Goal: Use online tool/utility: Utilize a website feature to perform a specific function

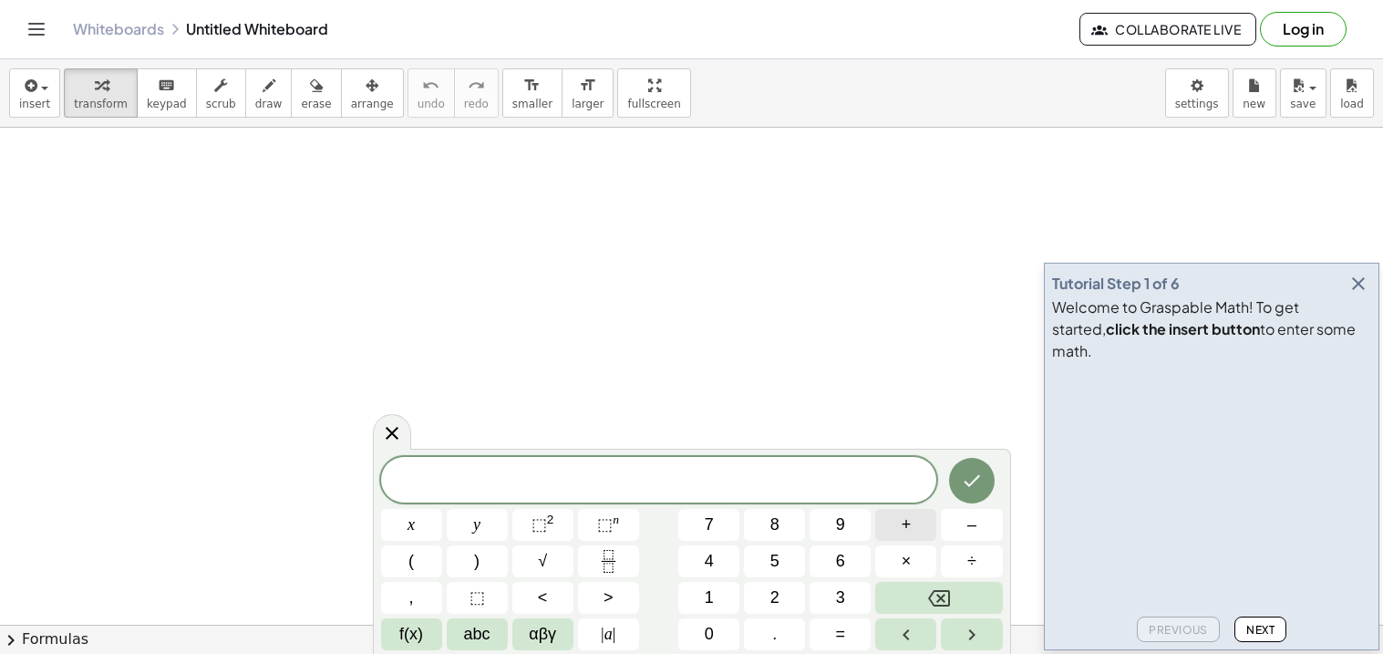
click at [905, 516] on span "+" at bounding box center [907, 525] width 10 height 25
click at [418, 556] on button "(" at bounding box center [411, 561] width 61 height 32
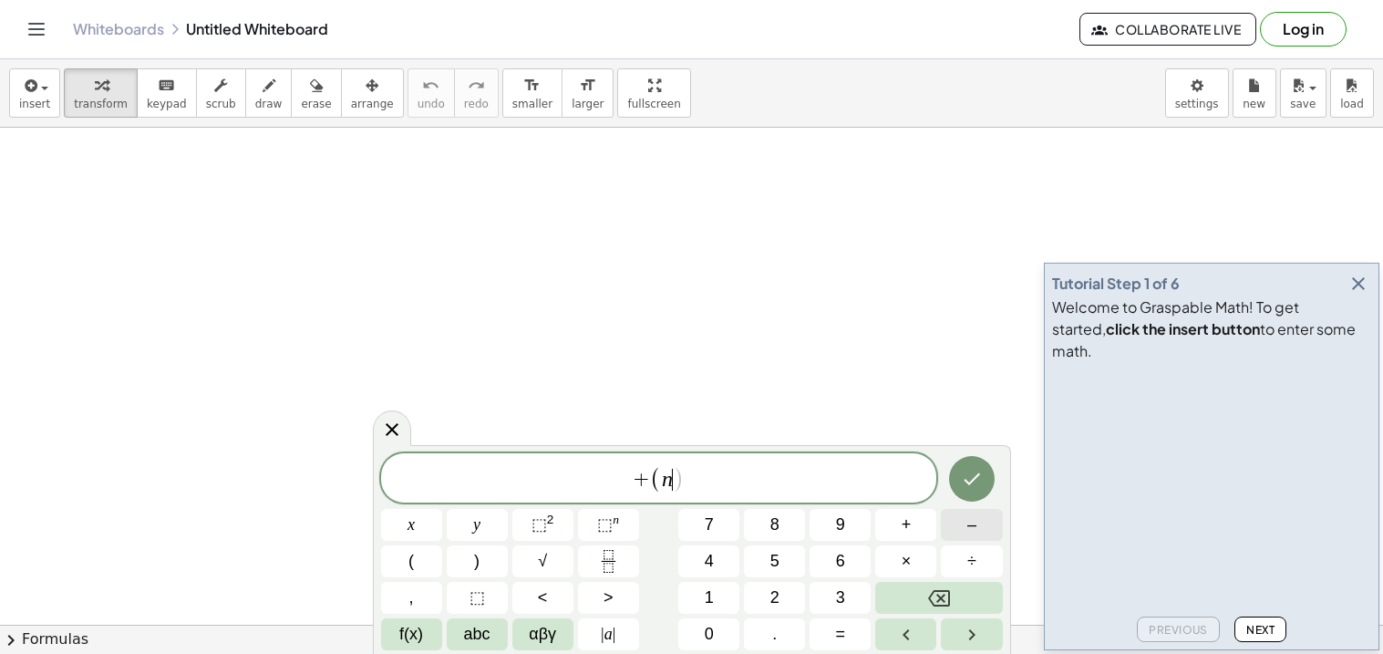
click at [962, 528] on button "–" at bounding box center [971, 525] width 61 height 32
click at [708, 603] on span "1" at bounding box center [709, 597] width 9 height 25
click at [484, 566] on button ")" at bounding box center [477, 561] width 61 height 32
click at [892, 558] on button "×" at bounding box center [905, 561] width 61 height 32
click at [604, 481] on span "+ ( n − 1 ) · ​" at bounding box center [659, 479] width 556 height 30
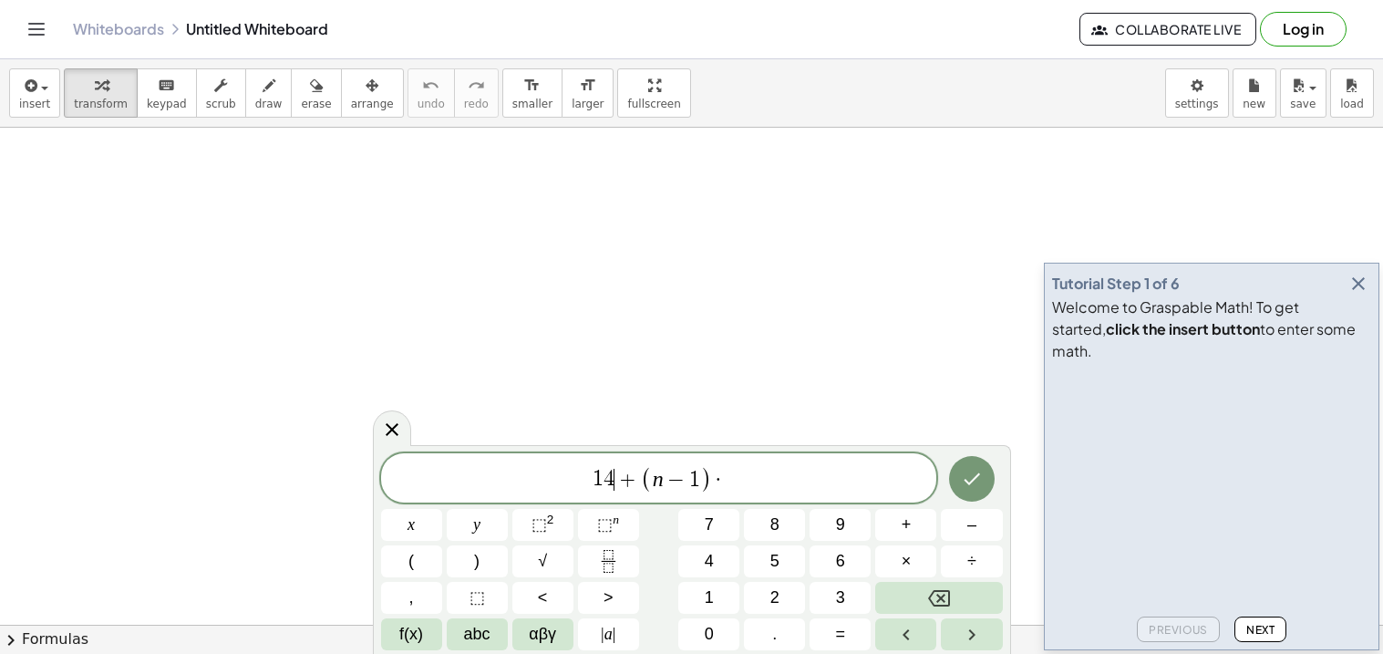
click at [766, 488] on span "1 4 ​ + ( n − 1 ) ·" at bounding box center [659, 479] width 556 height 30
click at [846, 596] on button "3" at bounding box center [840, 598] width 61 height 32
click at [982, 473] on icon "Done" at bounding box center [972, 479] width 22 height 22
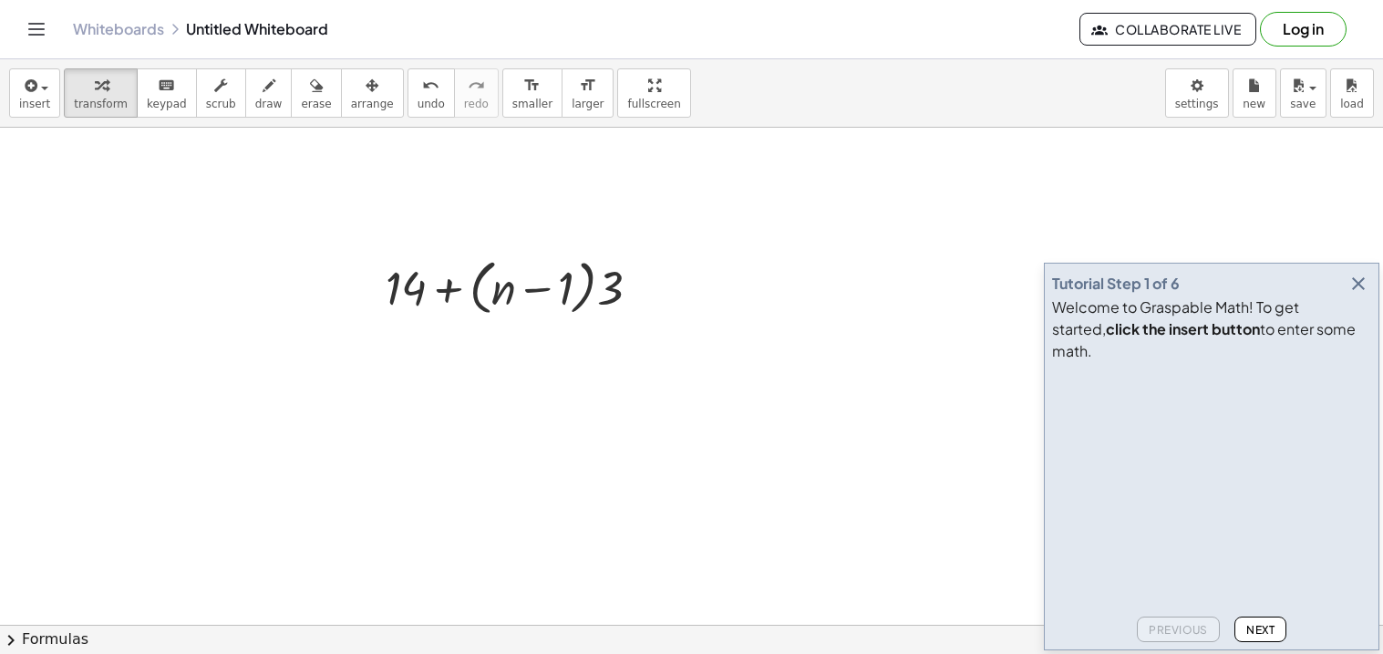
click at [1349, 295] on icon "button" at bounding box center [1359, 284] width 22 height 22
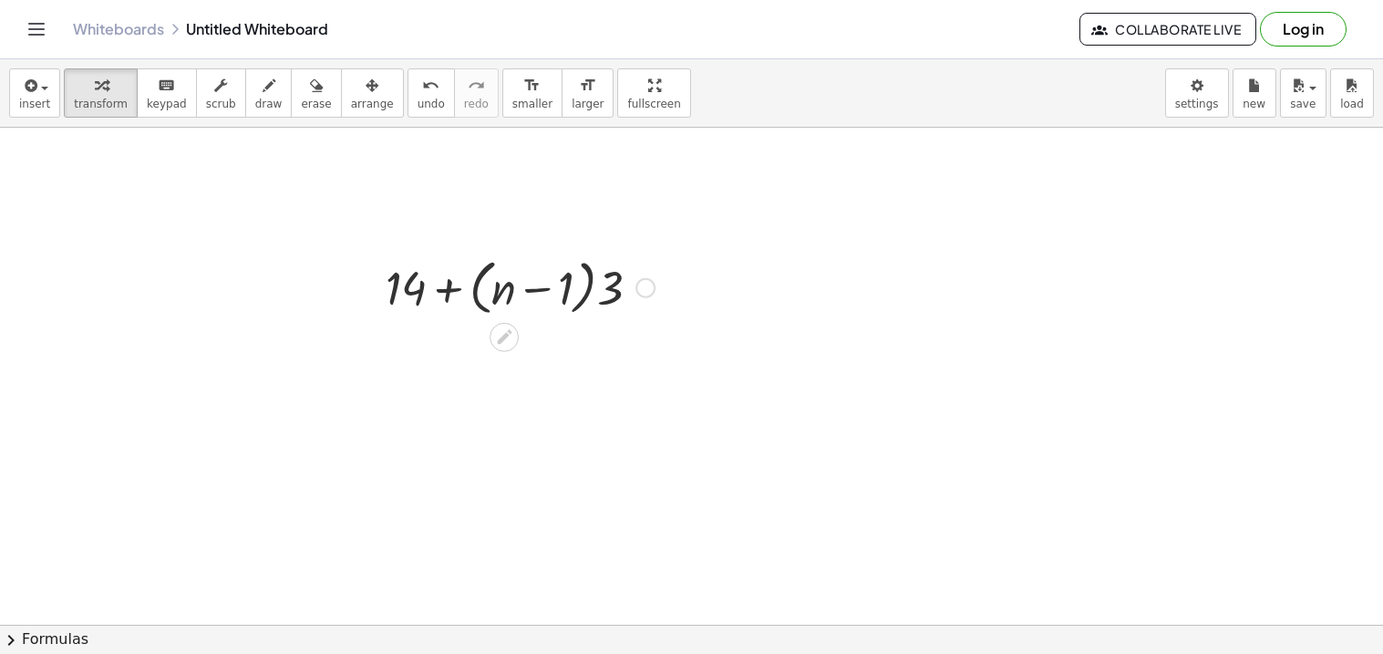
click at [589, 293] on div at bounding box center [520, 286] width 287 height 69
click at [586, 305] on div at bounding box center [520, 286] width 287 height 69
click at [586, 294] on div at bounding box center [520, 286] width 287 height 69
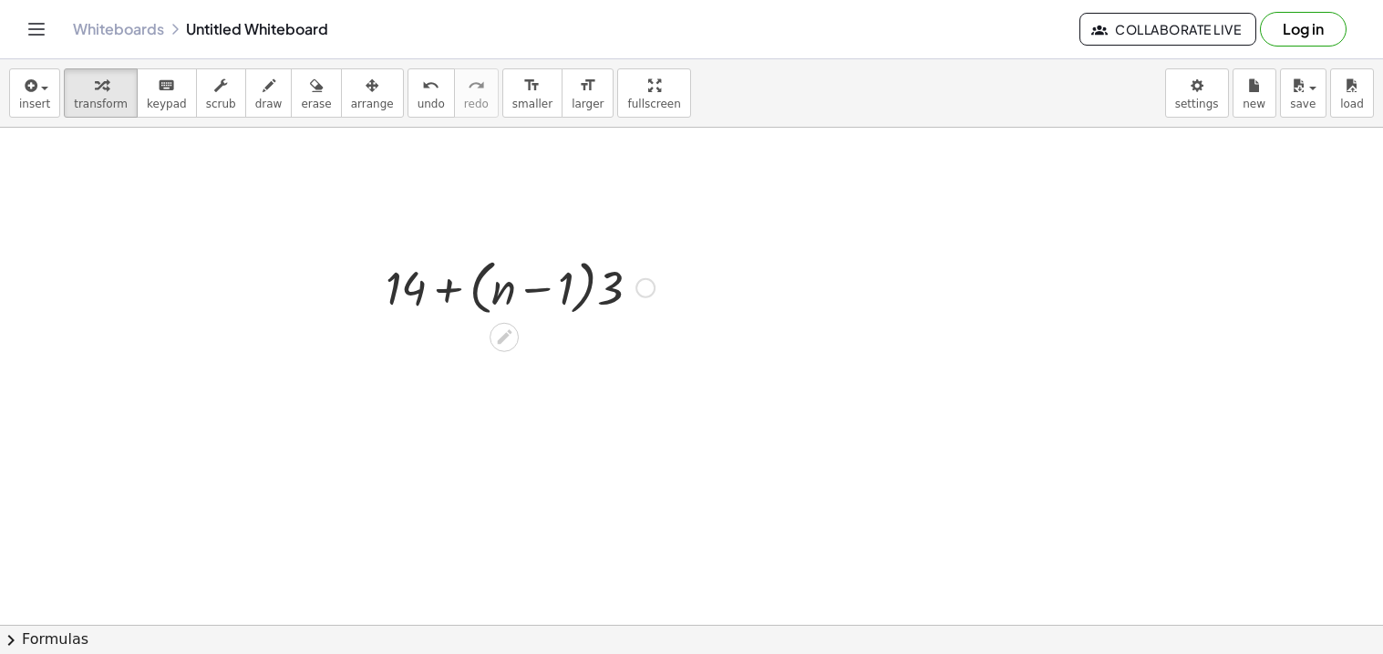
click at [588, 293] on div at bounding box center [520, 286] width 287 height 69
click at [485, 293] on div at bounding box center [520, 286] width 287 height 69
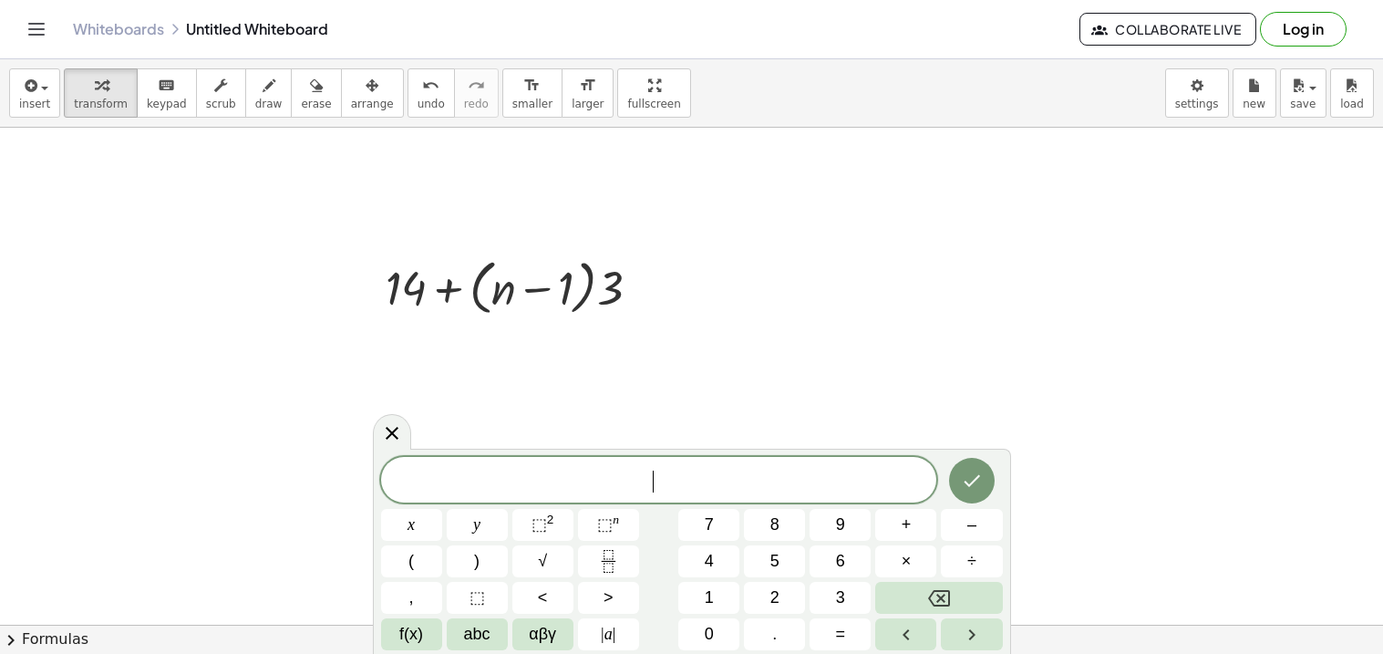
click at [391, 431] on icon at bounding box center [392, 433] width 22 height 22
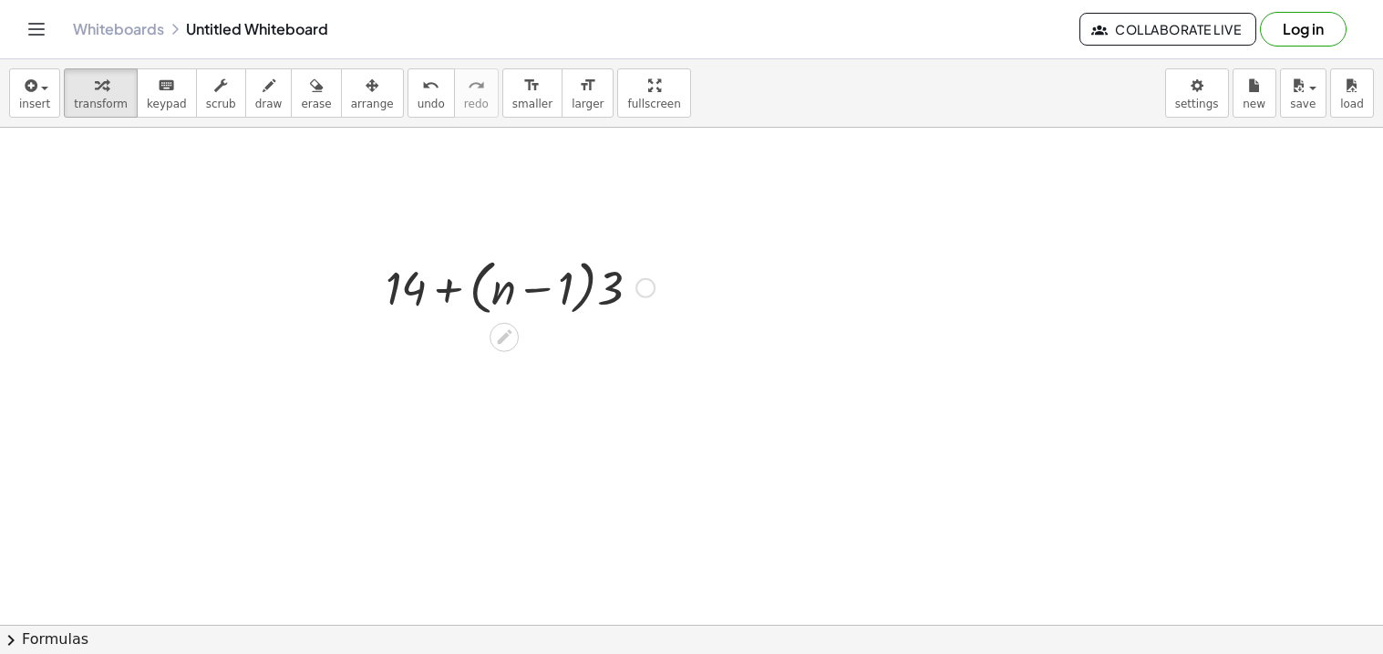
click at [591, 288] on div at bounding box center [520, 286] width 287 height 69
click at [611, 293] on div at bounding box center [520, 286] width 287 height 69
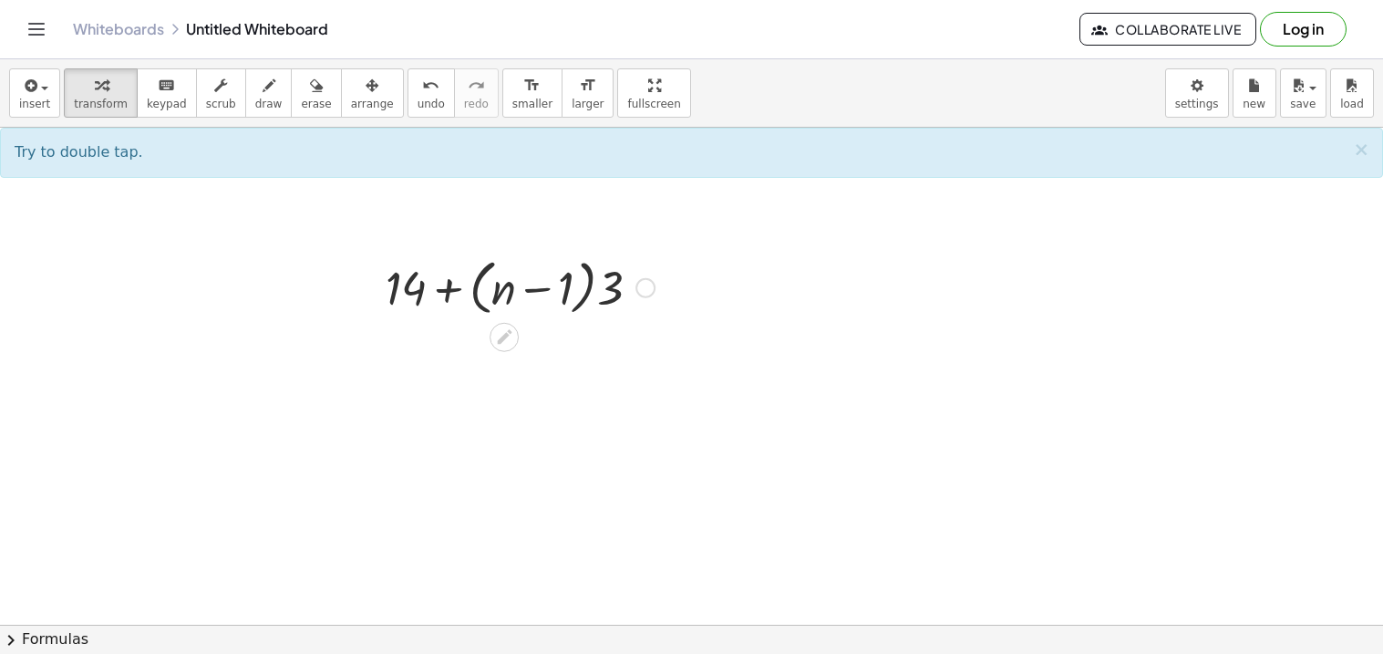
click at [595, 290] on div at bounding box center [520, 286] width 287 height 69
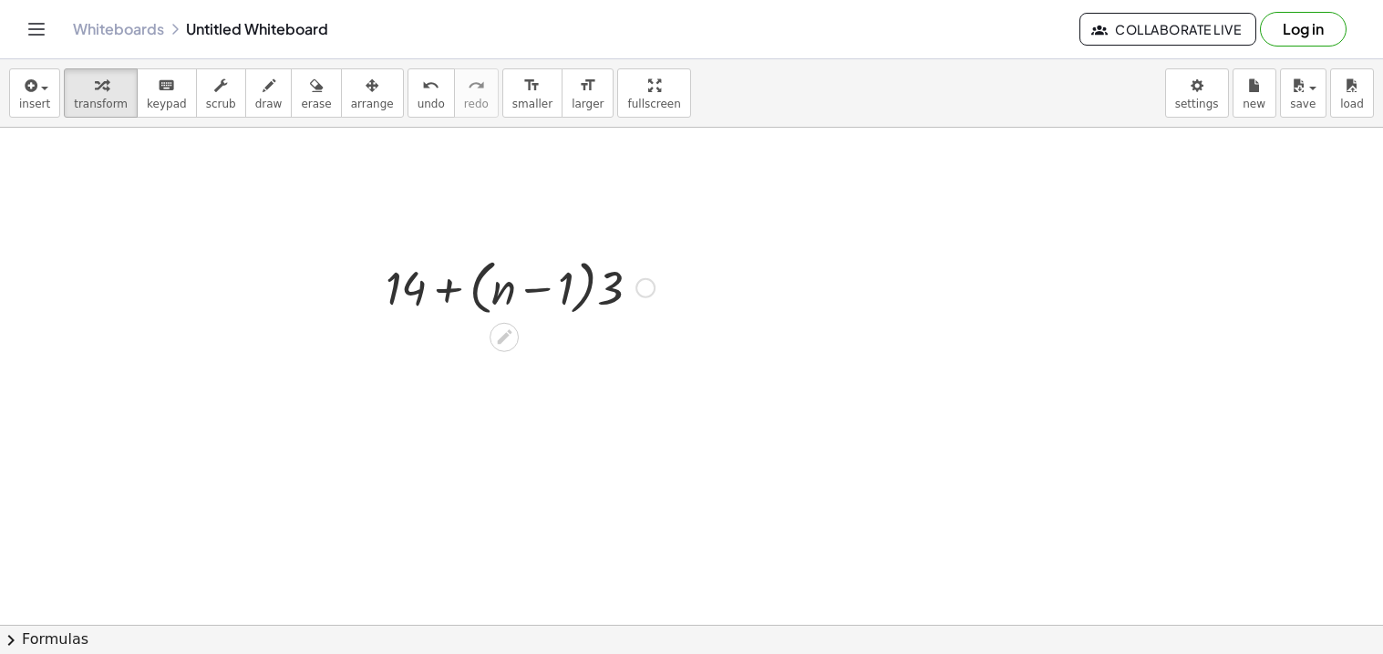
click at [595, 289] on div at bounding box center [520, 286] width 287 height 69
click at [619, 295] on div at bounding box center [520, 286] width 287 height 69
click at [588, 357] on div at bounding box center [520, 352] width 287 height 62
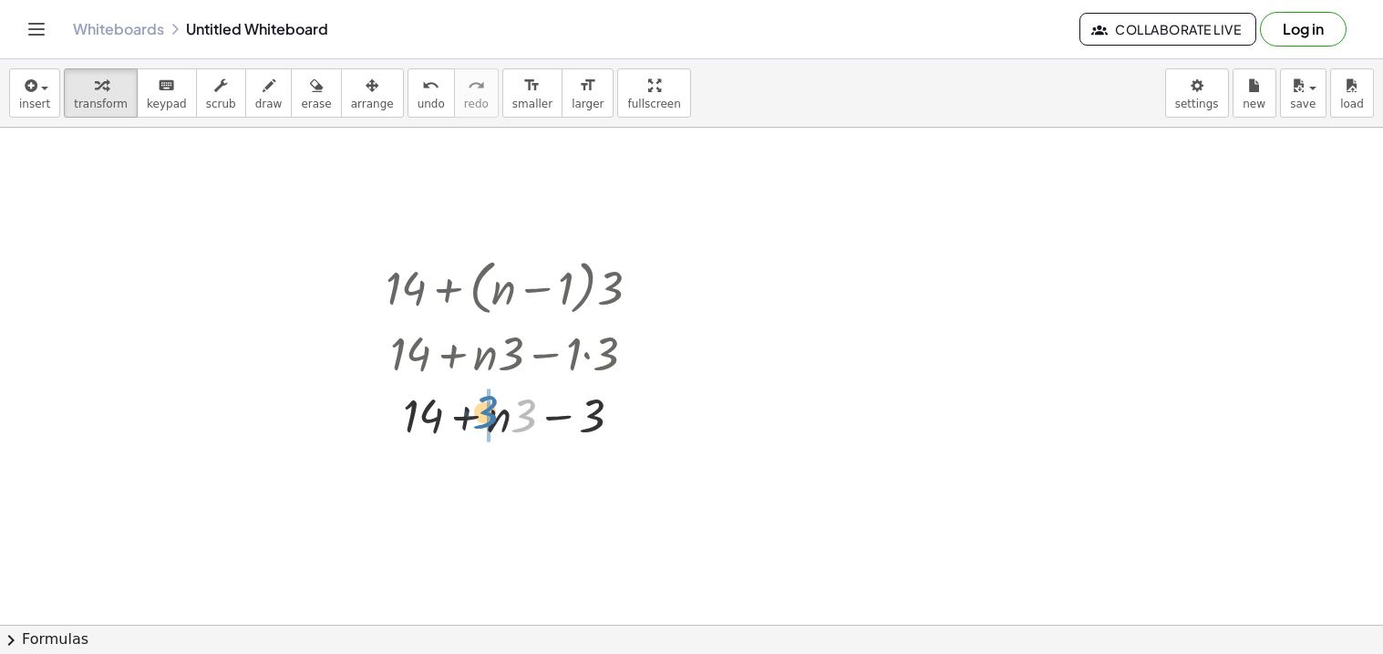
drag, startPoint x: 528, startPoint y: 411, endPoint x: 489, endPoint y: 408, distance: 39.4
click at [489, 408] on div at bounding box center [520, 414] width 287 height 62
drag, startPoint x: 563, startPoint y: 481, endPoint x: 566, endPoint y: 470, distance: 11.5
click at [566, 470] on div at bounding box center [520, 476] width 287 height 62
drag, startPoint x: 432, startPoint y: 478, endPoint x: 577, endPoint y: 485, distance: 145.2
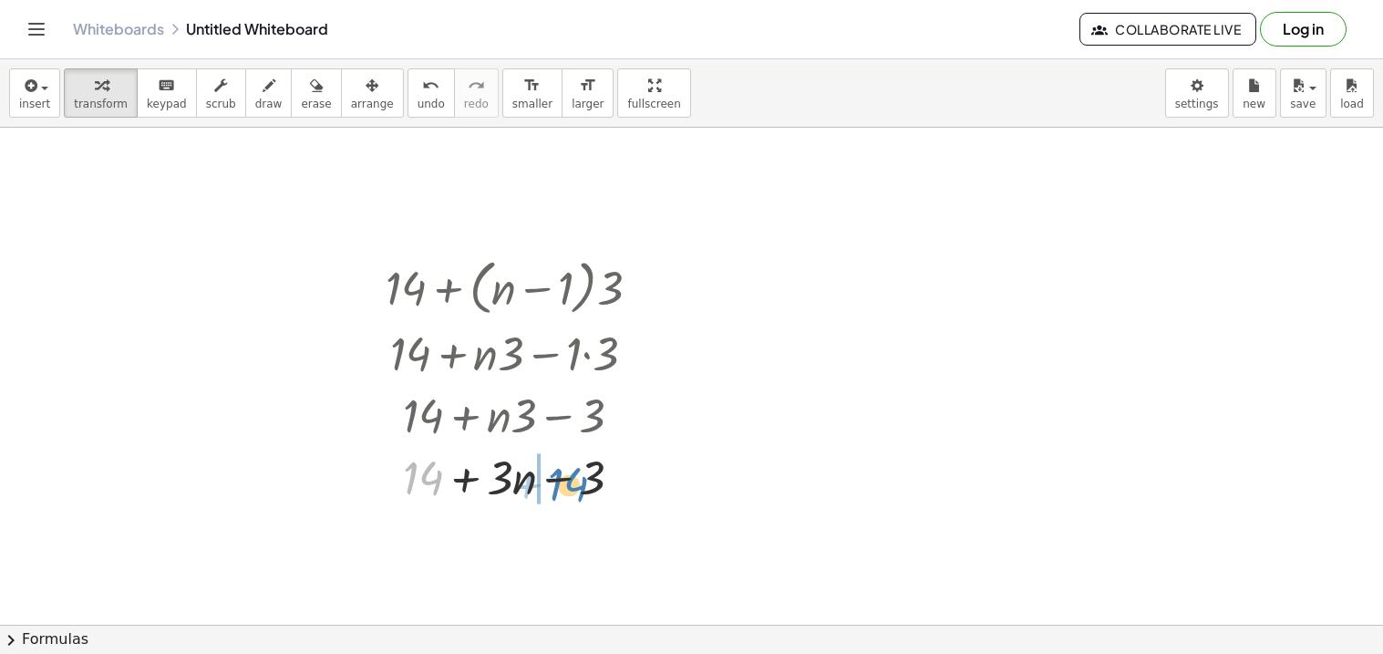
click at [577, 485] on div at bounding box center [520, 476] width 287 height 62
click at [550, 488] on div at bounding box center [520, 476] width 287 height 62
click at [586, 542] on div at bounding box center [589, 540] width 20 height 20
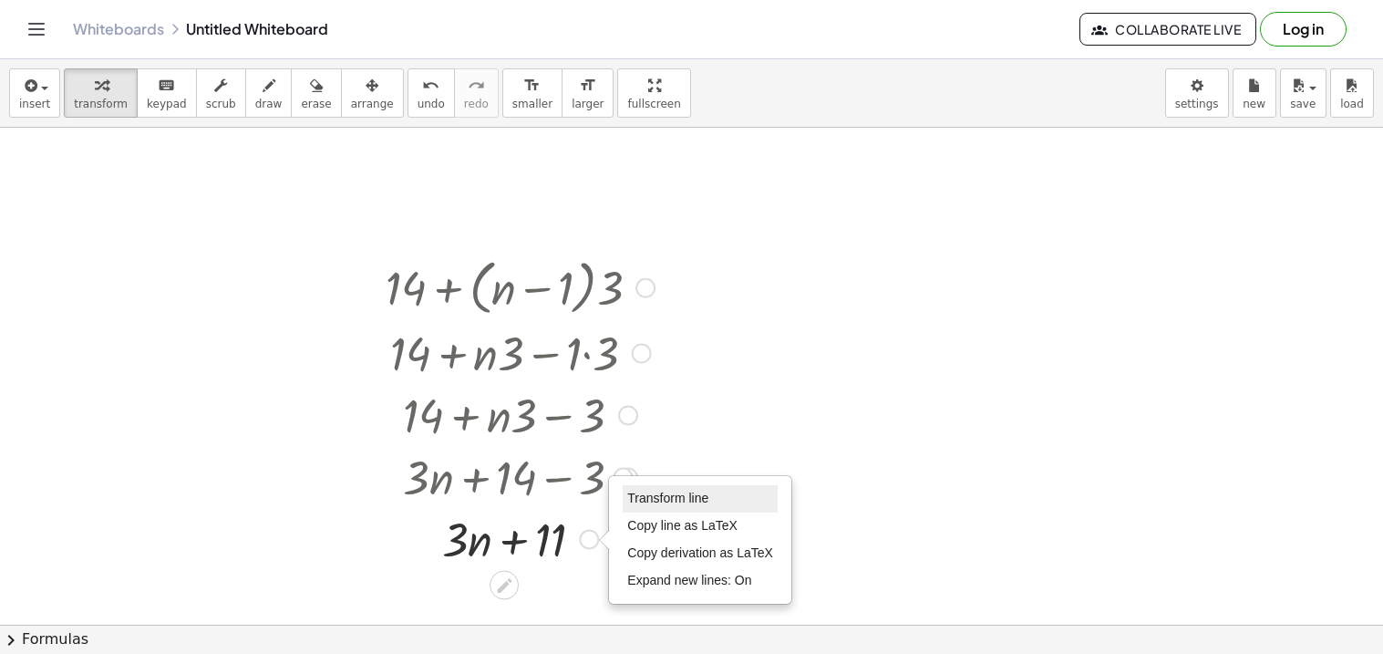
click at [658, 502] on span "Transform line" at bounding box center [667, 498] width 81 height 15
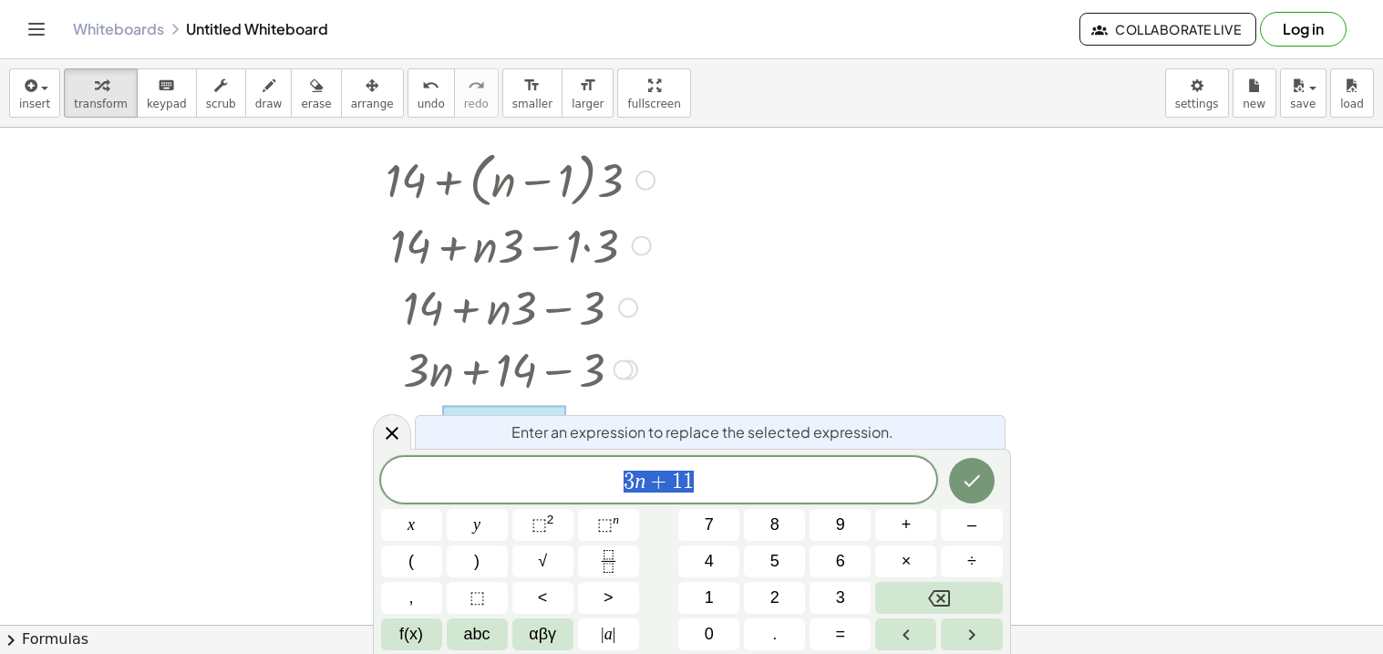
scroll to position [109, 0]
click at [383, 441] on icon at bounding box center [392, 433] width 22 height 22
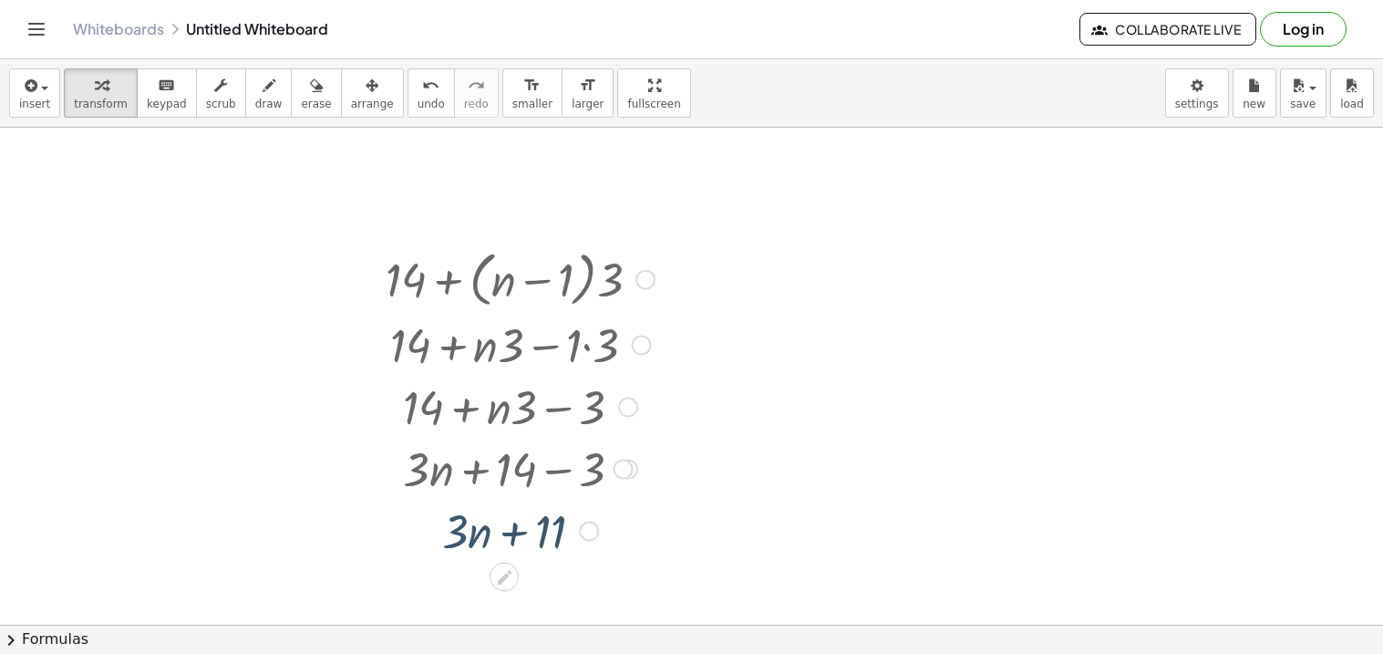
scroll to position [0, 0]
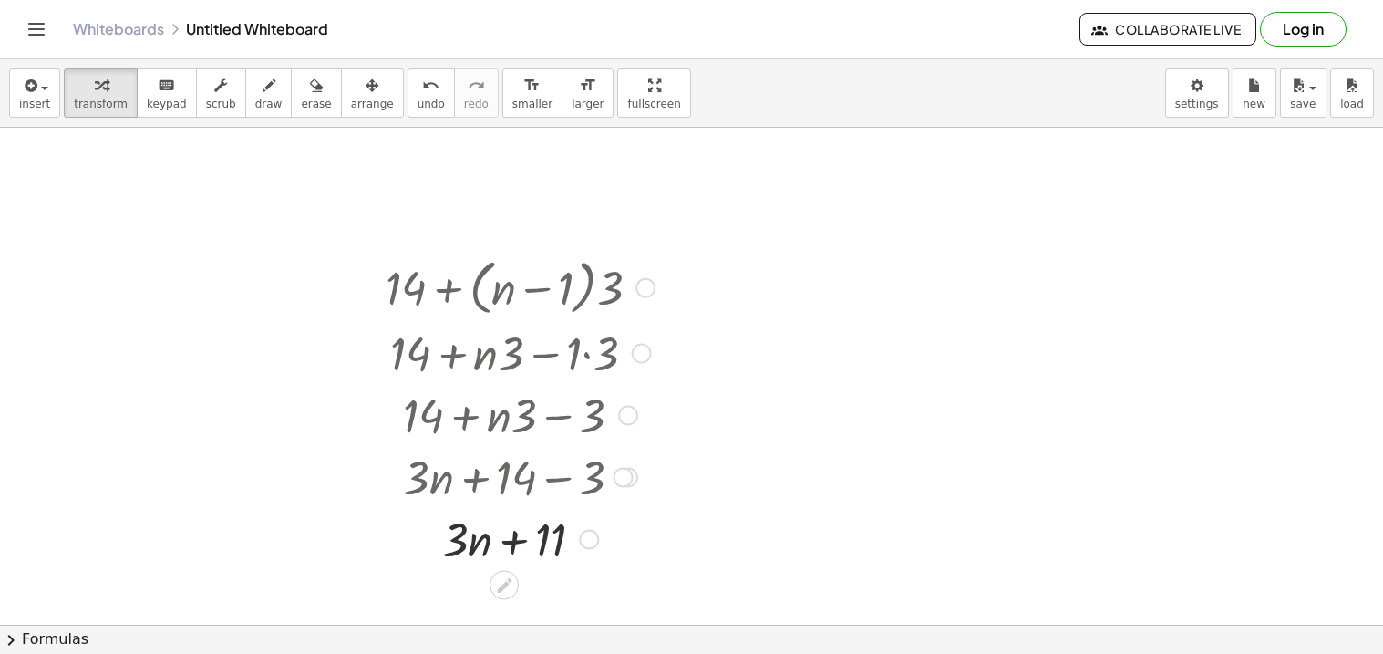
click at [652, 293] on div at bounding box center [646, 288] width 20 height 20
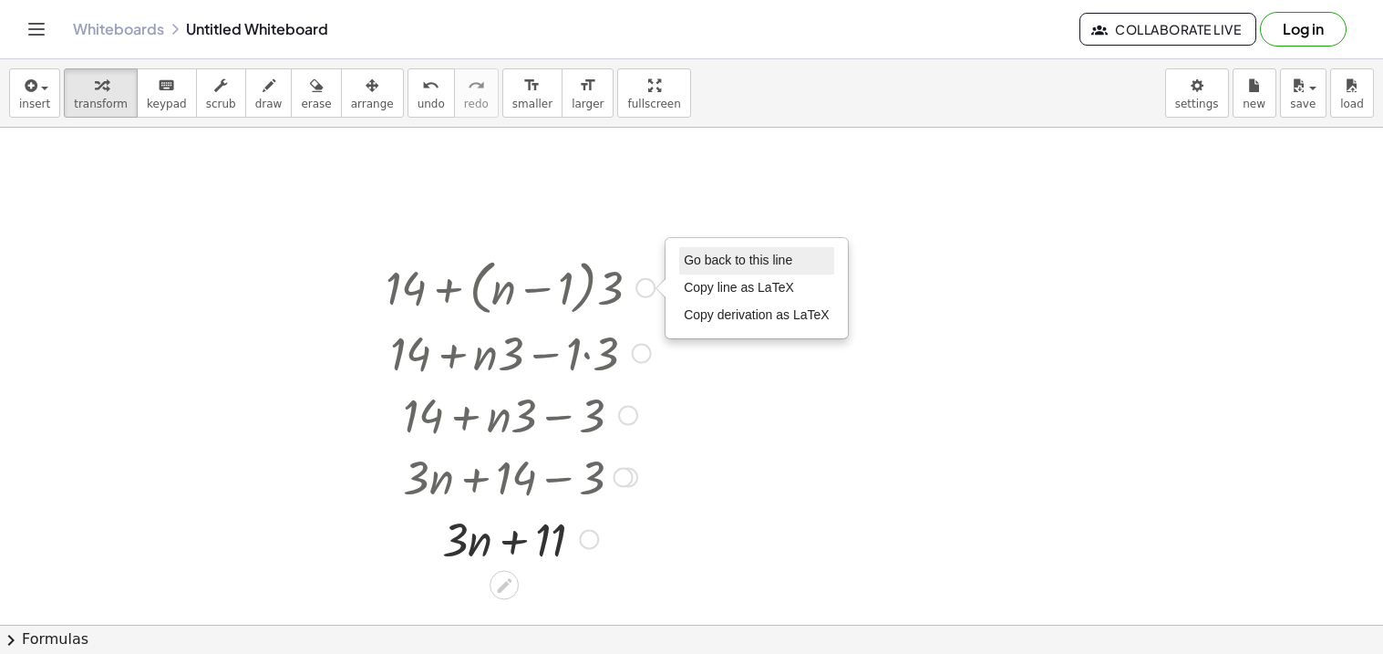
click at [713, 264] on span "Go back to this line" at bounding box center [738, 260] width 109 height 15
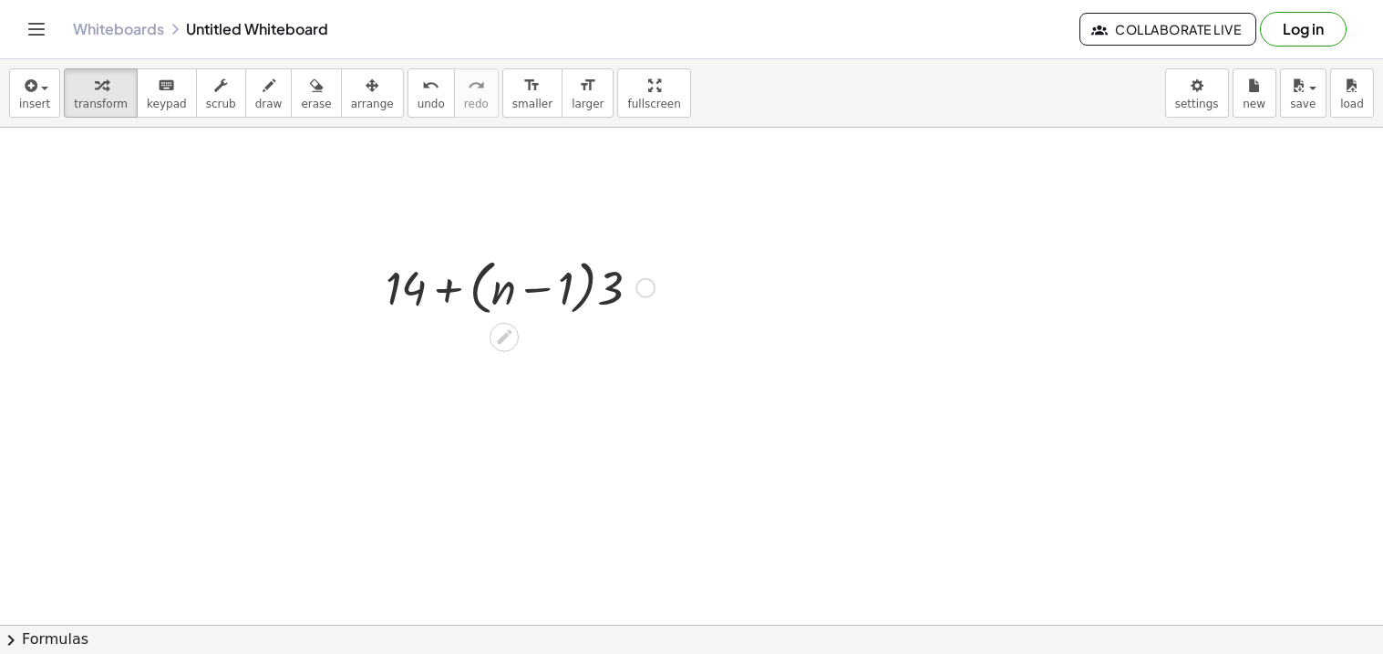
click at [644, 296] on div "Go back to this line Copy line as LaTeX Copy derivation as LaTeX" at bounding box center [646, 288] width 20 height 20
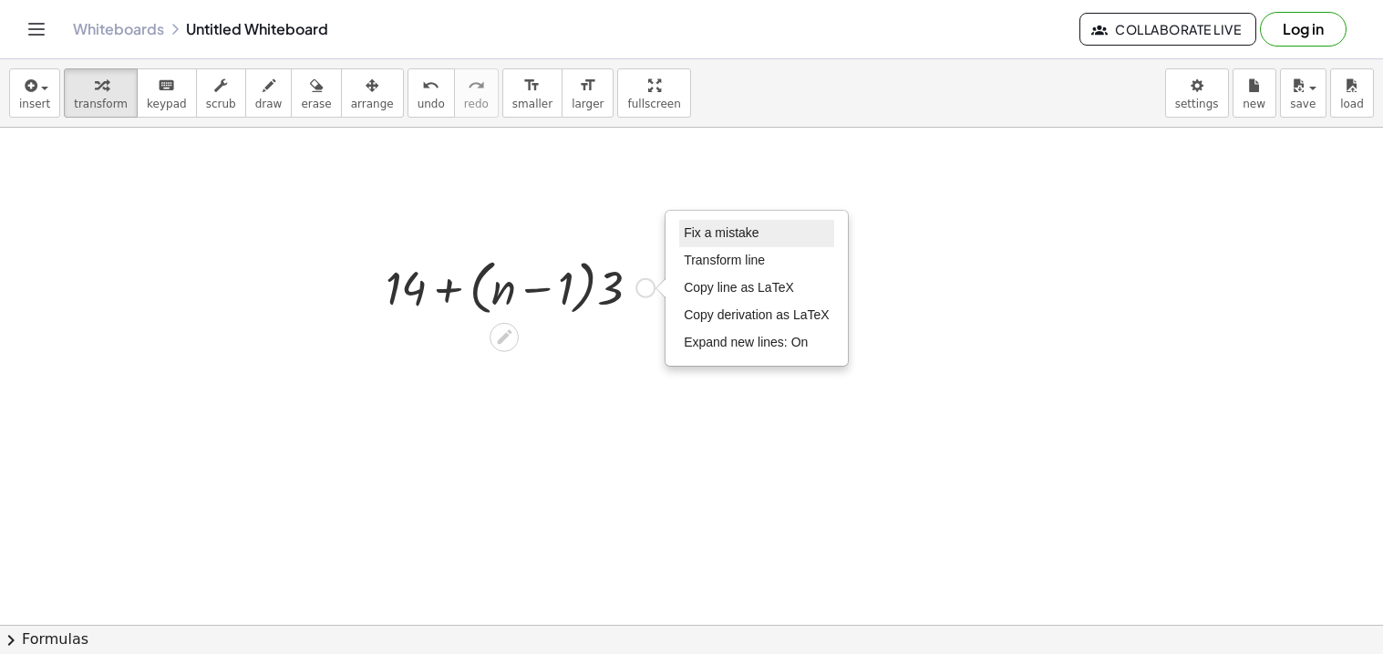
click at [739, 230] on span "Fix a mistake" at bounding box center [721, 232] width 75 height 15
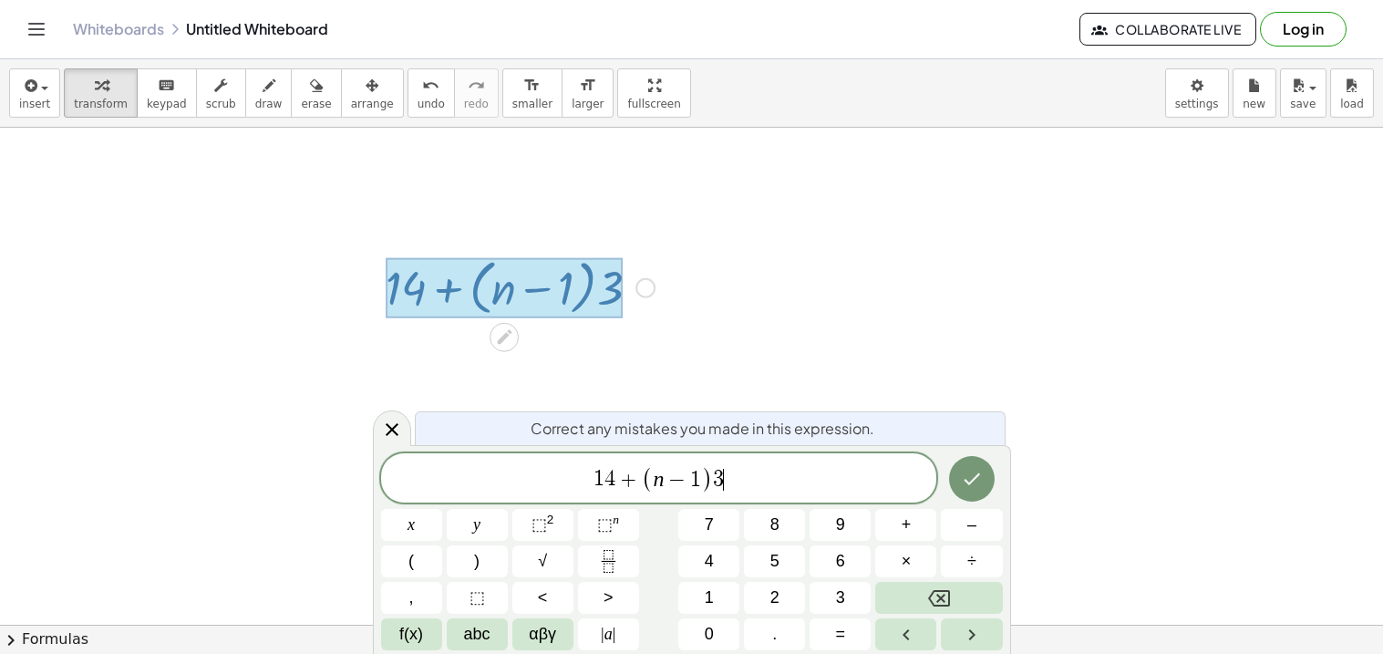
click at [615, 487] on span "1 4 + ( n − 1 ) 3 ​" at bounding box center [659, 479] width 556 height 30
click at [782, 493] on span "− 5 ​ + ( n − 1 ) 3" at bounding box center [659, 479] width 556 height 30
click at [718, 482] on span "3" at bounding box center [721, 480] width 11 height 22
click at [968, 528] on span "–" at bounding box center [972, 525] width 9 height 25
click at [970, 486] on icon "Done" at bounding box center [972, 479] width 22 height 22
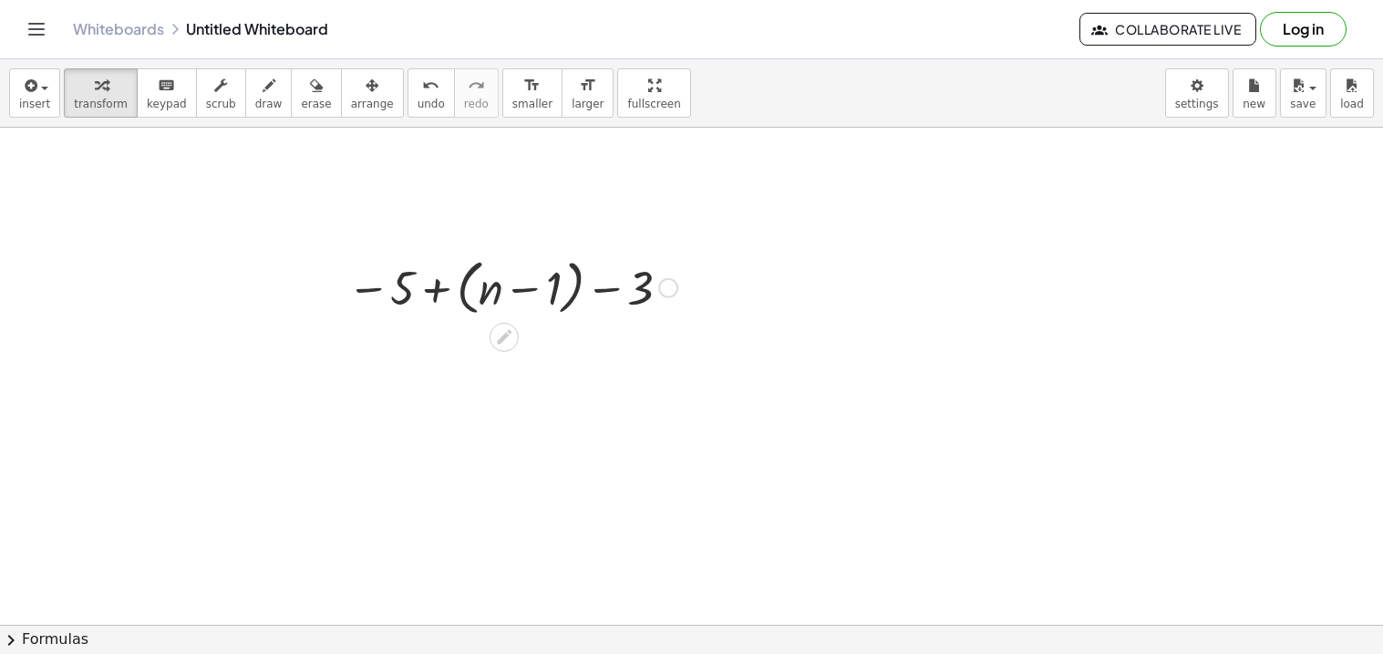
click at [576, 289] on div at bounding box center [512, 286] width 348 height 69
click at [576, 360] on div at bounding box center [512, 351] width 348 height 60
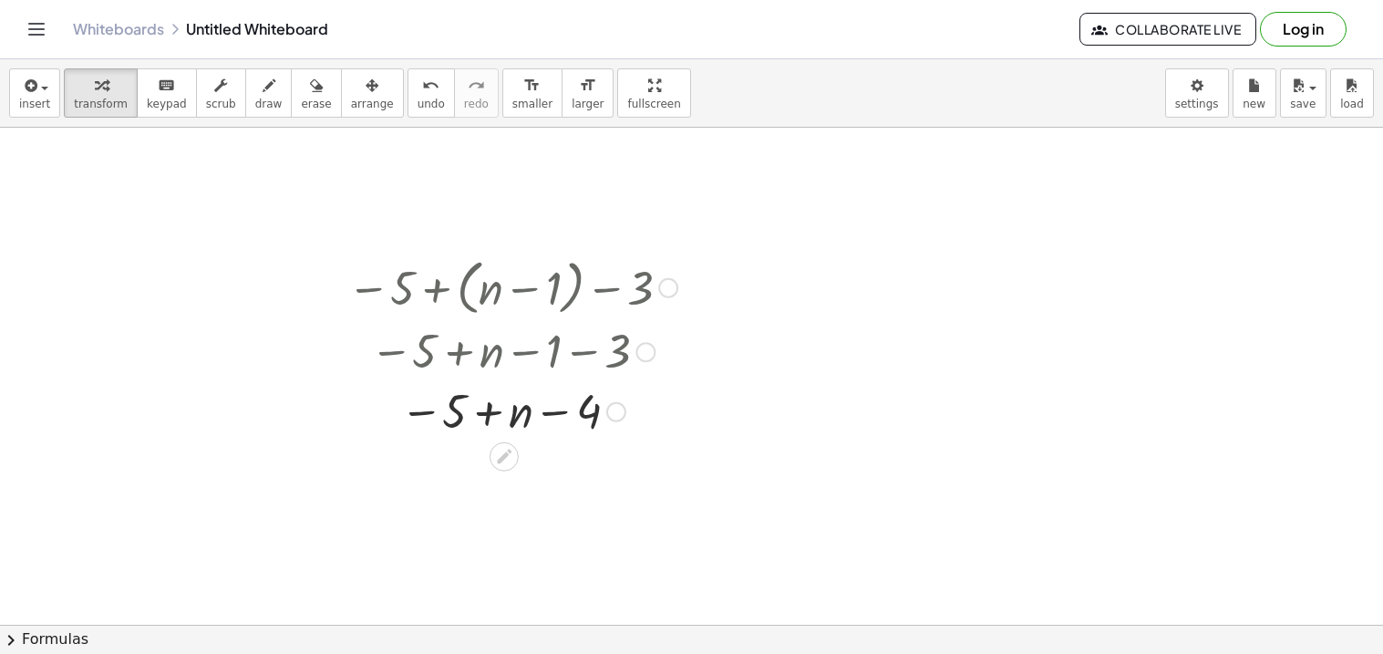
click at [666, 291] on div at bounding box center [668, 288] width 20 height 20
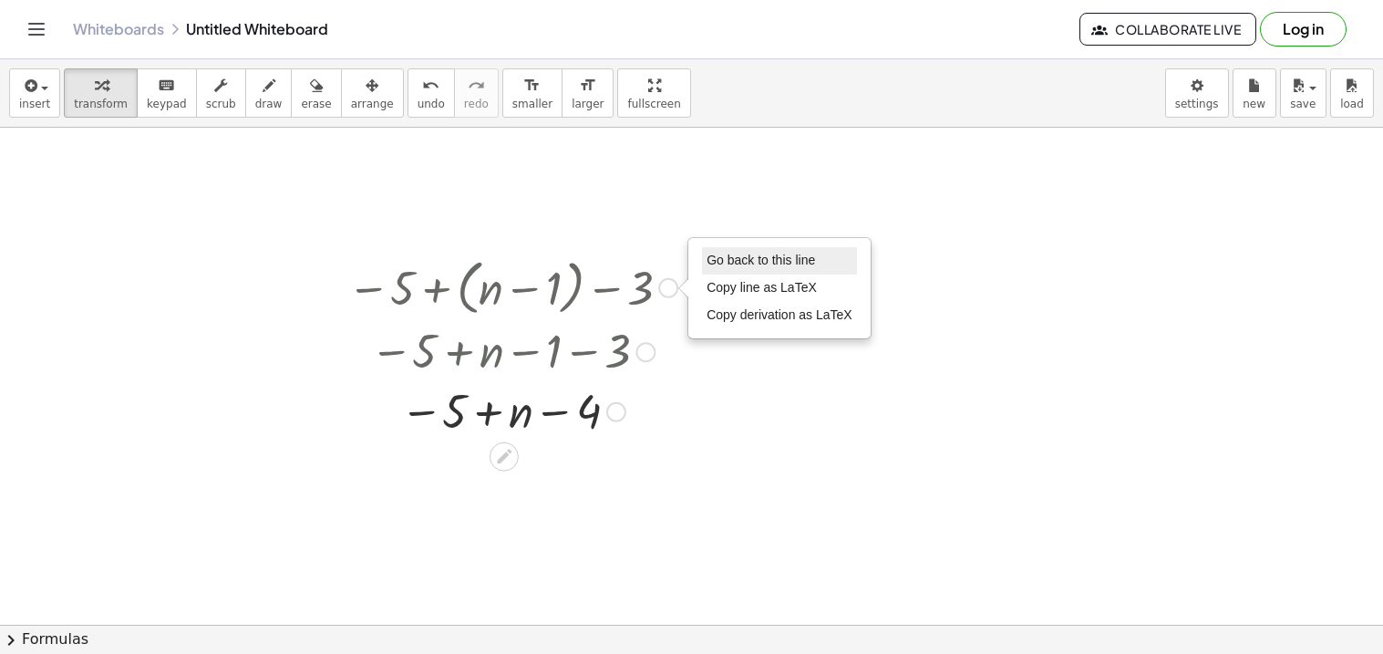
click at [738, 264] on span "Go back to this line" at bounding box center [761, 260] width 109 height 15
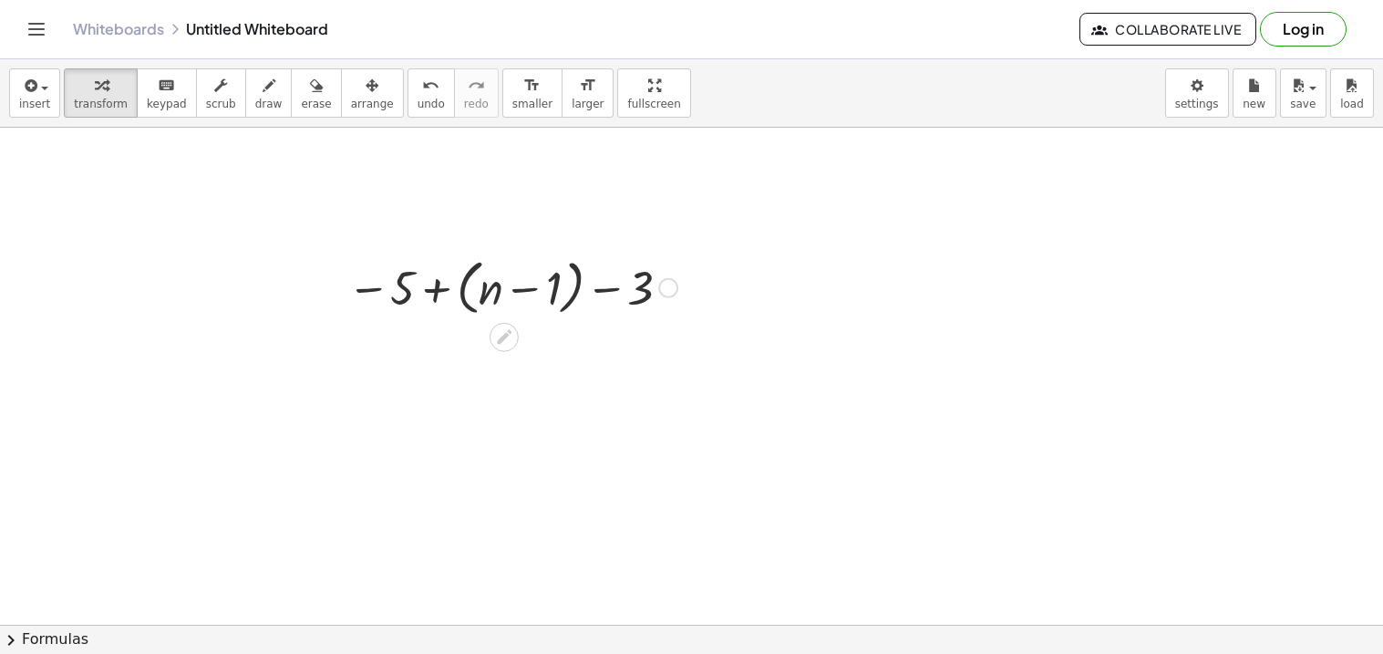
click at [669, 296] on div "Go back to this line Copy line as LaTeX Copy derivation as LaTeX" at bounding box center [668, 288] width 20 height 20
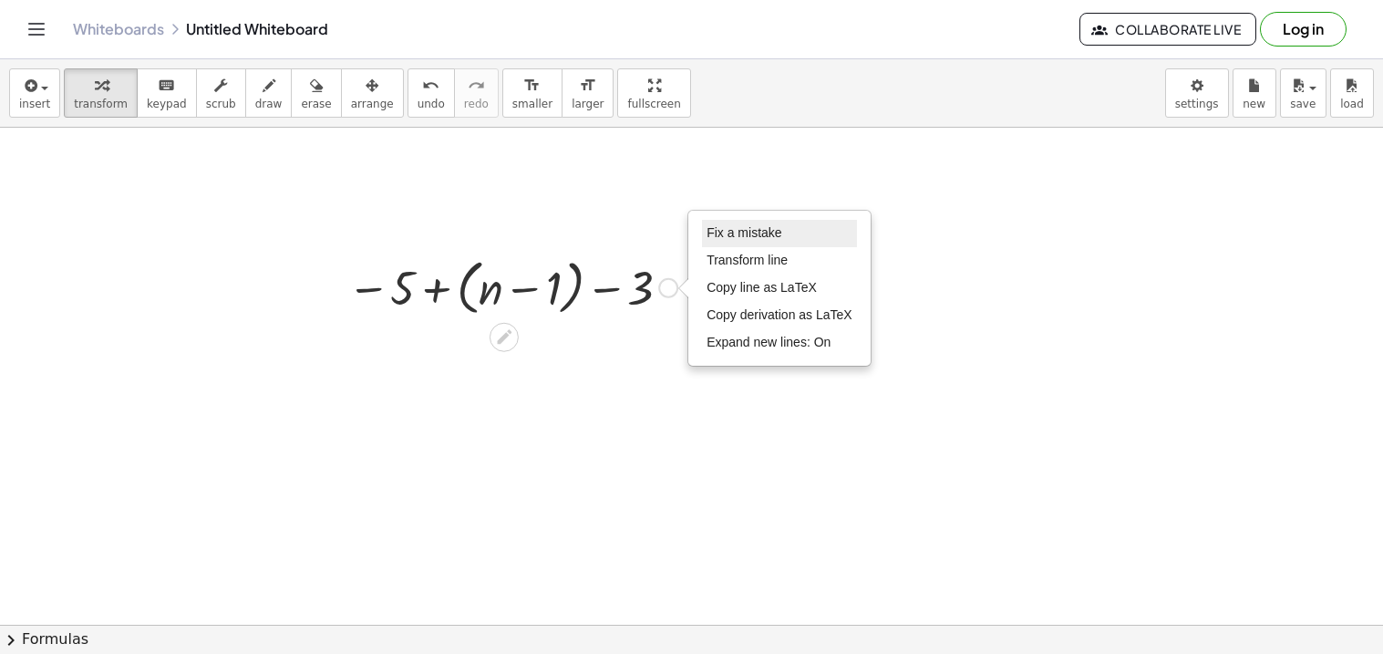
click at [763, 223] on li "Fix a mistake" at bounding box center [779, 233] width 155 height 27
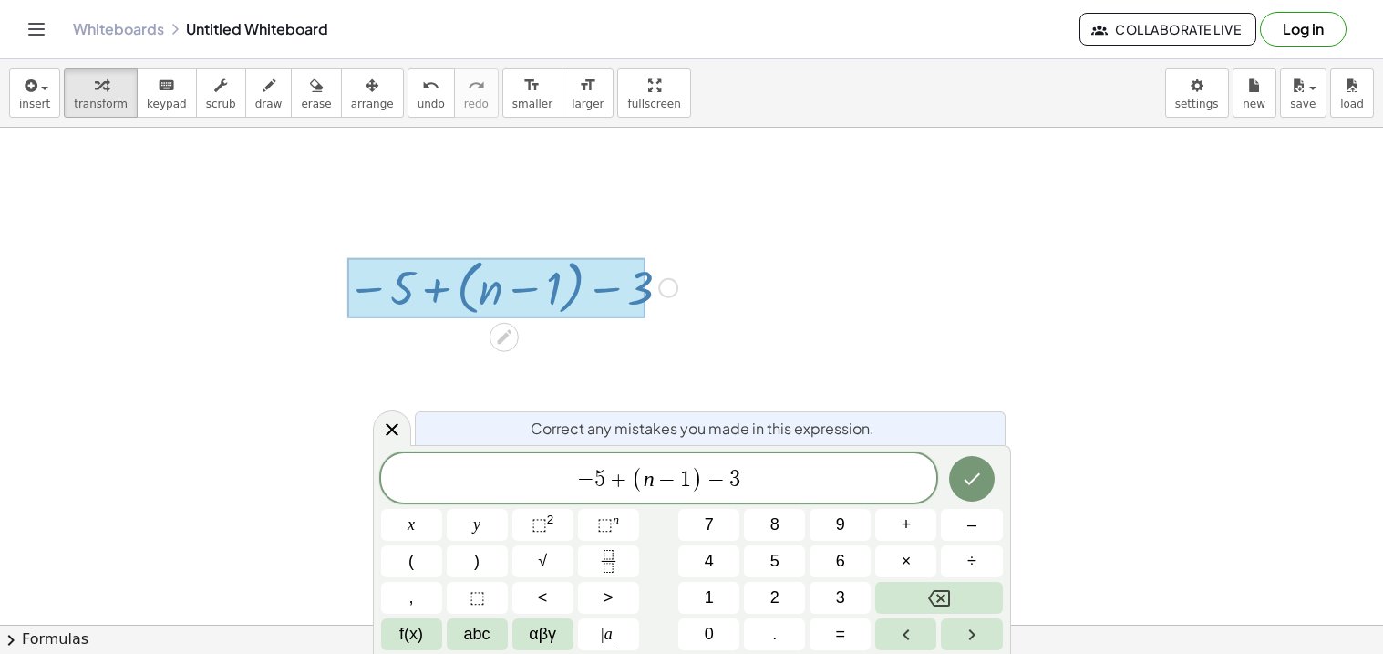
click at [720, 477] on span "−" at bounding box center [716, 480] width 26 height 22
click at [893, 553] on button "×" at bounding box center [905, 561] width 61 height 32
click at [969, 493] on button "Done" at bounding box center [972, 479] width 46 height 46
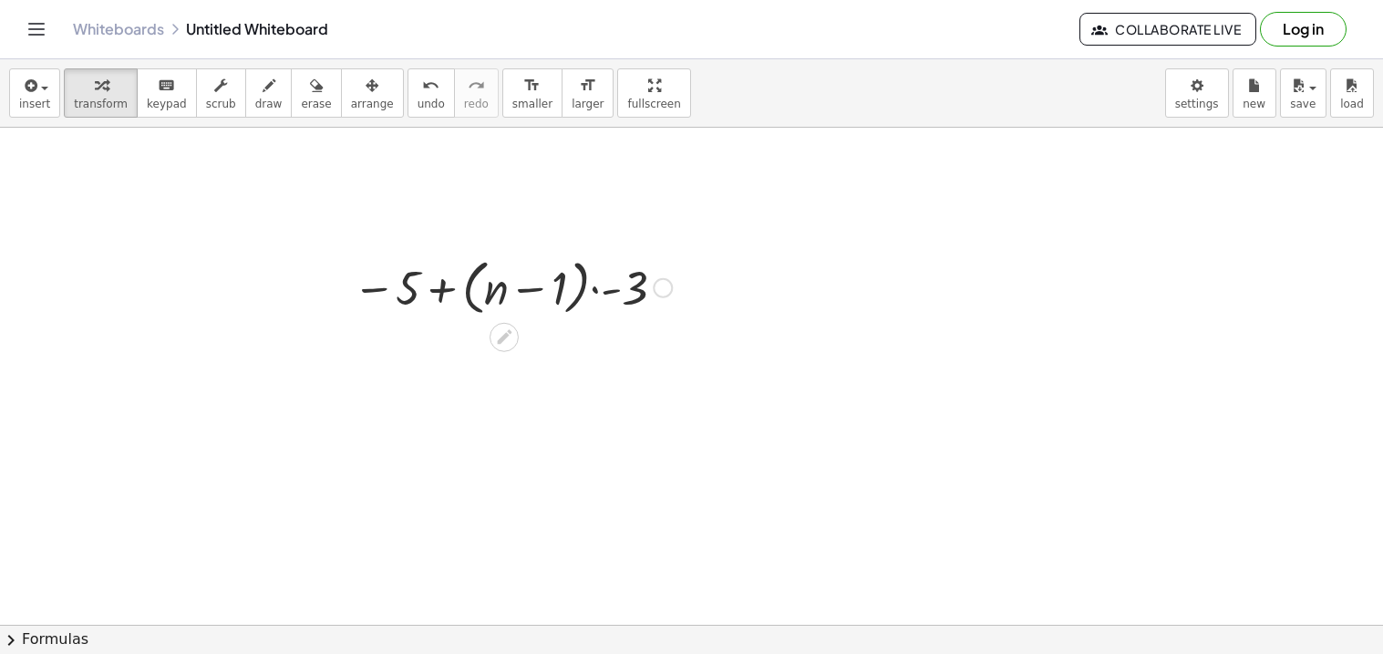
click at [596, 293] on div at bounding box center [512, 286] width 337 height 69
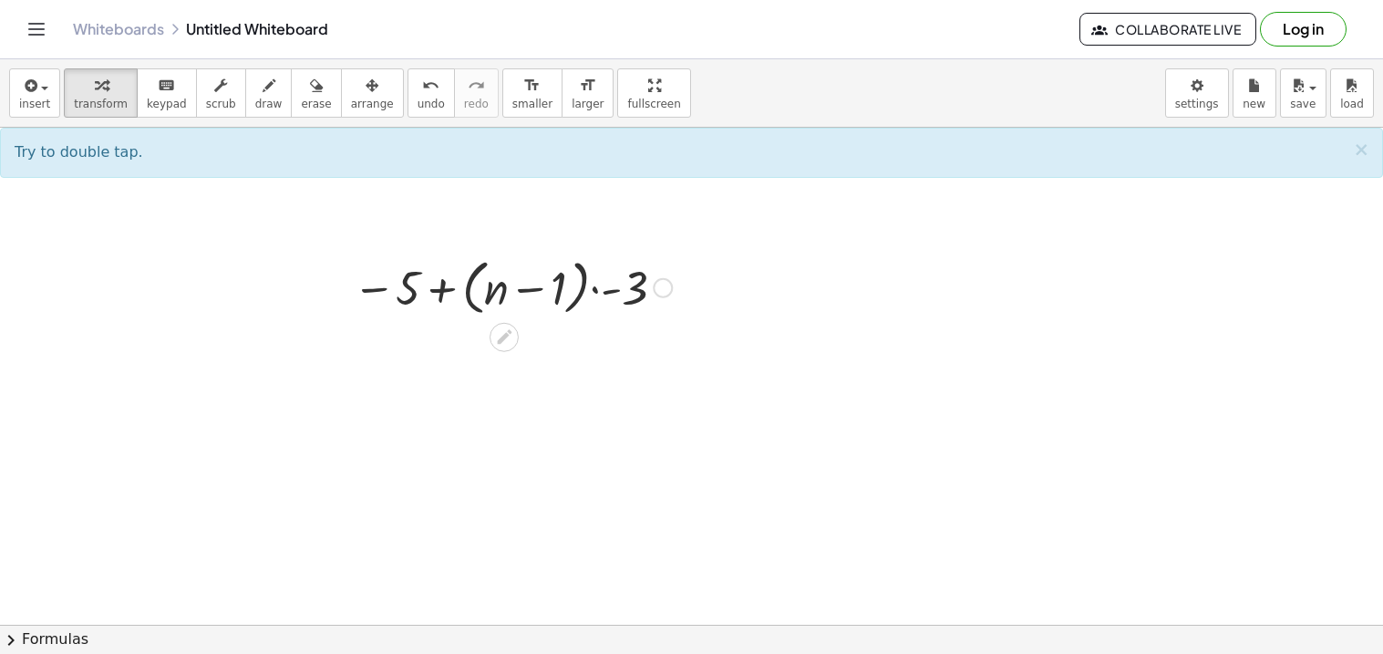
click at [596, 293] on div at bounding box center [512, 286] width 337 height 69
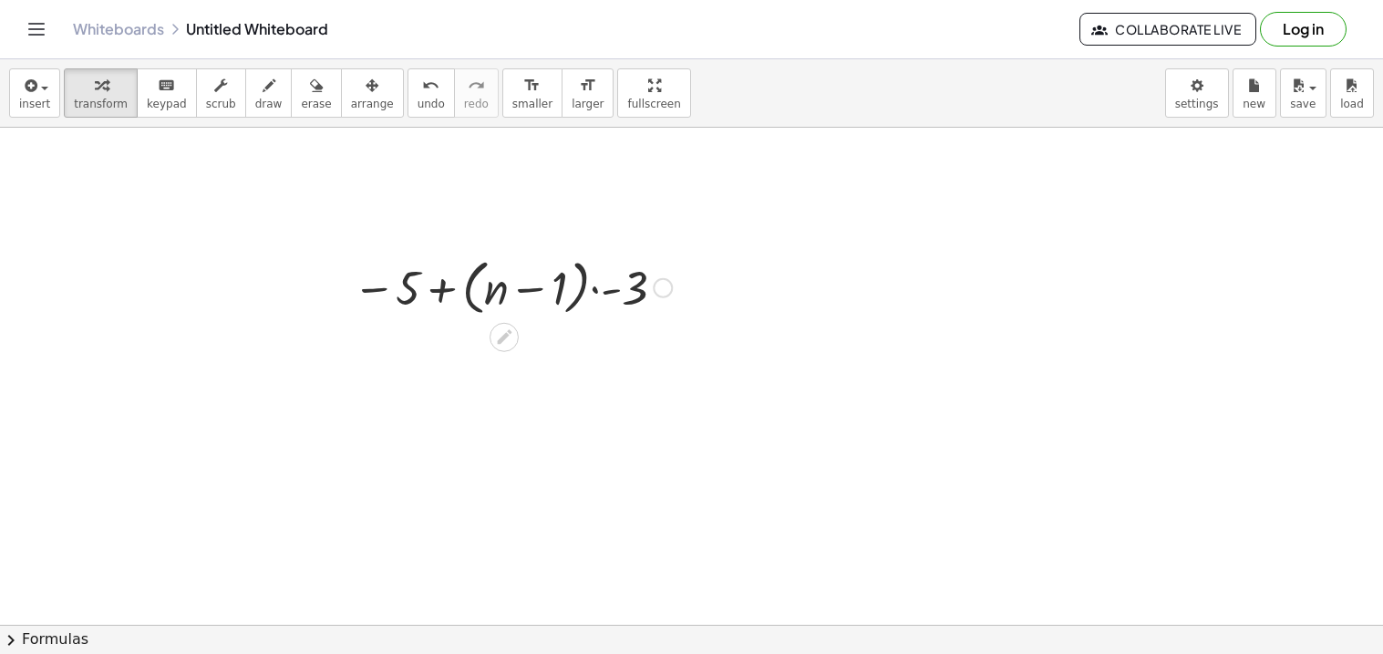
click at [596, 293] on div at bounding box center [512, 286] width 337 height 69
drag, startPoint x: 519, startPoint y: 362, endPoint x: 482, endPoint y: 357, distance: 37.7
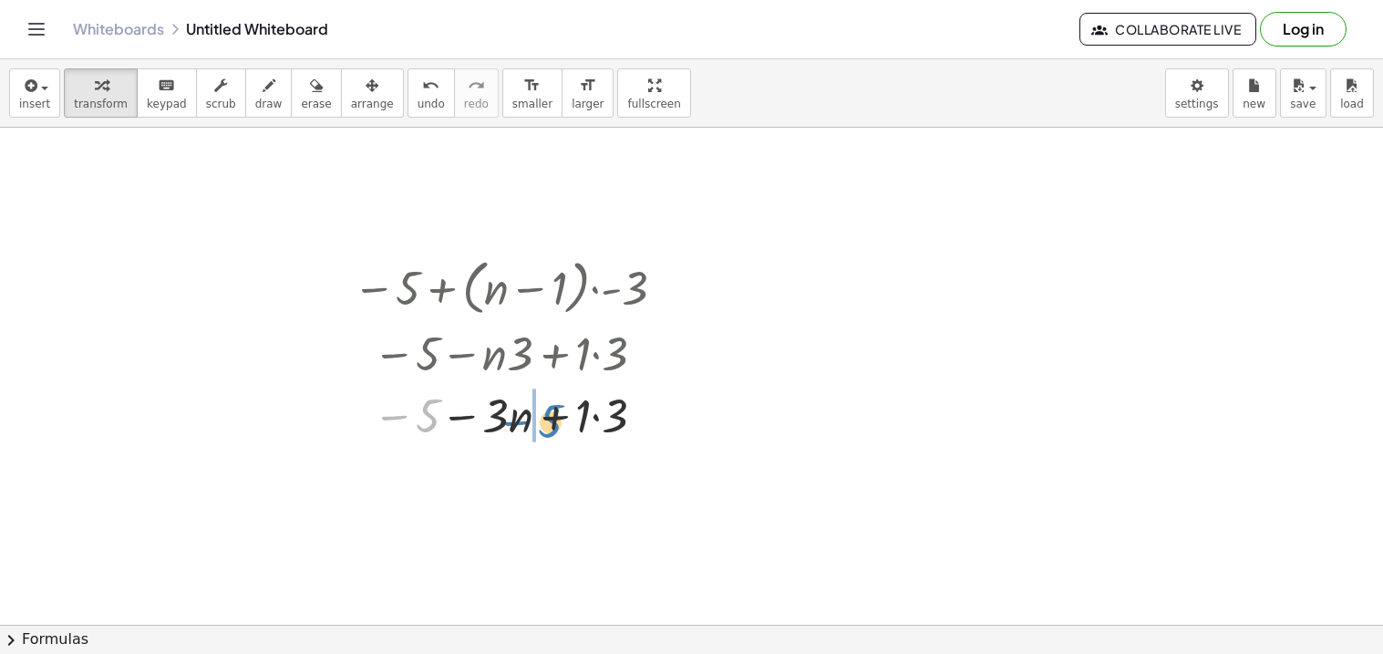
drag, startPoint x: 430, startPoint y: 425, endPoint x: 553, endPoint y: 431, distance: 123.3
click at [553, 431] on div at bounding box center [512, 414] width 337 height 62
click at [596, 419] on div at bounding box center [512, 414] width 337 height 62
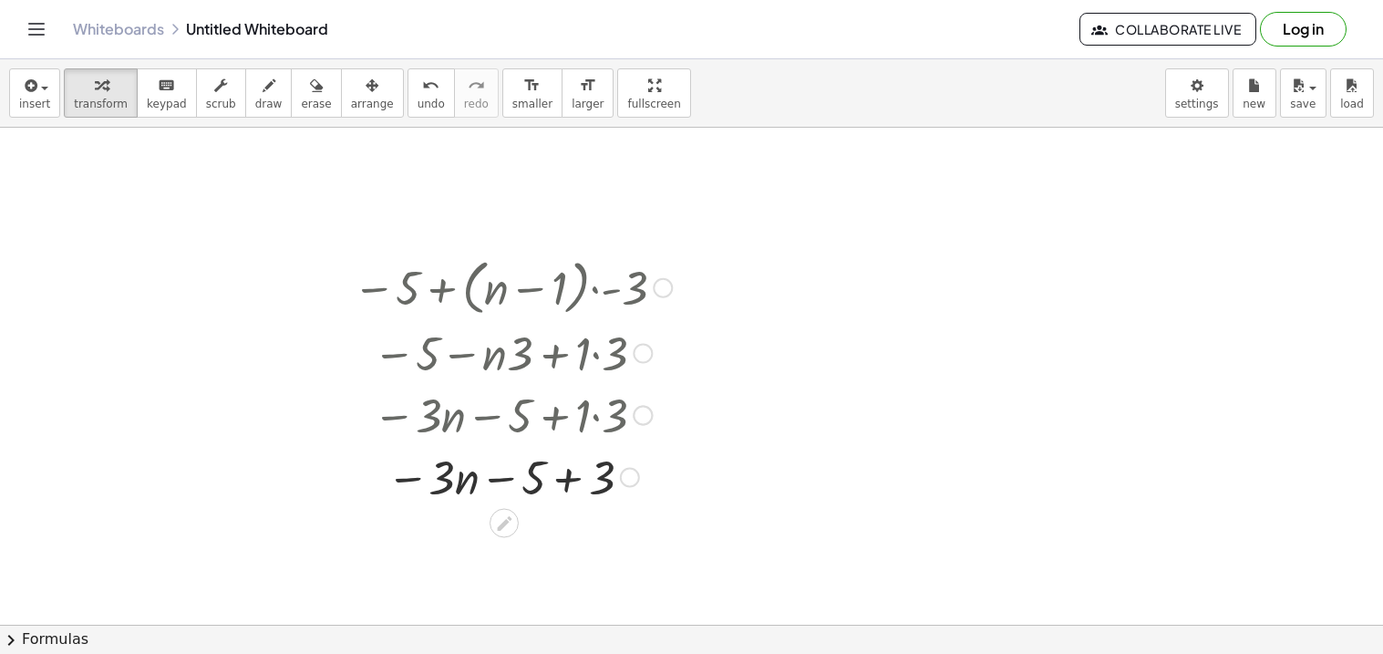
click at [559, 491] on div at bounding box center [512, 476] width 337 height 62
click at [595, 542] on div "Fix a mistake Transform line Copy line as LaTeX Copy derivation as LaTeX Expand…" at bounding box center [595, 540] width 20 height 20
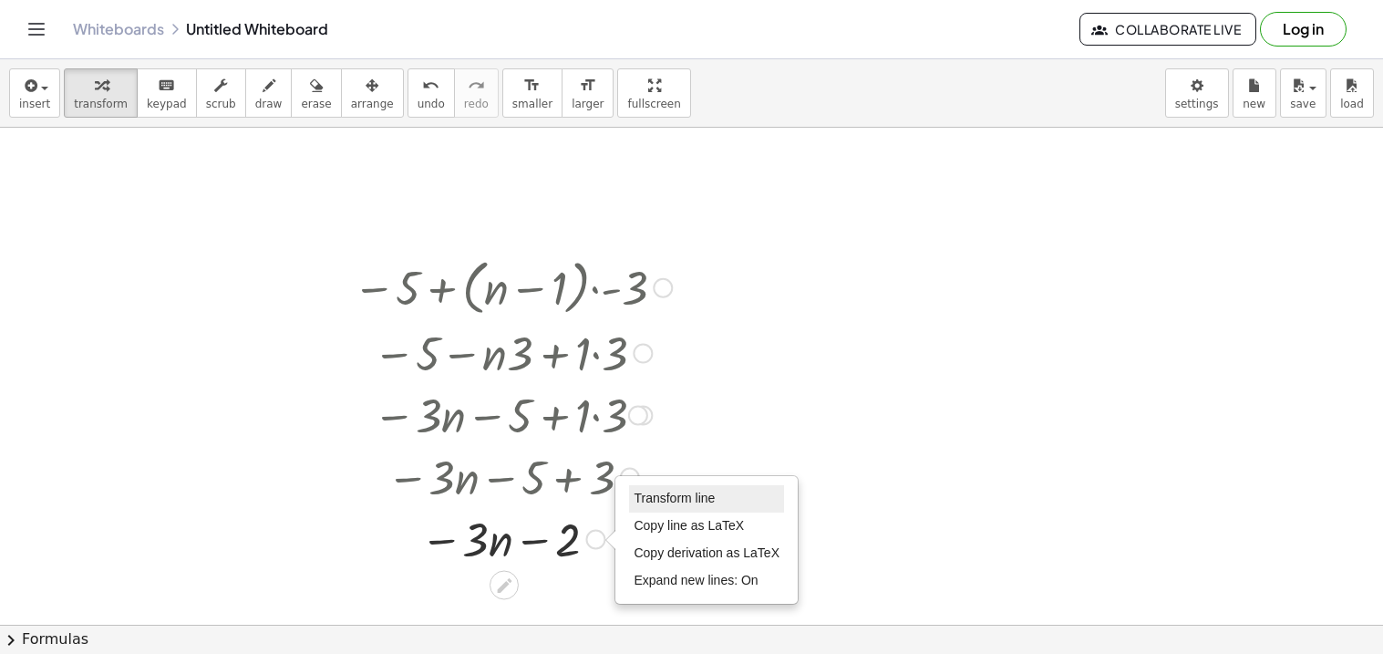
click at [648, 503] on span "Transform line" at bounding box center [674, 498] width 81 height 15
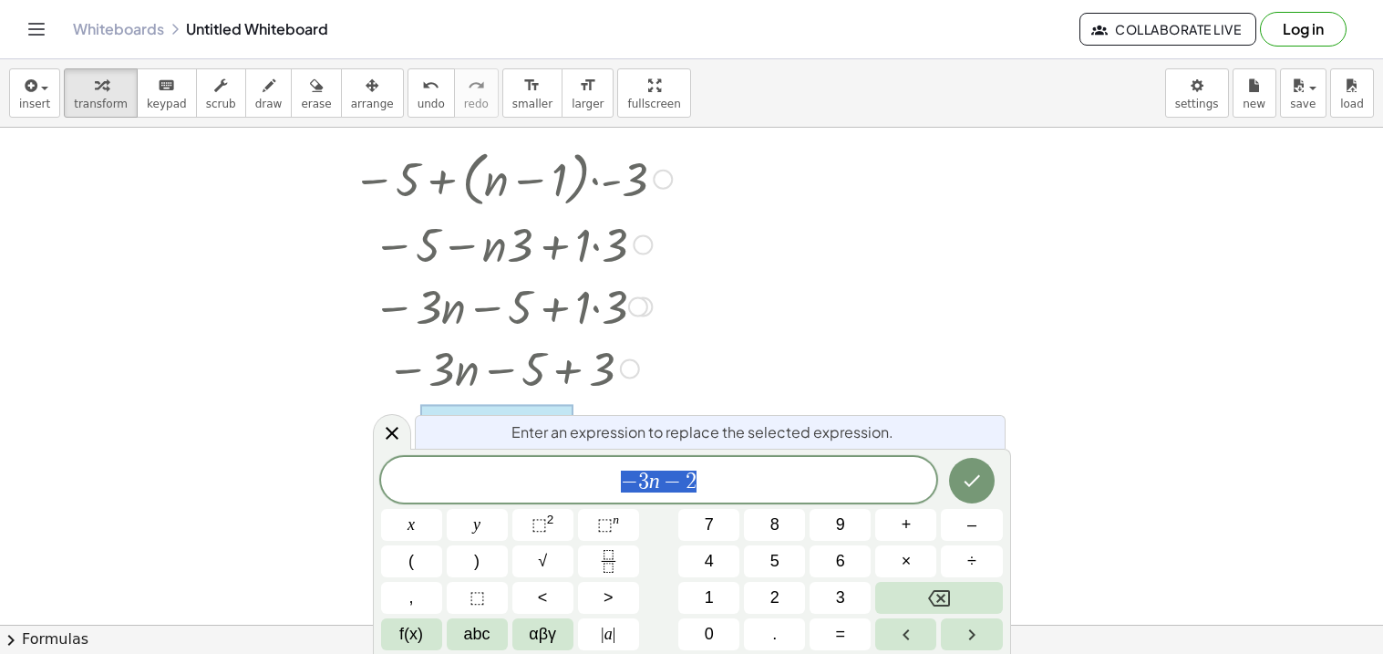
scroll to position [109, 0]
click at [400, 433] on icon at bounding box center [392, 433] width 22 height 22
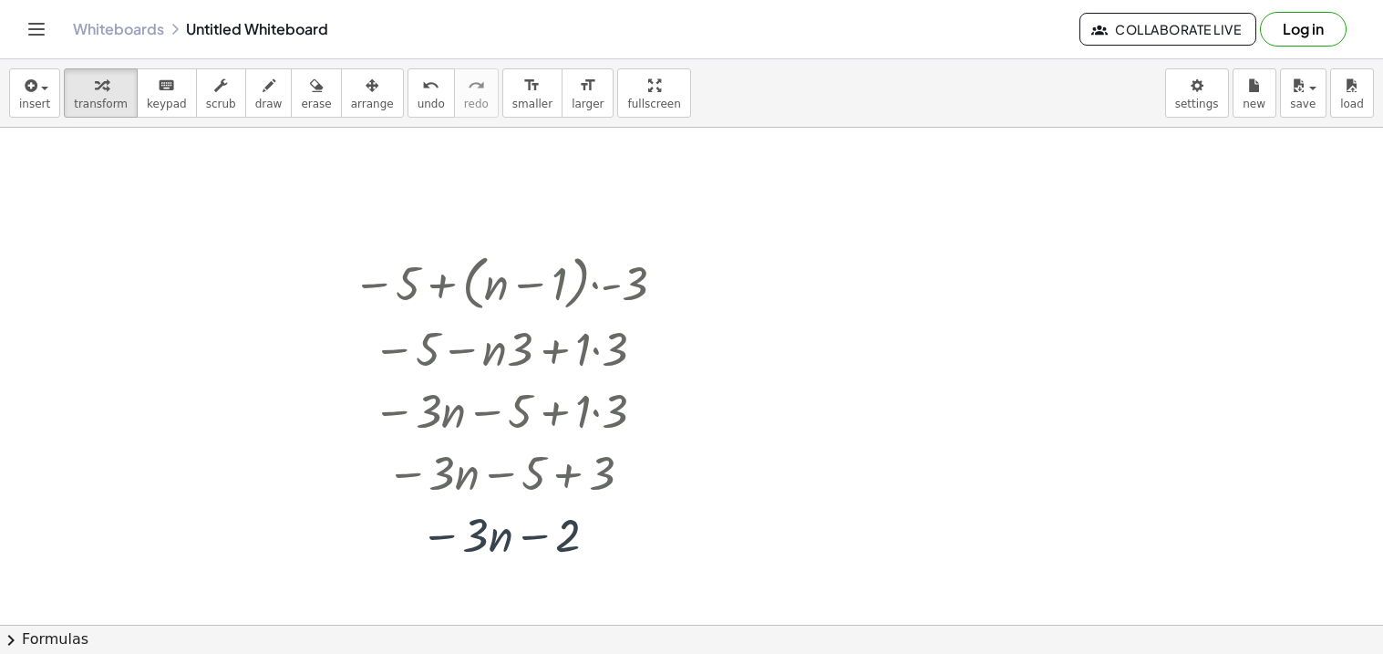
scroll to position [0, 0]
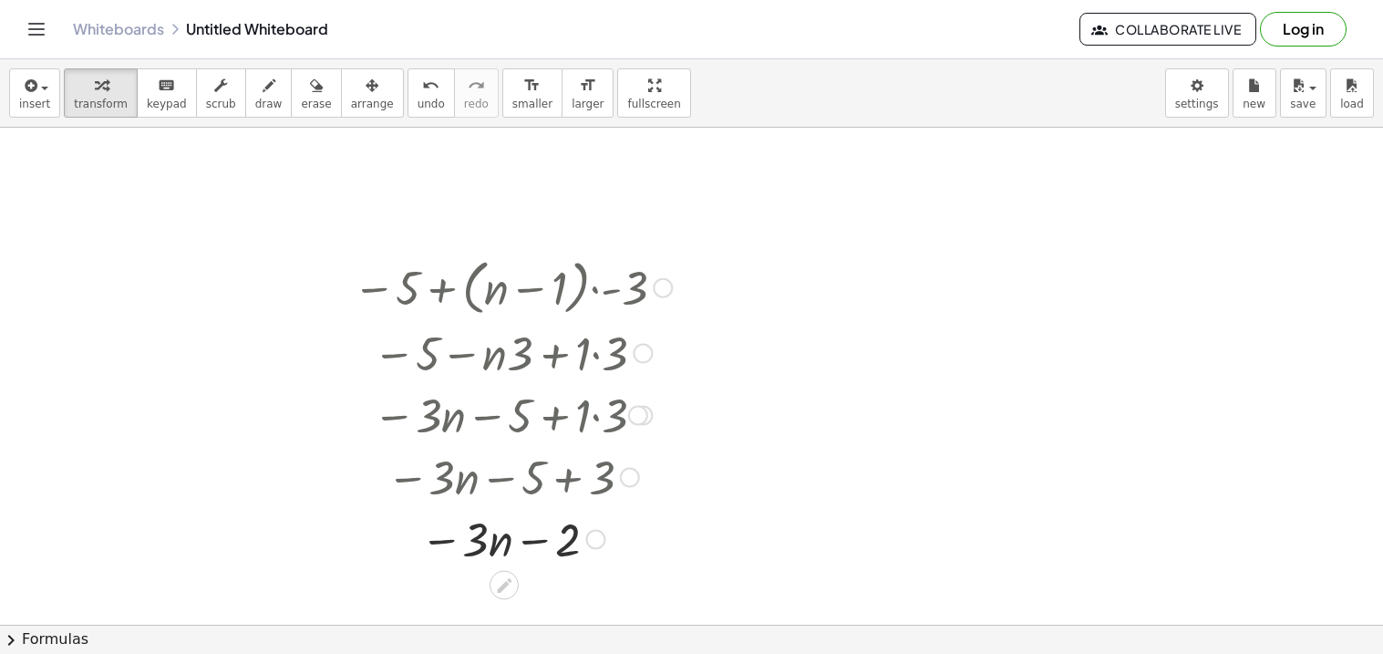
click at [669, 289] on div at bounding box center [663, 288] width 20 height 20
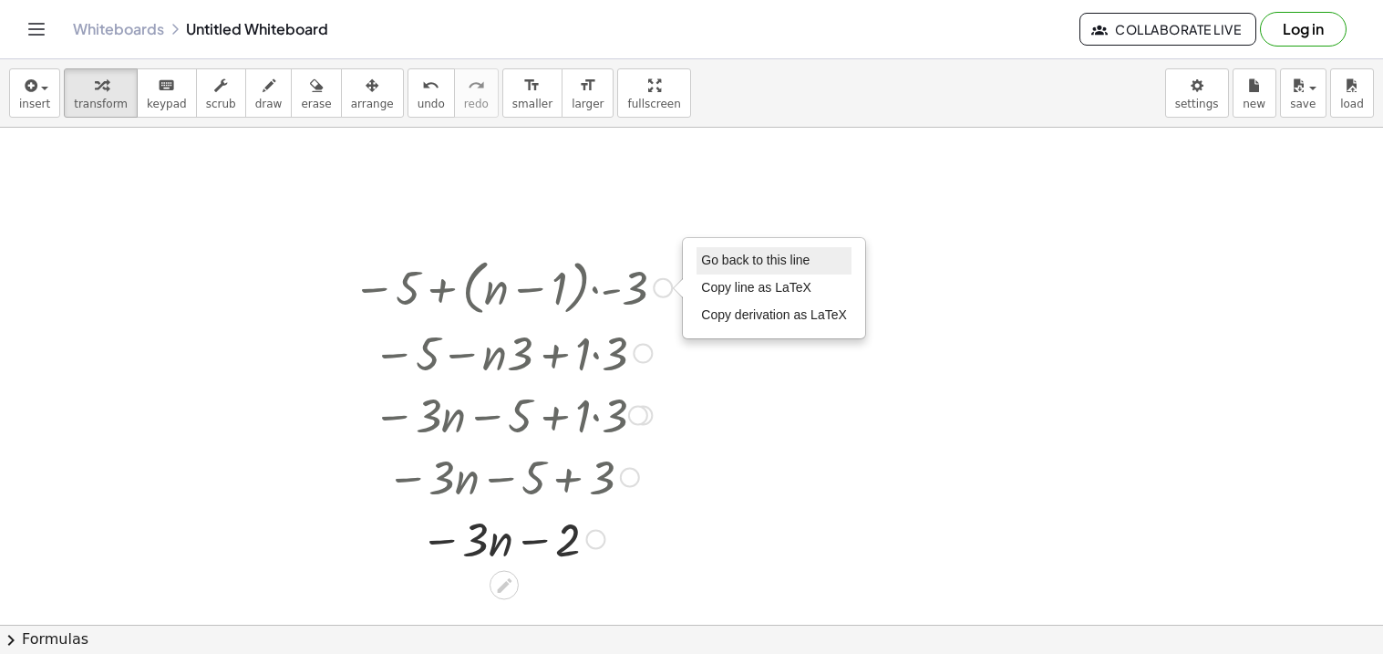
click at [740, 259] on span "Go back to this line" at bounding box center [755, 260] width 109 height 15
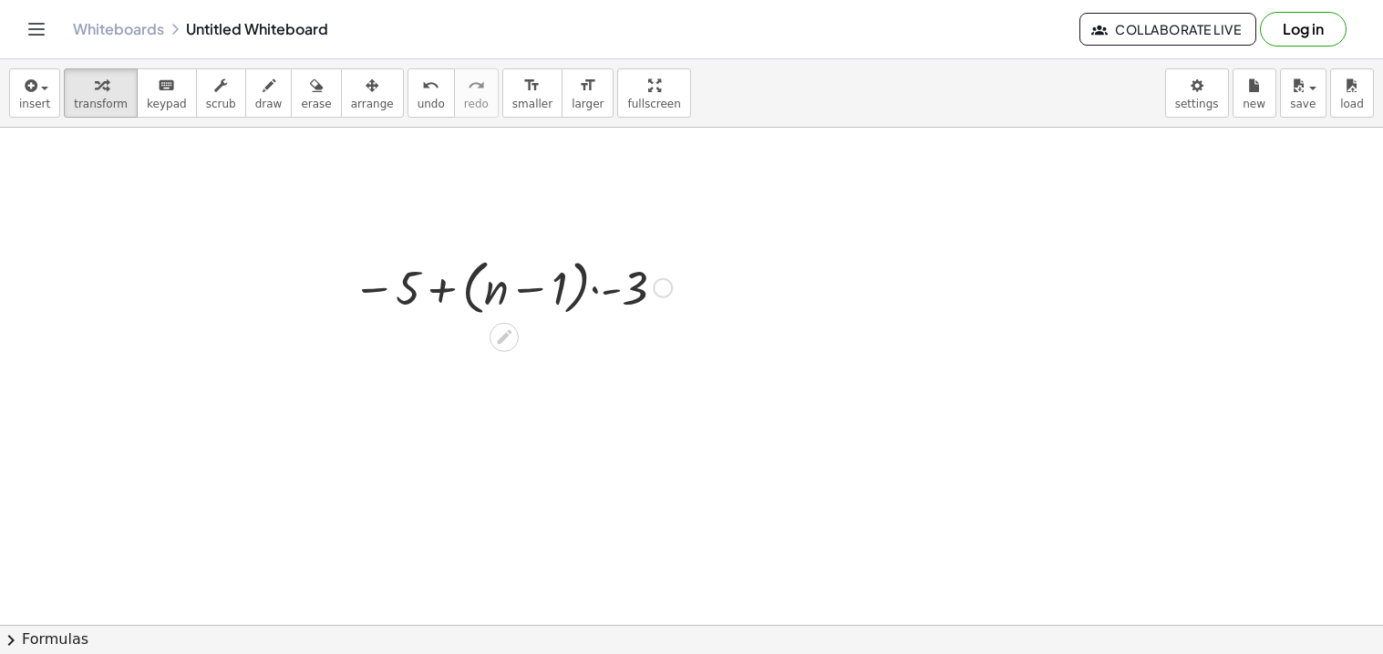
click at [660, 295] on div "Go back to this line Copy line as LaTeX Copy derivation as LaTeX" at bounding box center [663, 288] width 20 height 20
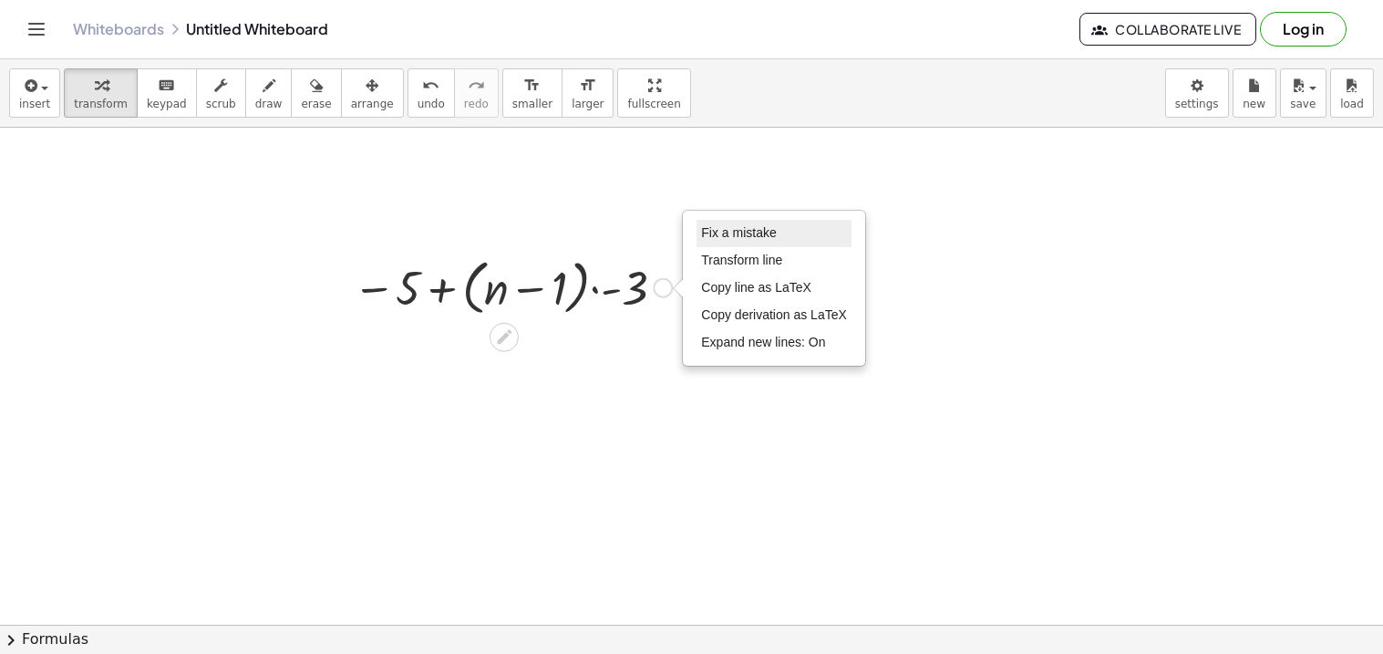
click at [720, 235] on span "Fix a mistake" at bounding box center [738, 232] width 75 height 15
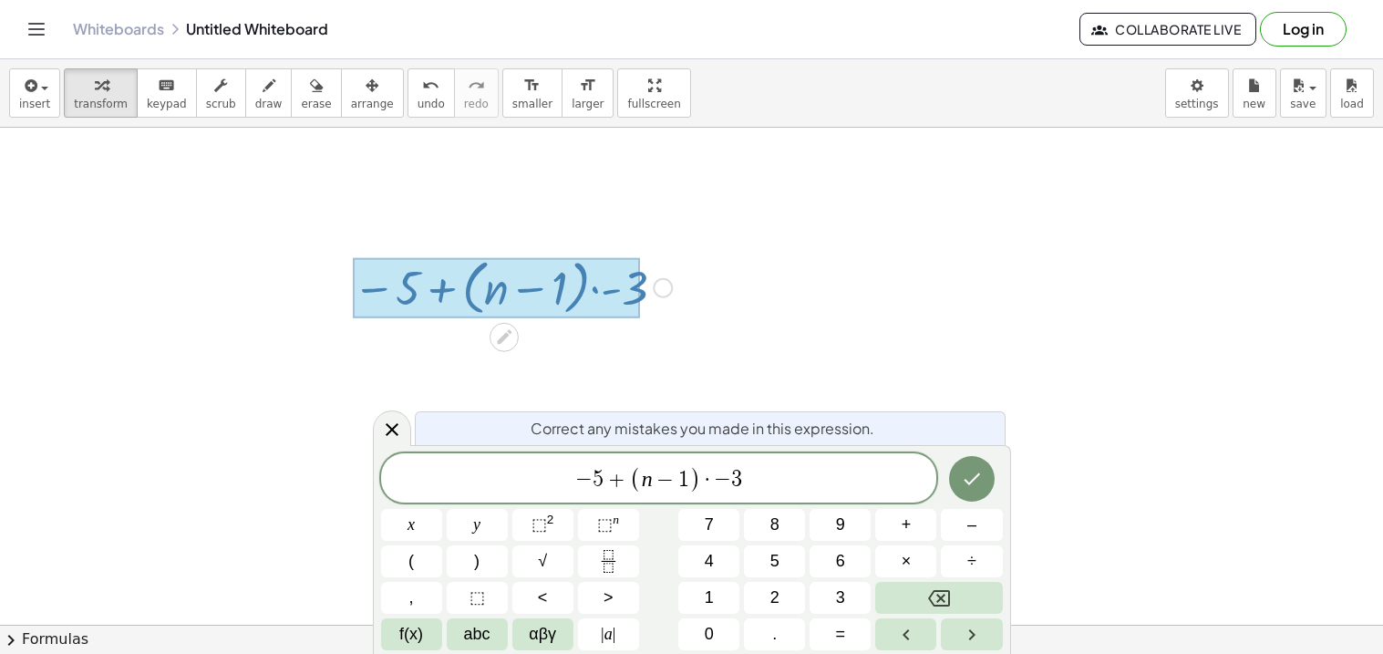
click at [605, 492] on span "− 5 + ( n − 1 ) · − 3 ​" at bounding box center [659, 479] width 556 height 30
click at [766, 478] on span "1 9 ​ + ( n − 1 ) · − 3" at bounding box center [659, 479] width 556 height 30
click at [975, 479] on icon "Done" at bounding box center [972, 479] width 16 height 12
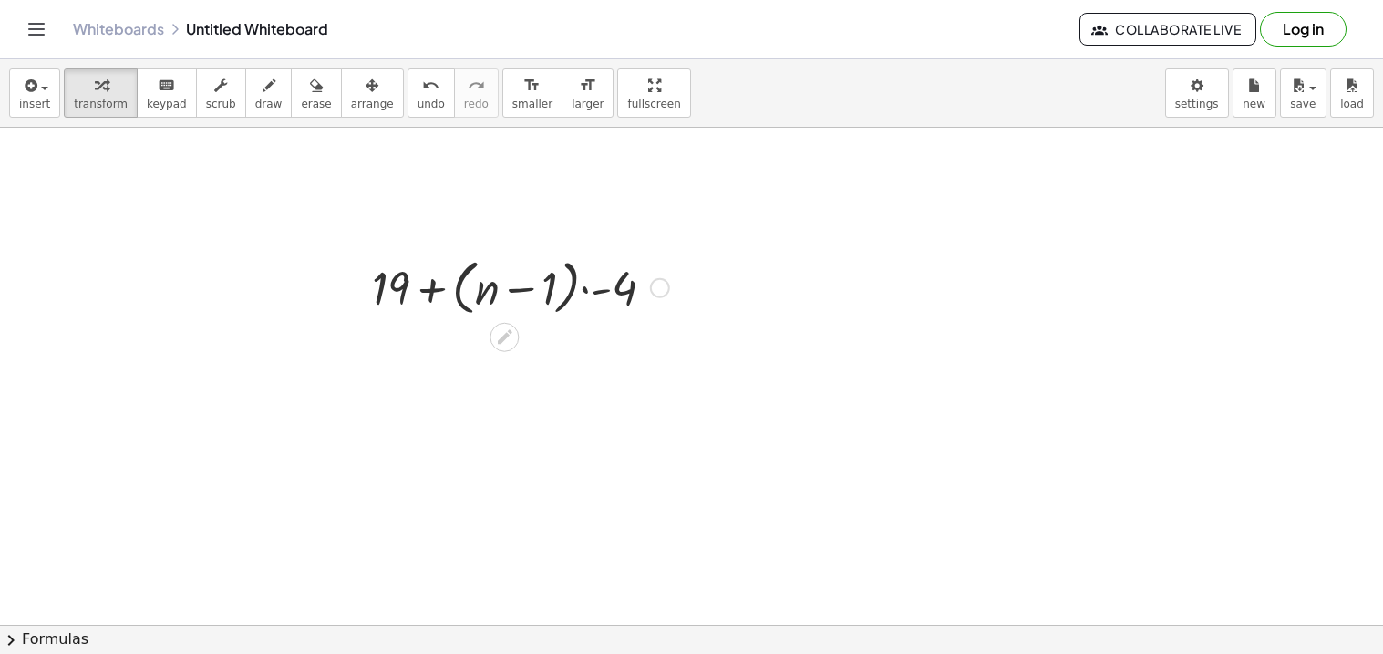
click at [584, 293] on div at bounding box center [521, 286] width 316 height 69
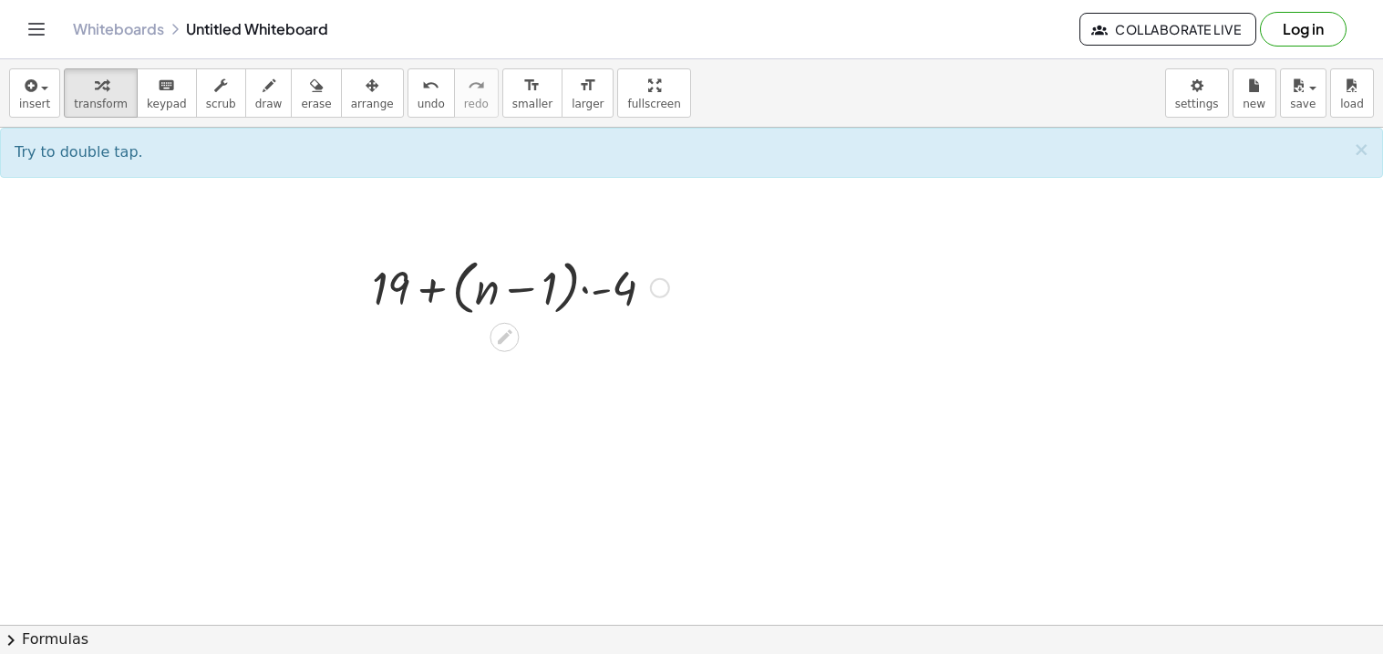
click at [584, 293] on div at bounding box center [521, 286] width 316 height 69
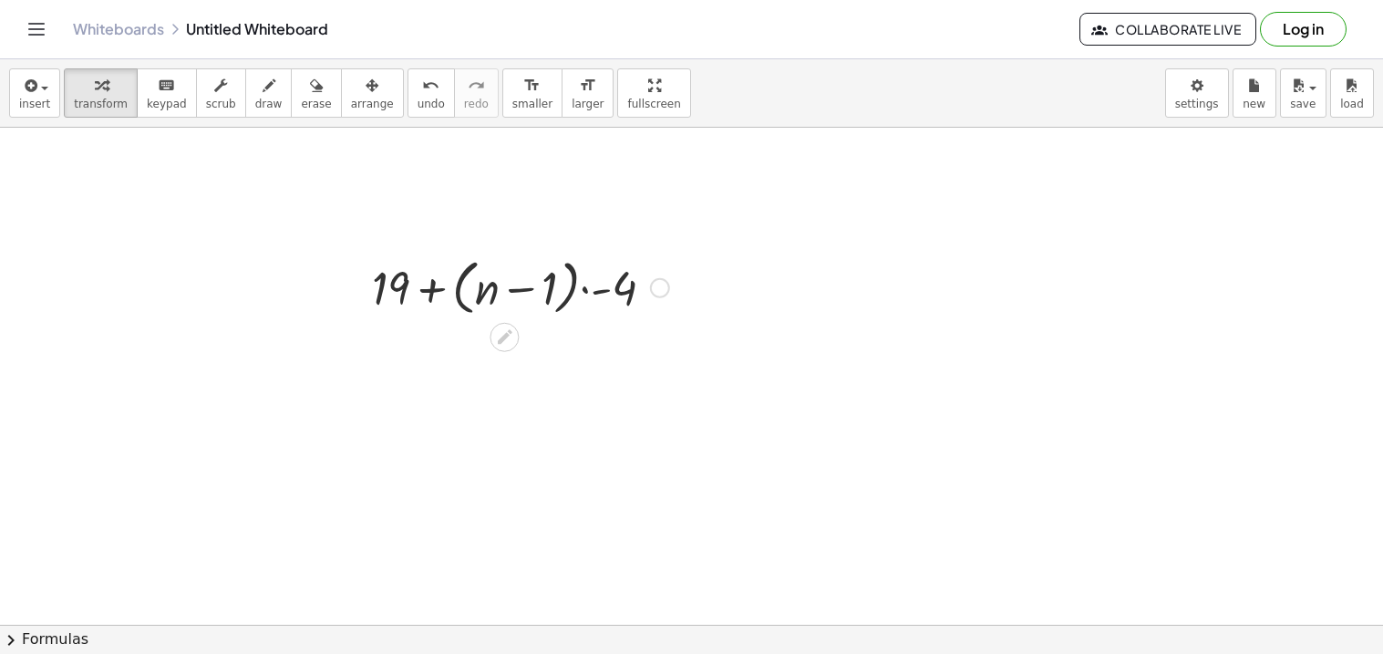
click at [584, 293] on div at bounding box center [521, 286] width 316 height 69
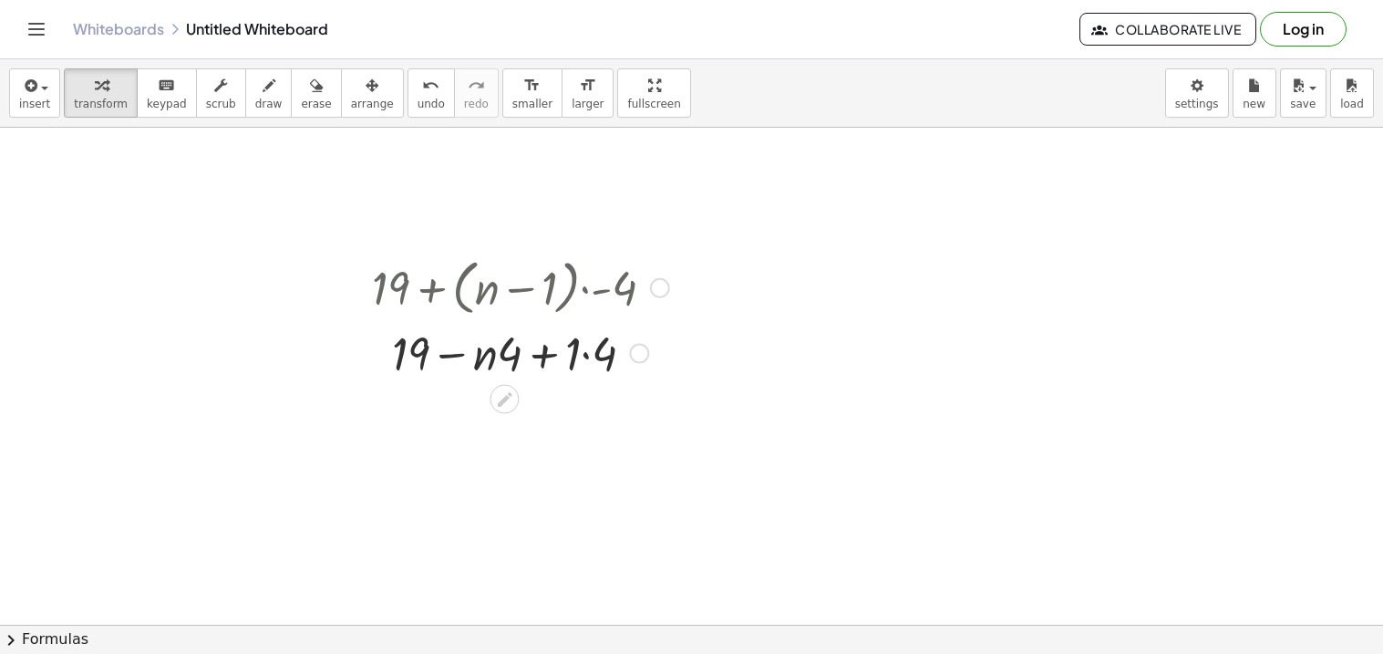
click at [590, 356] on div at bounding box center [521, 352] width 316 height 62
drag, startPoint x: 529, startPoint y: 411, endPoint x: 492, endPoint y: 411, distance: 37.4
click at [492, 411] on div at bounding box center [521, 414] width 316 height 62
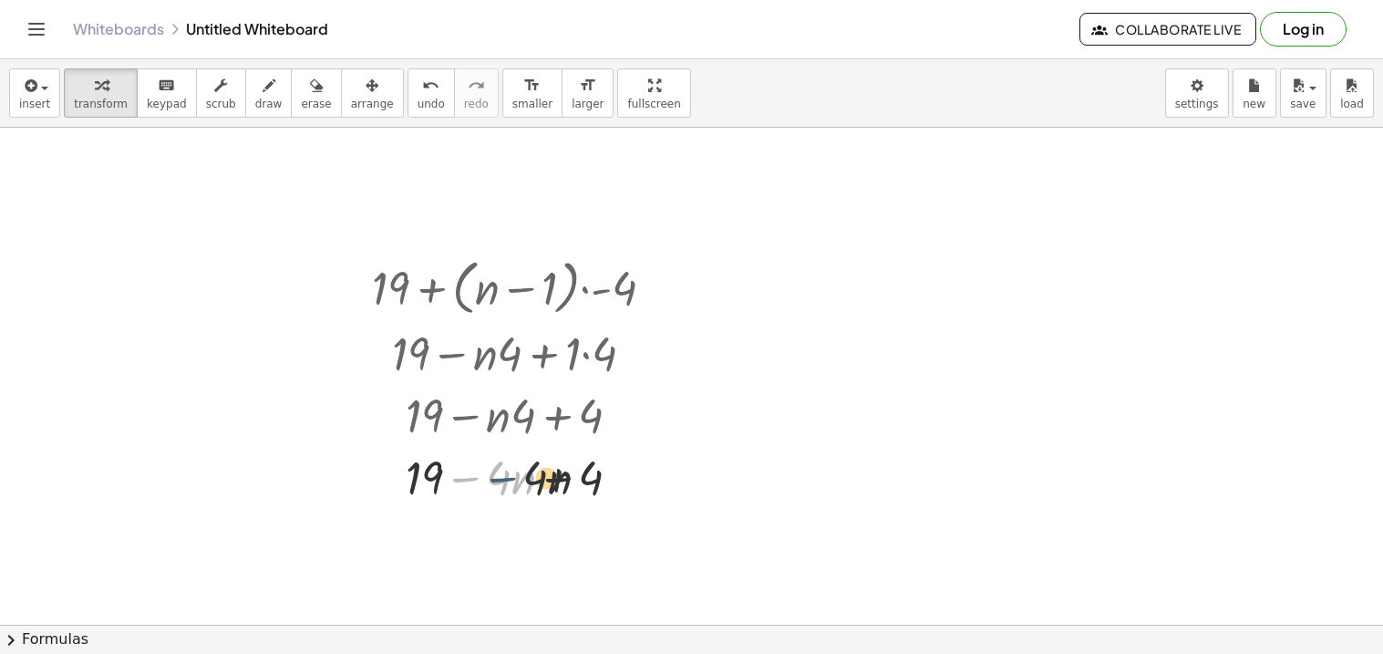
drag, startPoint x: 461, startPoint y: 481, endPoint x: 515, endPoint y: 482, distance: 54.7
click at [515, 482] on div at bounding box center [521, 476] width 316 height 62
drag, startPoint x: 563, startPoint y: 477, endPoint x: 446, endPoint y: 481, distance: 116.8
click at [446, 481] on div at bounding box center [521, 476] width 316 height 62
click at [470, 486] on div at bounding box center [521, 476] width 316 height 62
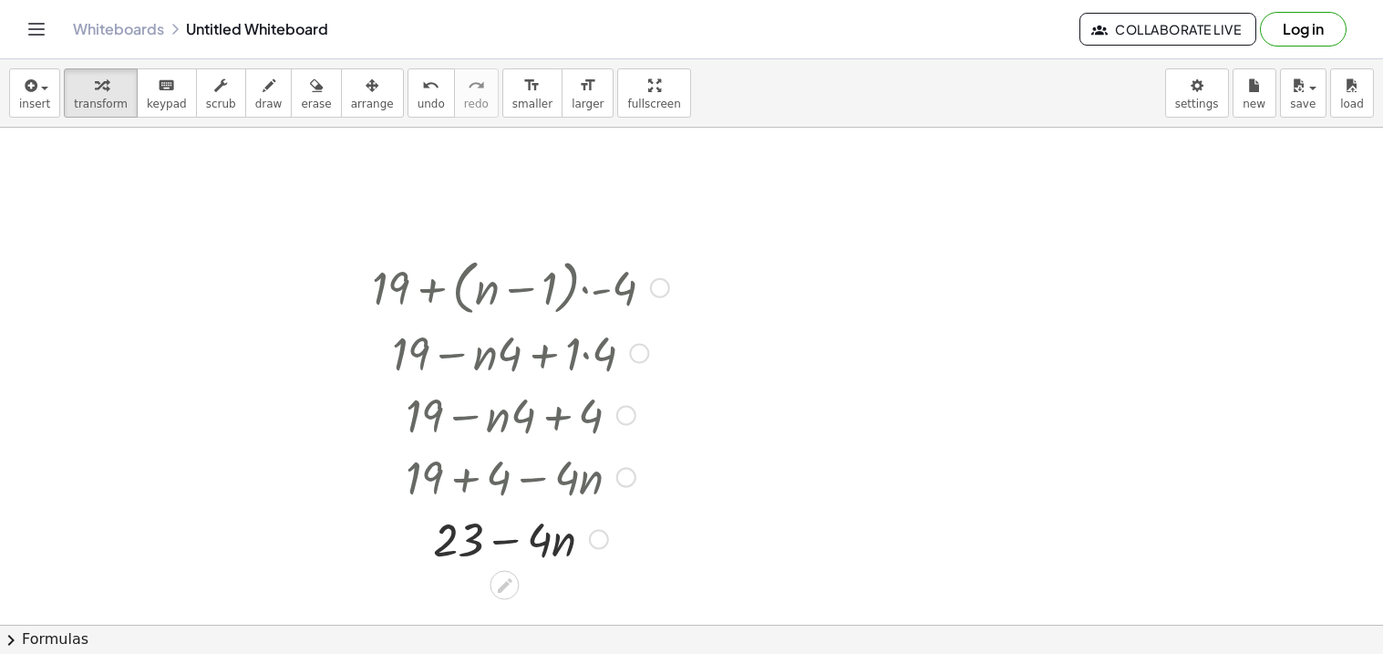
click at [589, 543] on div "Fix a mistake Transform line Copy line as LaTeX Copy derivation as LaTeX Expand…" at bounding box center [599, 540] width 20 height 20
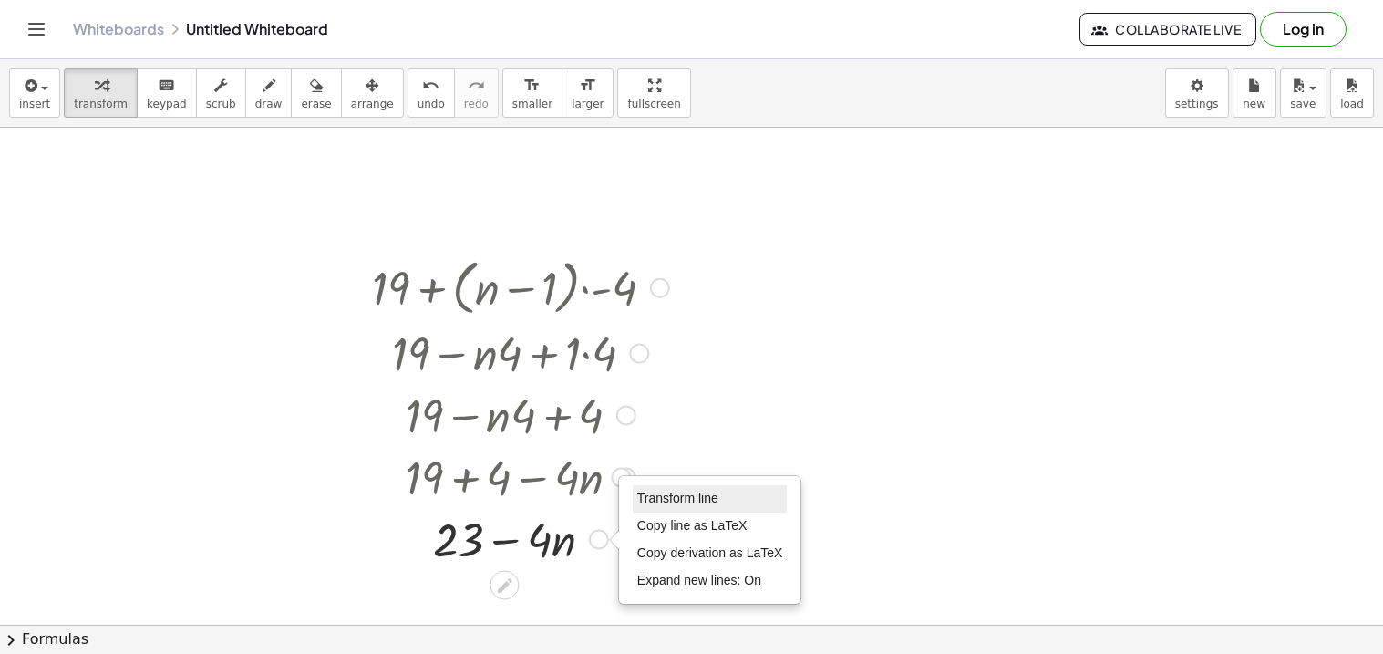
click at [654, 503] on span "Transform line" at bounding box center [677, 498] width 81 height 15
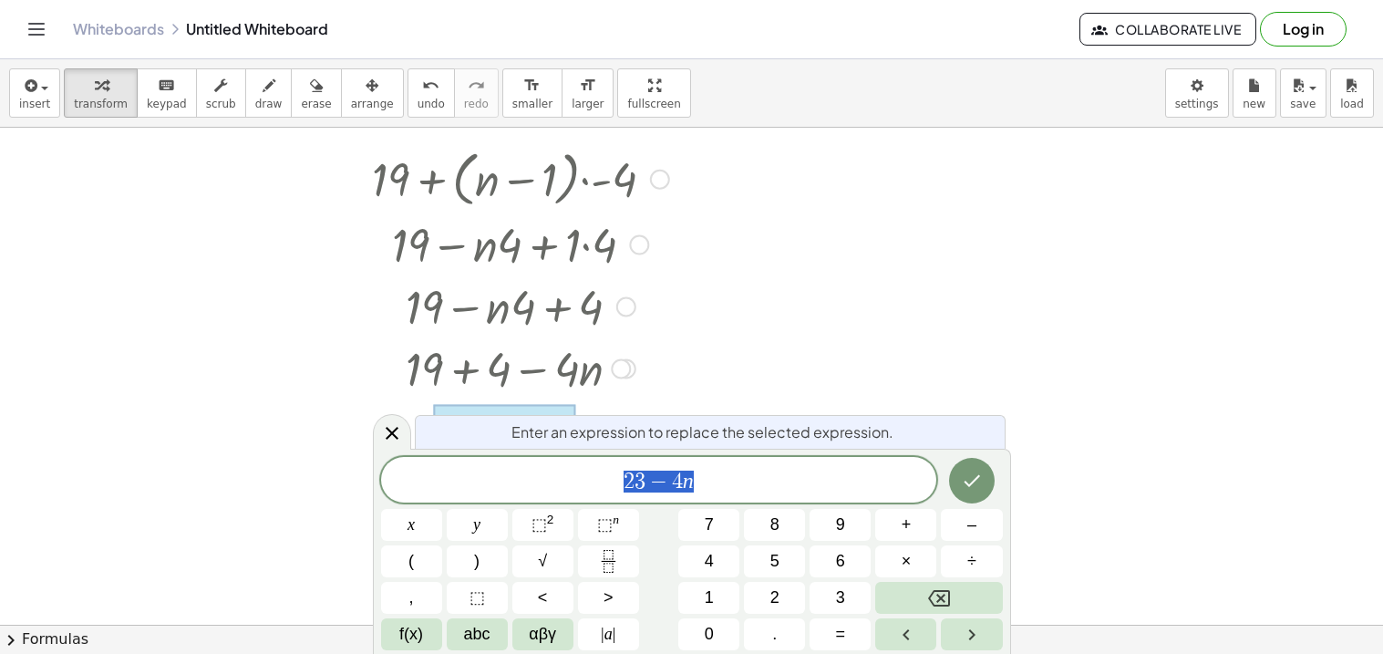
scroll to position [109, 0]
click at [400, 436] on icon at bounding box center [392, 433] width 22 height 22
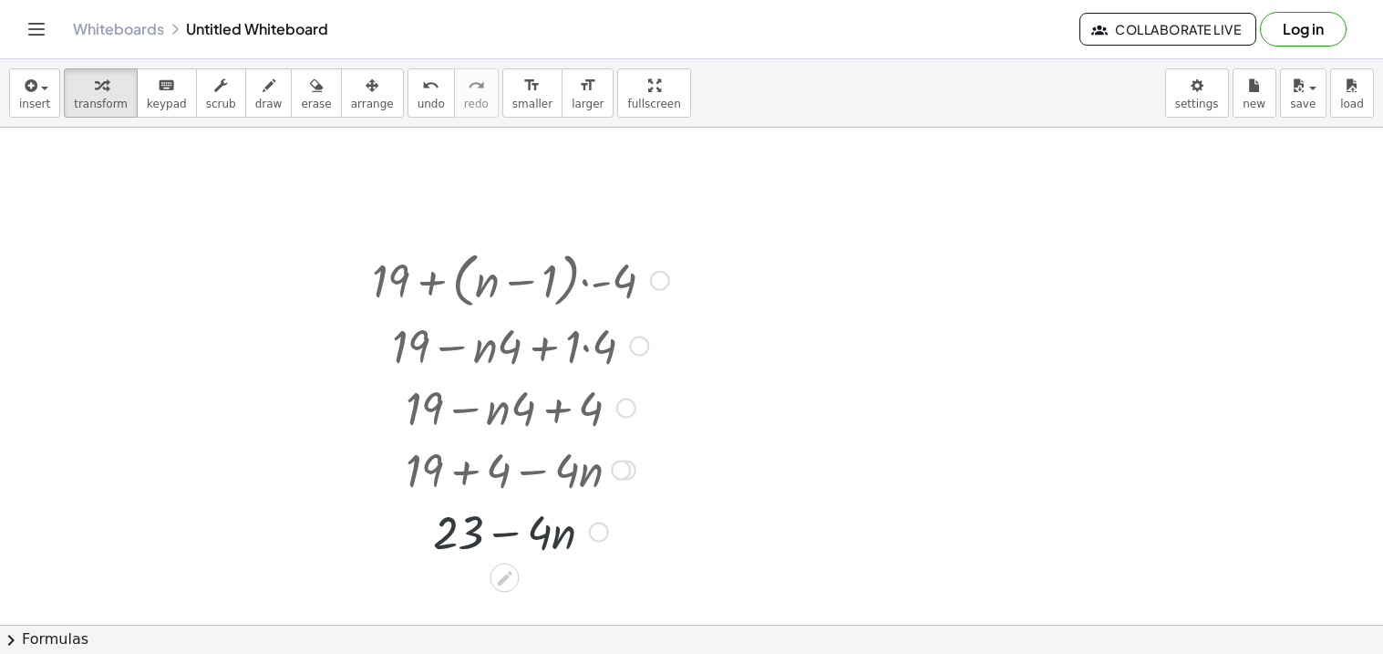
scroll to position [0, 0]
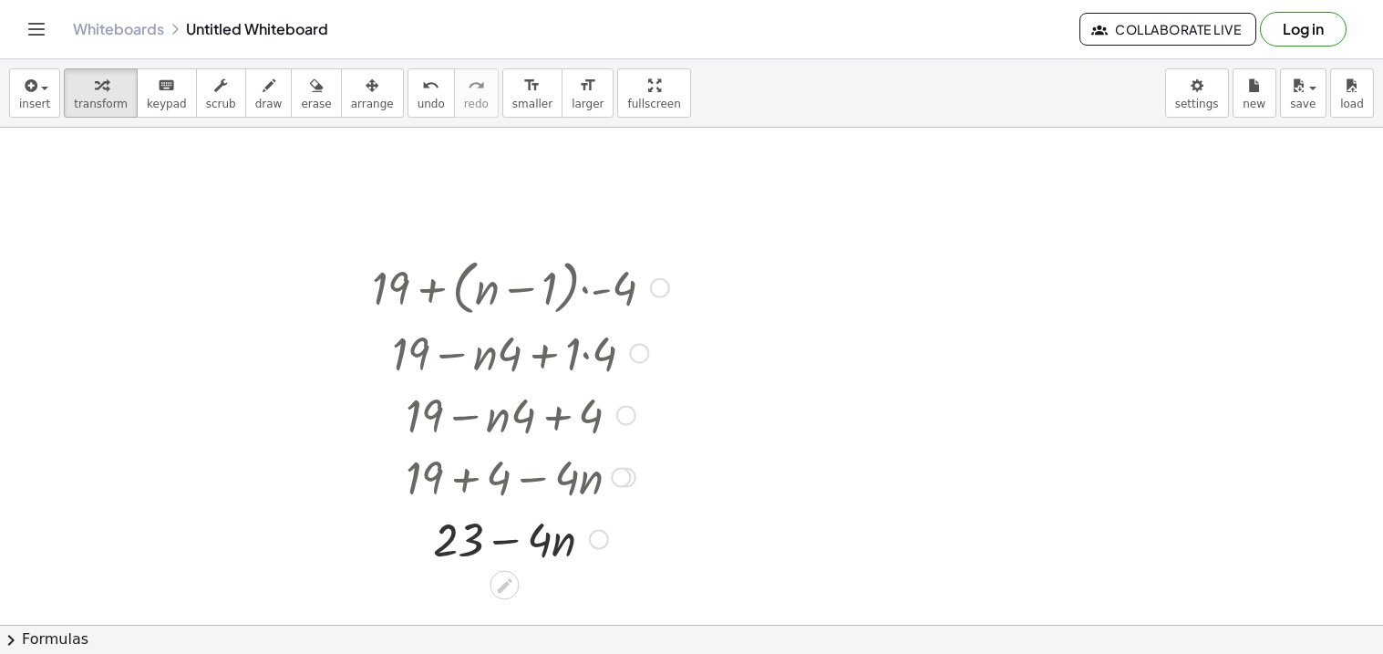
click at [662, 291] on div at bounding box center [660, 288] width 20 height 20
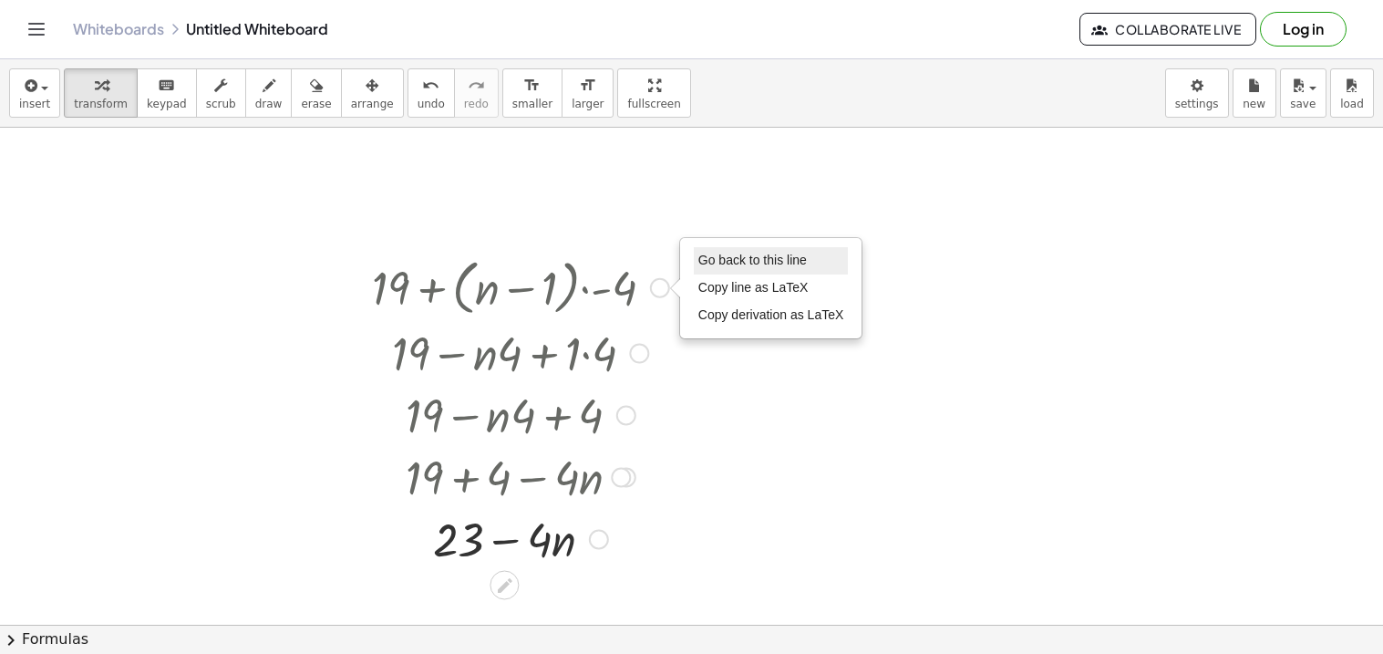
click at [740, 249] on li "Go back to this line" at bounding box center [771, 260] width 155 height 27
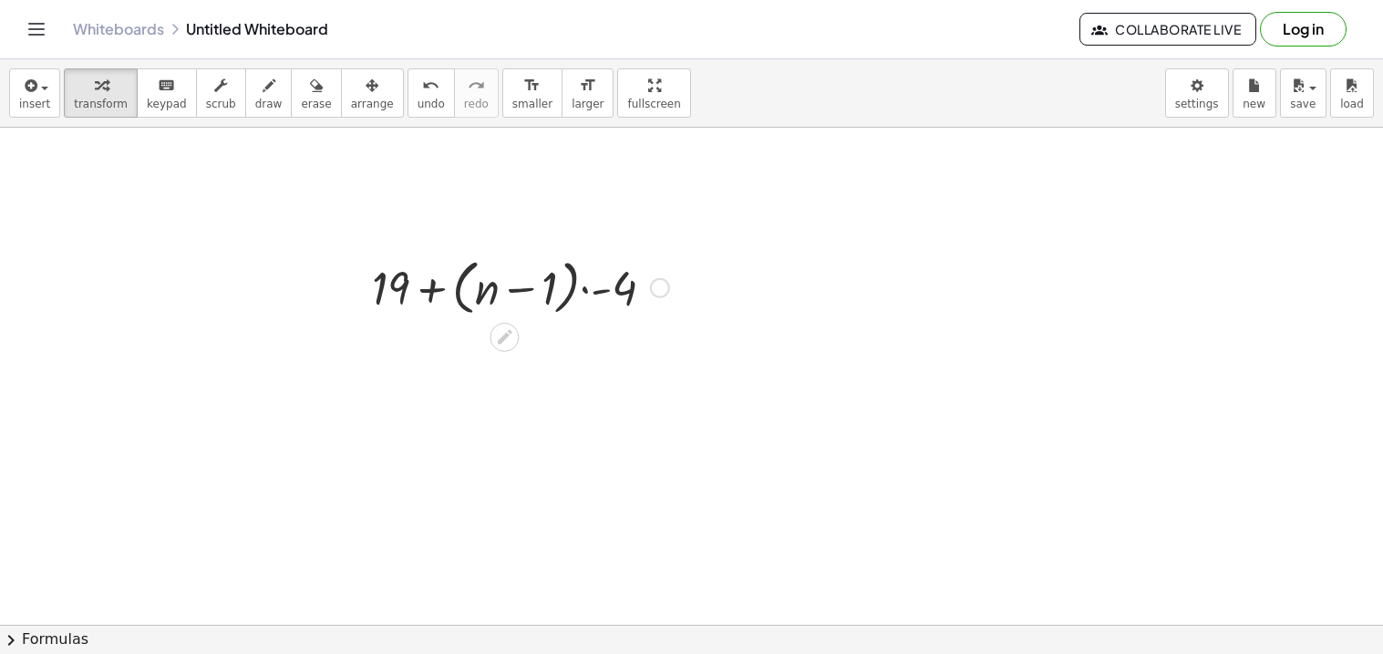
click at [658, 291] on div "Go back to this line Copy line as LaTeX Copy derivation as LaTeX" at bounding box center [660, 288] width 20 height 20
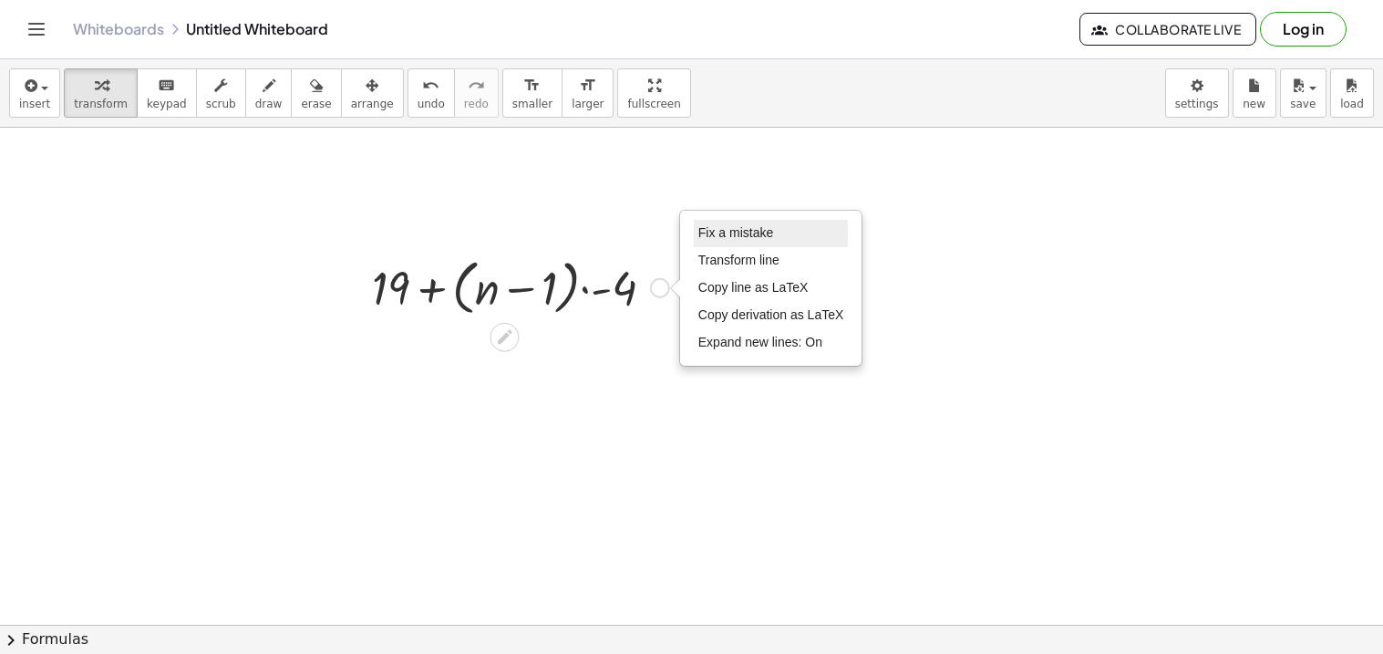
click at [717, 239] on span "Fix a mistake" at bounding box center [736, 232] width 75 height 15
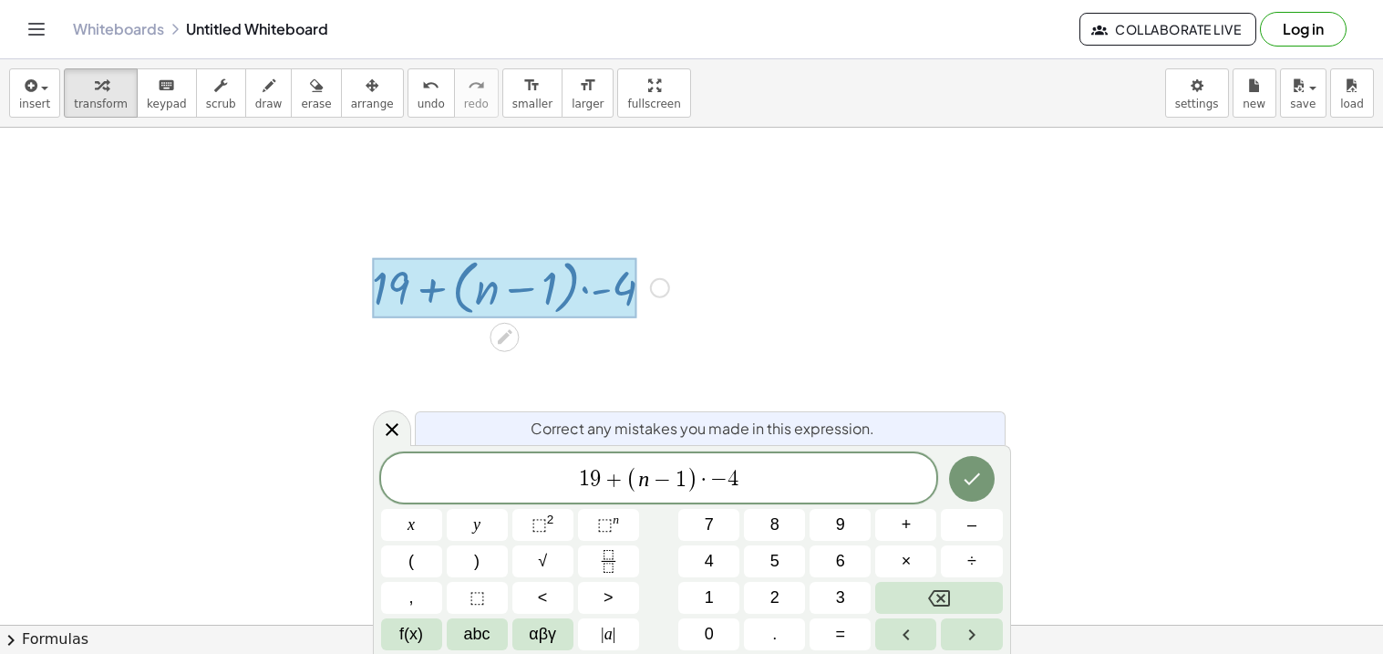
click at [690, 475] on span ")" at bounding box center [693, 479] width 12 height 26
click at [605, 559] on icon "Fraction" at bounding box center [608, 561] width 23 height 23
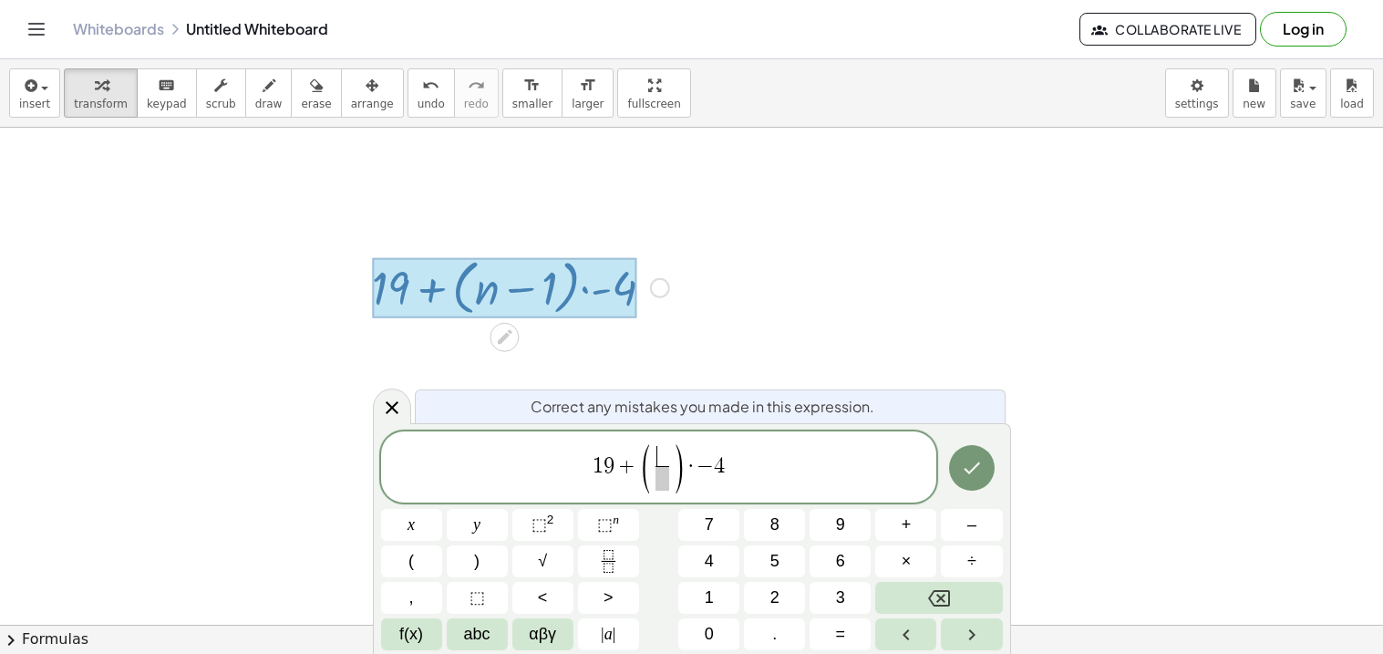
click at [801, 495] on div "***** 1 9 + ( ​ ​ ) · − 4" at bounding box center [659, 466] width 556 height 71
click at [656, 469] on span "+" at bounding box center [648, 466] width 26 height 22
click at [769, 483] on span "5 ​ ( ​ )" at bounding box center [659, 468] width 556 height 52
click at [597, 528] on span "⬚" at bounding box center [605, 524] width 16 height 18
click at [971, 537] on button "–" at bounding box center [971, 525] width 61 height 32
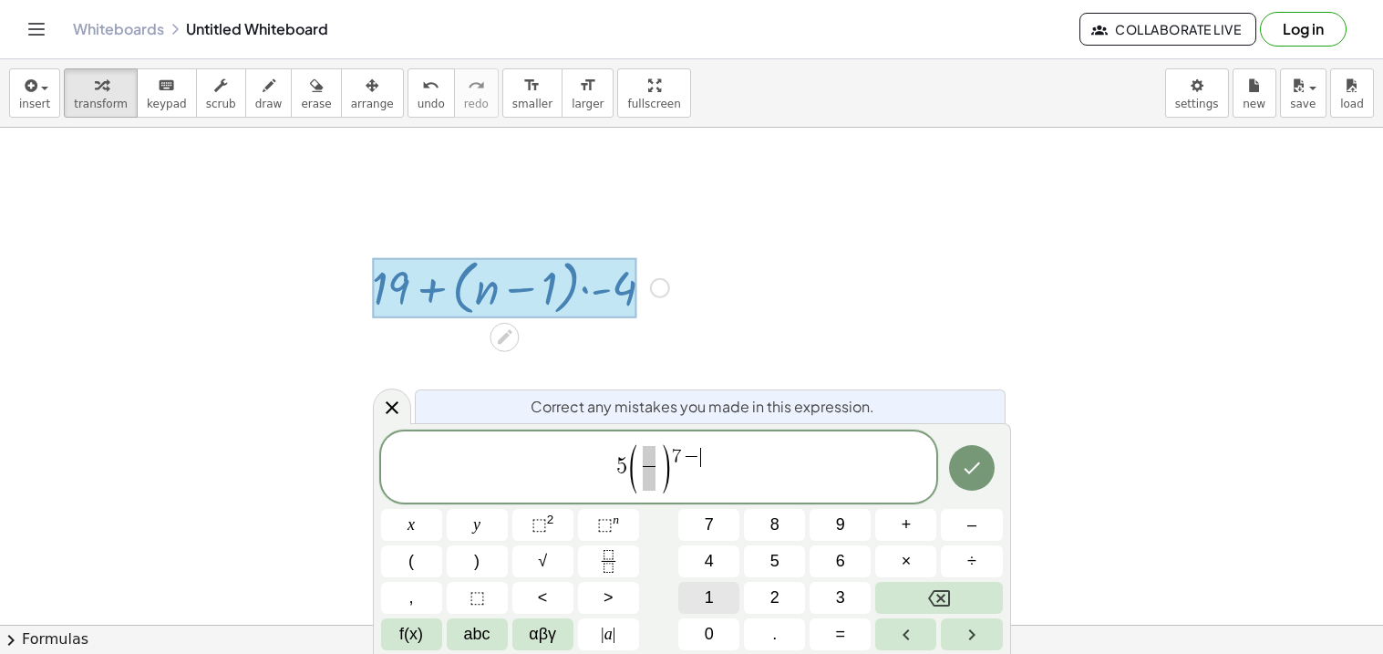
click at [719, 606] on button "1" at bounding box center [708, 598] width 61 height 32
click at [647, 452] on span at bounding box center [644, 456] width 13 height 20
click at [647, 486] on span at bounding box center [644, 478] width 14 height 25
click at [981, 465] on icon "Done" at bounding box center [972, 468] width 22 height 22
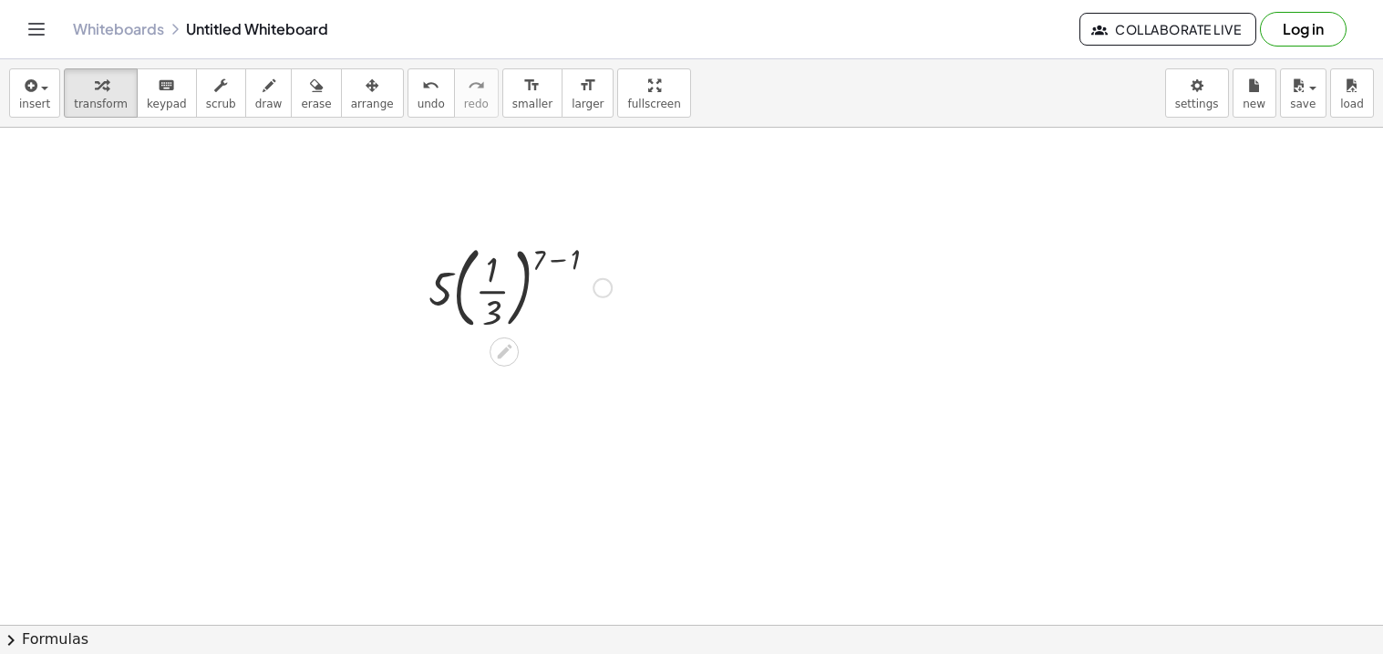
click at [551, 263] on div at bounding box center [520, 286] width 202 height 98
click at [479, 388] on div at bounding box center [520, 385] width 202 height 98
click at [477, 389] on div at bounding box center [520, 385] width 202 height 98
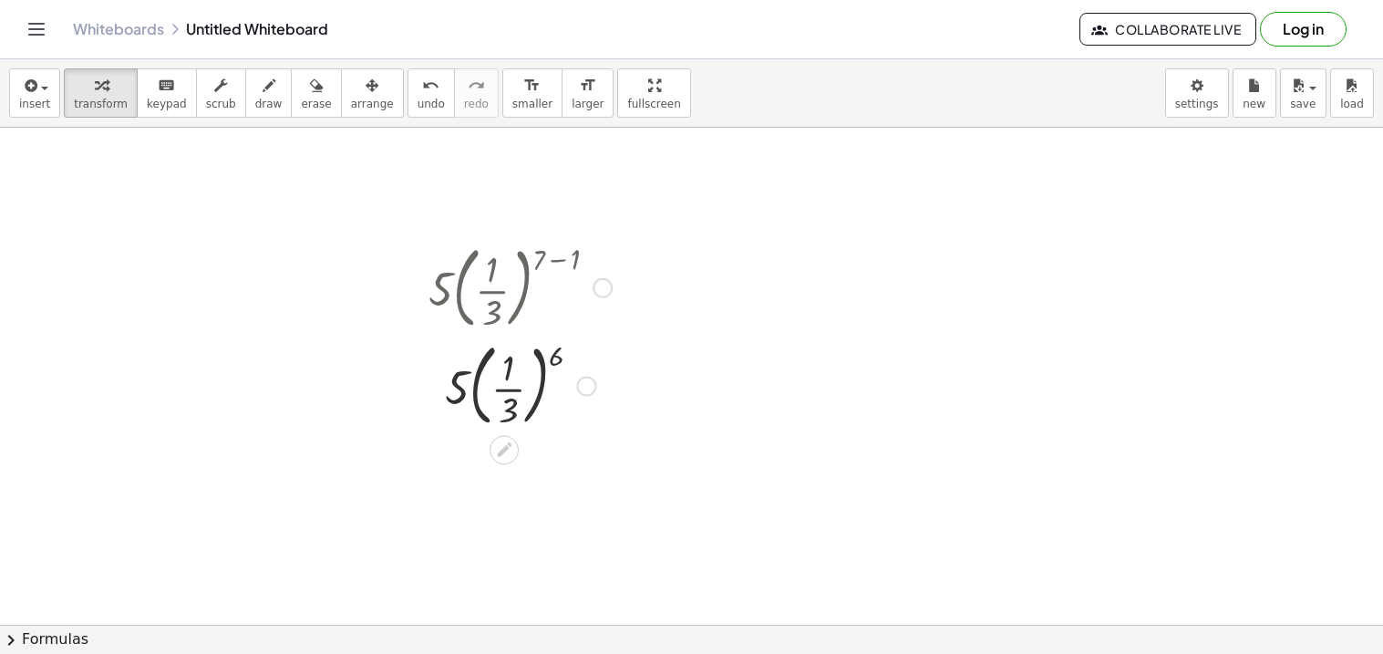
click at [477, 389] on div at bounding box center [520, 385] width 202 height 98
click at [542, 382] on div at bounding box center [520, 385] width 202 height 98
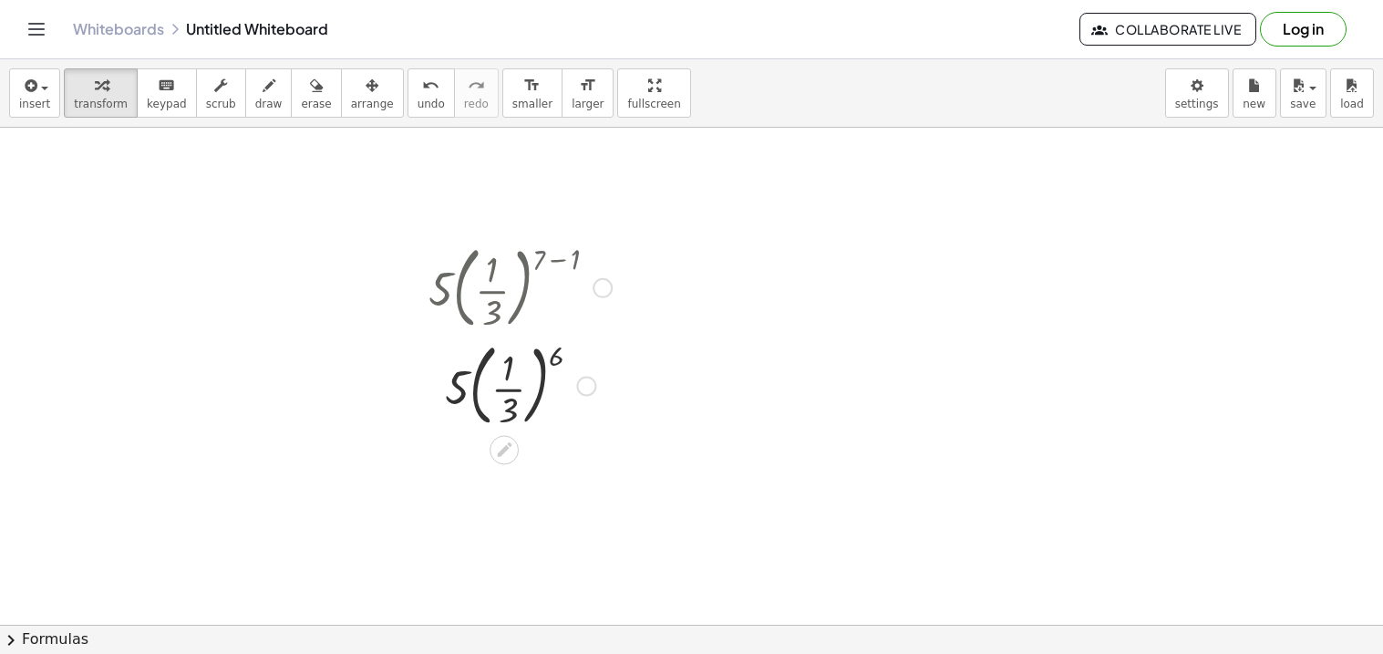
click at [474, 382] on div at bounding box center [520, 385] width 202 height 98
click at [459, 404] on div at bounding box center [520, 385] width 202 height 98
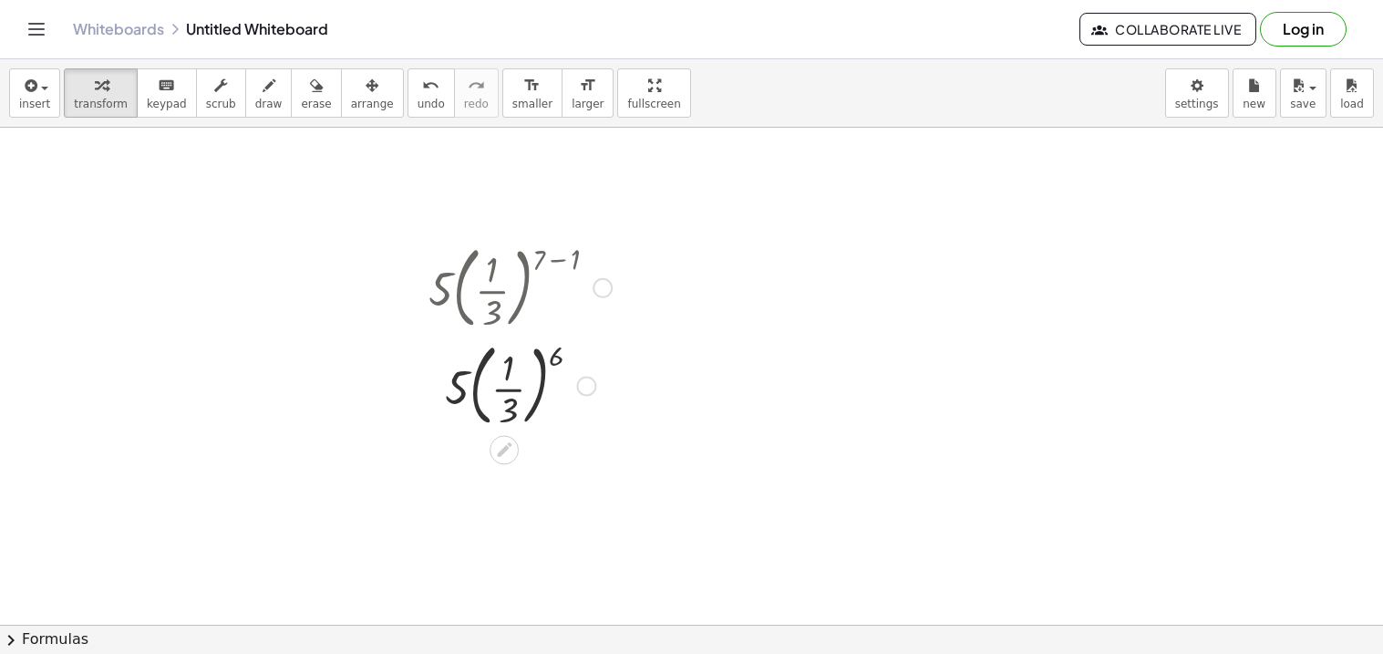
click at [551, 362] on div at bounding box center [520, 385] width 202 height 98
drag, startPoint x: 551, startPoint y: 362, endPoint x: 542, endPoint y: 367, distance: 10.2
click at [542, 367] on div at bounding box center [520, 385] width 202 height 98
click at [544, 374] on div at bounding box center [520, 385] width 202 height 98
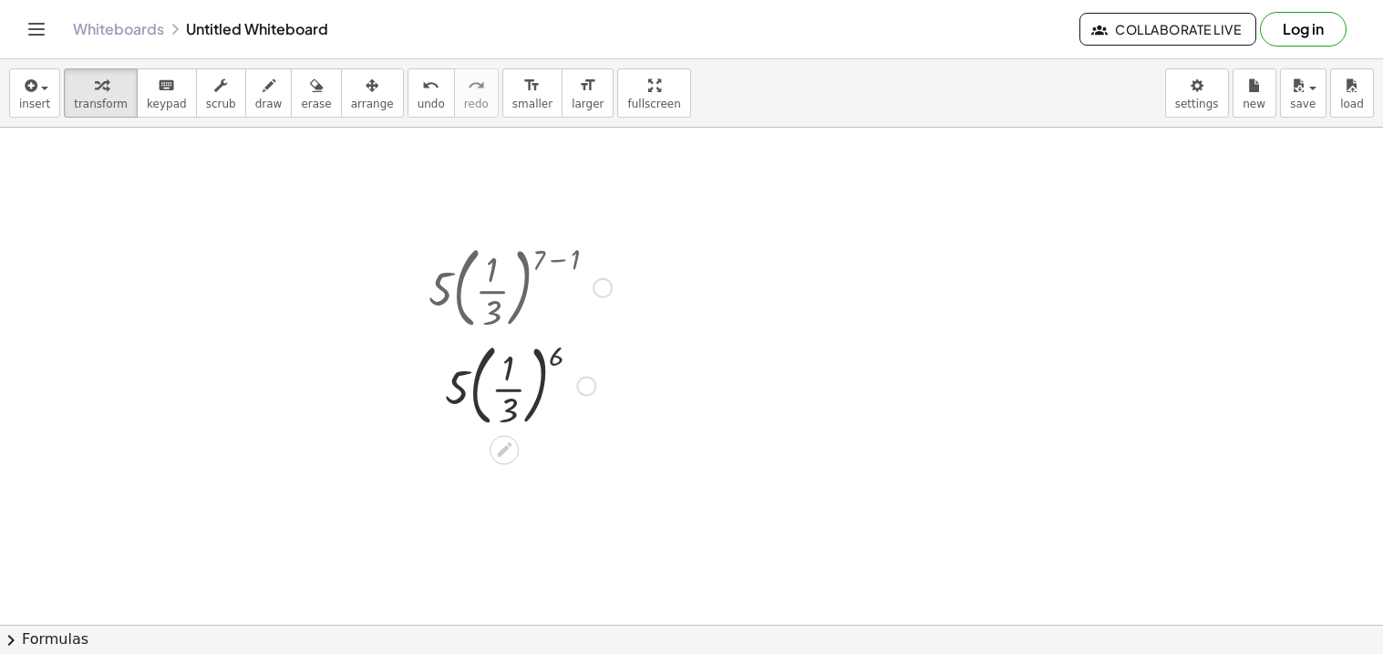
click at [544, 374] on div at bounding box center [520, 385] width 202 height 98
click at [553, 363] on div at bounding box center [520, 385] width 202 height 98
click at [535, 372] on div at bounding box center [520, 385] width 202 height 98
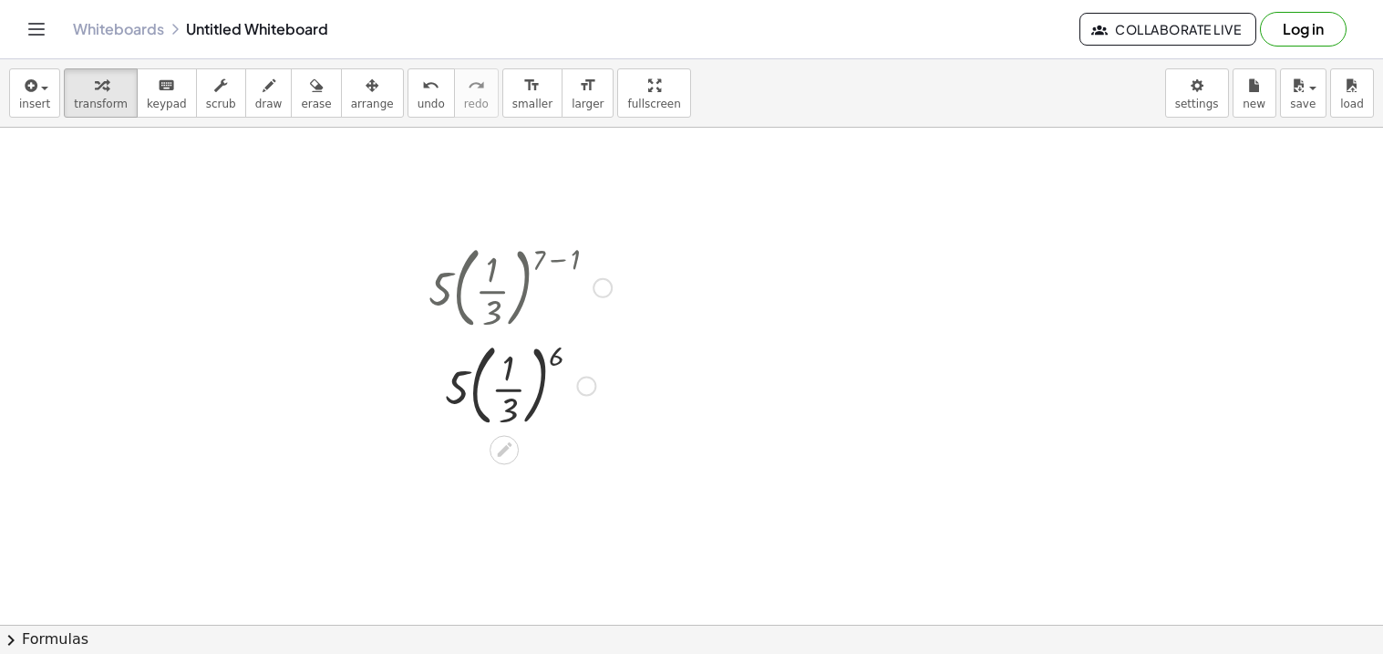
click at [535, 372] on div at bounding box center [520, 385] width 202 height 98
click at [544, 371] on div at bounding box center [520, 385] width 202 height 98
click at [549, 363] on div at bounding box center [520, 385] width 202 height 98
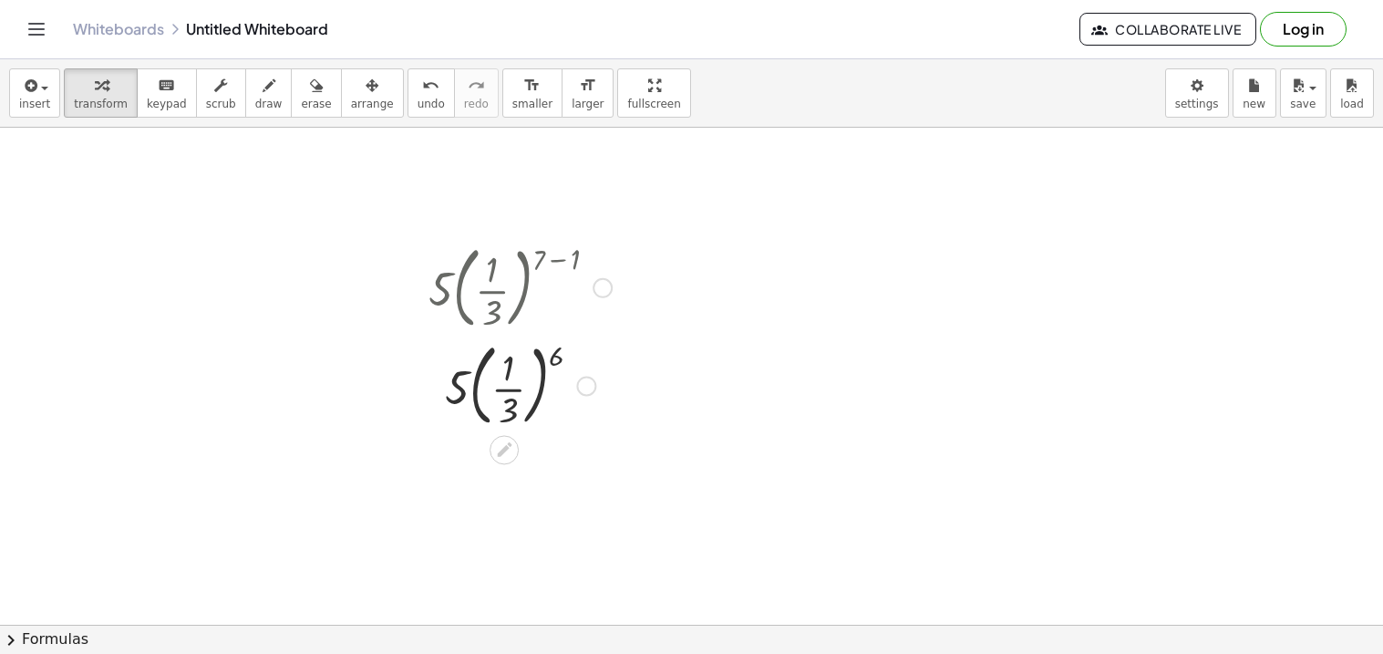
click at [554, 360] on div at bounding box center [520, 385] width 202 height 98
click at [535, 387] on div at bounding box center [520, 385] width 202 height 98
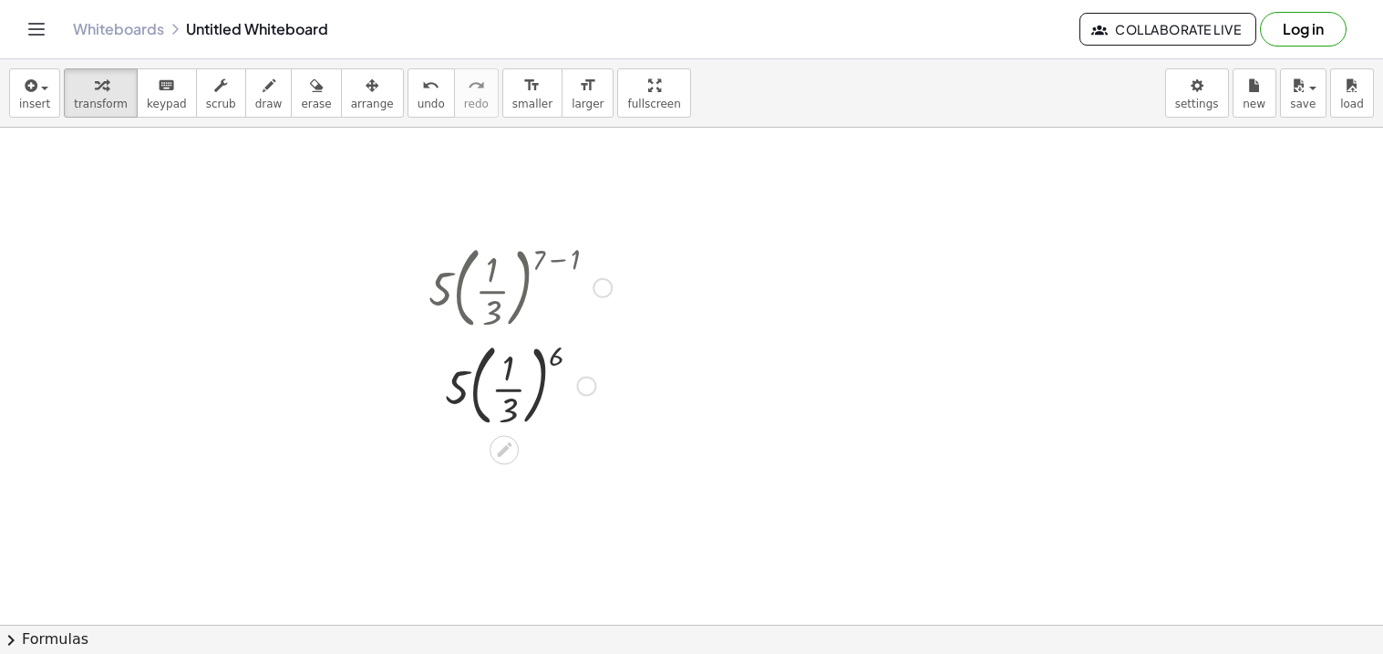
click at [535, 387] on div at bounding box center [520, 385] width 202 height 98
click at [544, 357] on div at bounding box center [520, 385] width 202 height 98
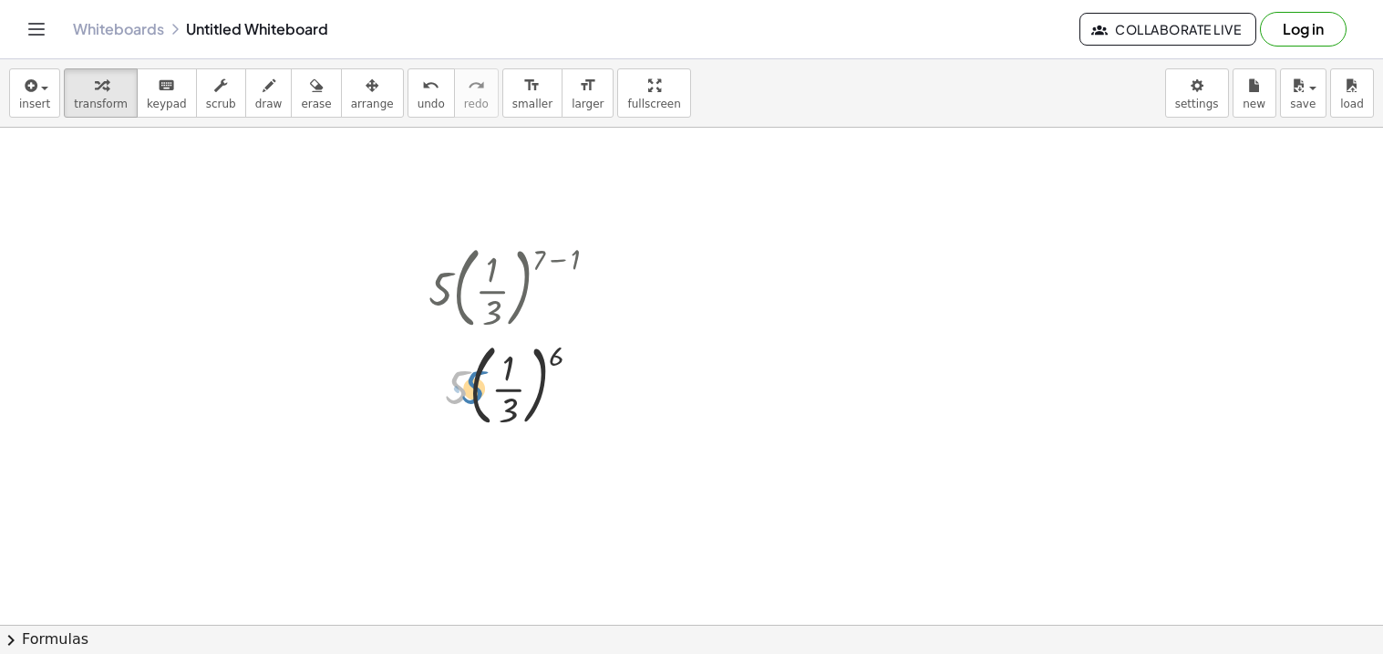
drag, startPoint x: 453, startPoint y: 399, endPoint x: 468, endPoint y: 399, distance: 14.6
click at [468, 399] on div at bounding box center [520, 385] width 202 height 98
click at [471, 396] on div at bounding box center [520, 385] width 202 height 98
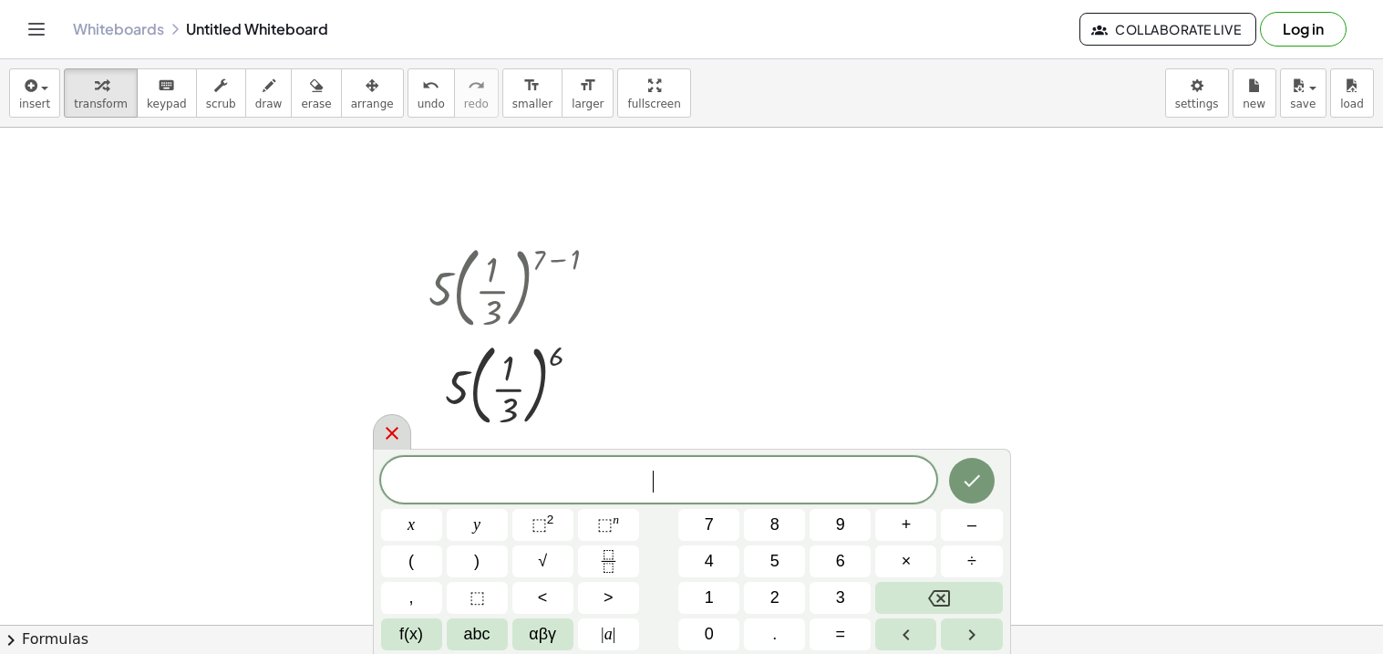
click at [384, 437] on icon at bounding box center [392, 433] width 22 height 22
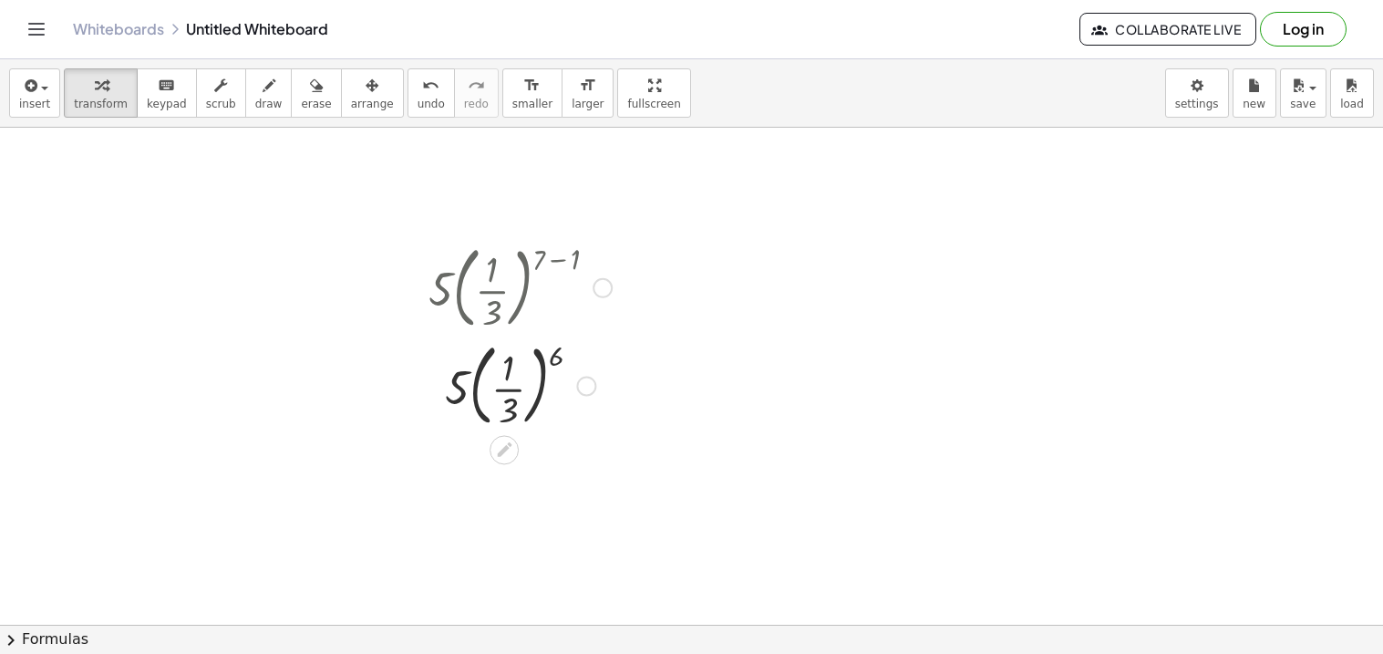
click at [561, 361] on div at bounding box center [520, 385] width 202 height 98
click at [540, 379] on div at bounding box center [520, 385] width 202 height 98
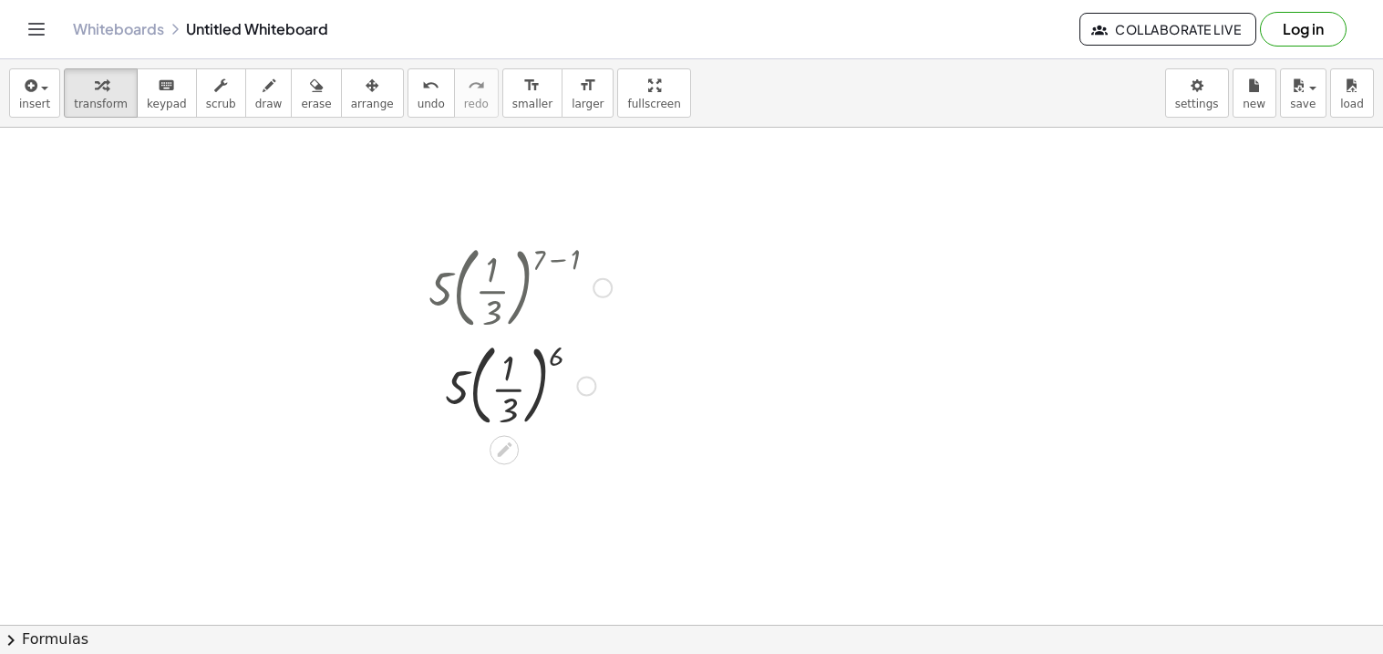
click at [540, 379] on div at bounding box center [520, 385] width 202 height 98
click at [542, 383] on div at bounding box center [520, 385] width 202 height 98
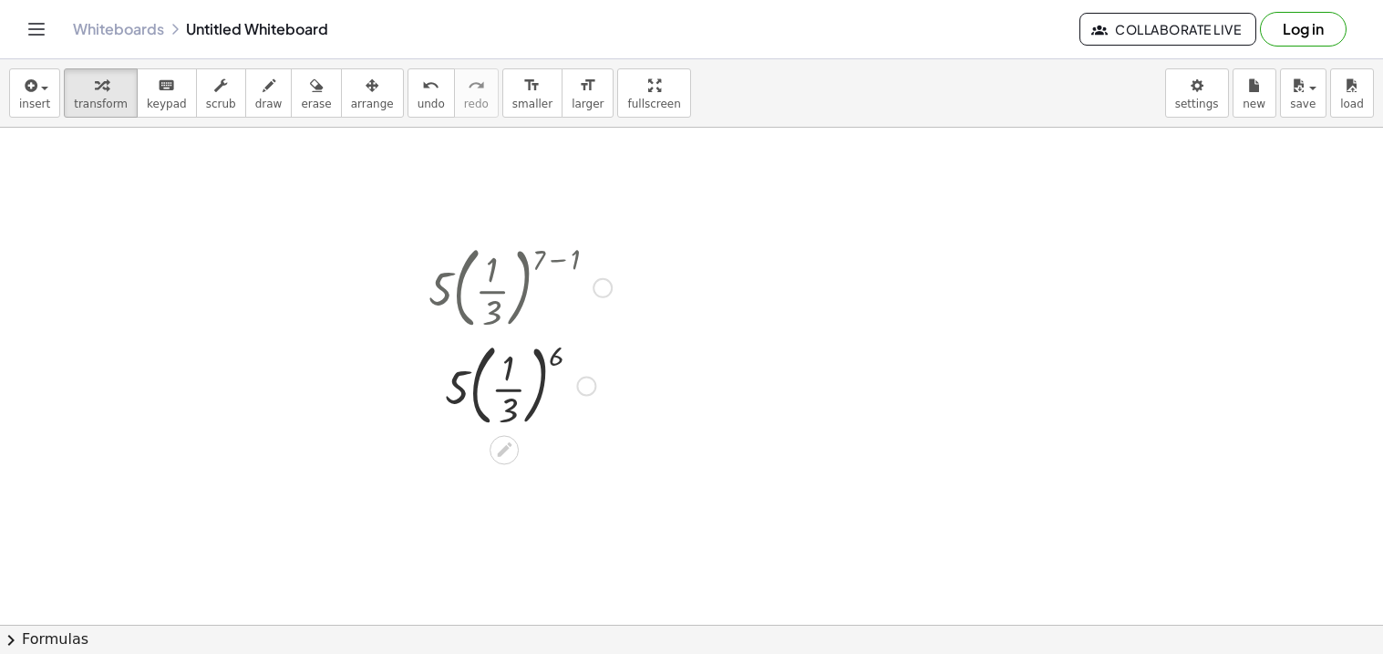
click at [542, 383] on div at bounding box center [520, 385] width 202 height 98
click at [547, 372] on div at bounding box center [520, 385] width 202 height 98
click at [545, 372] on div at bounding box center [520, 385] width 202 height 98
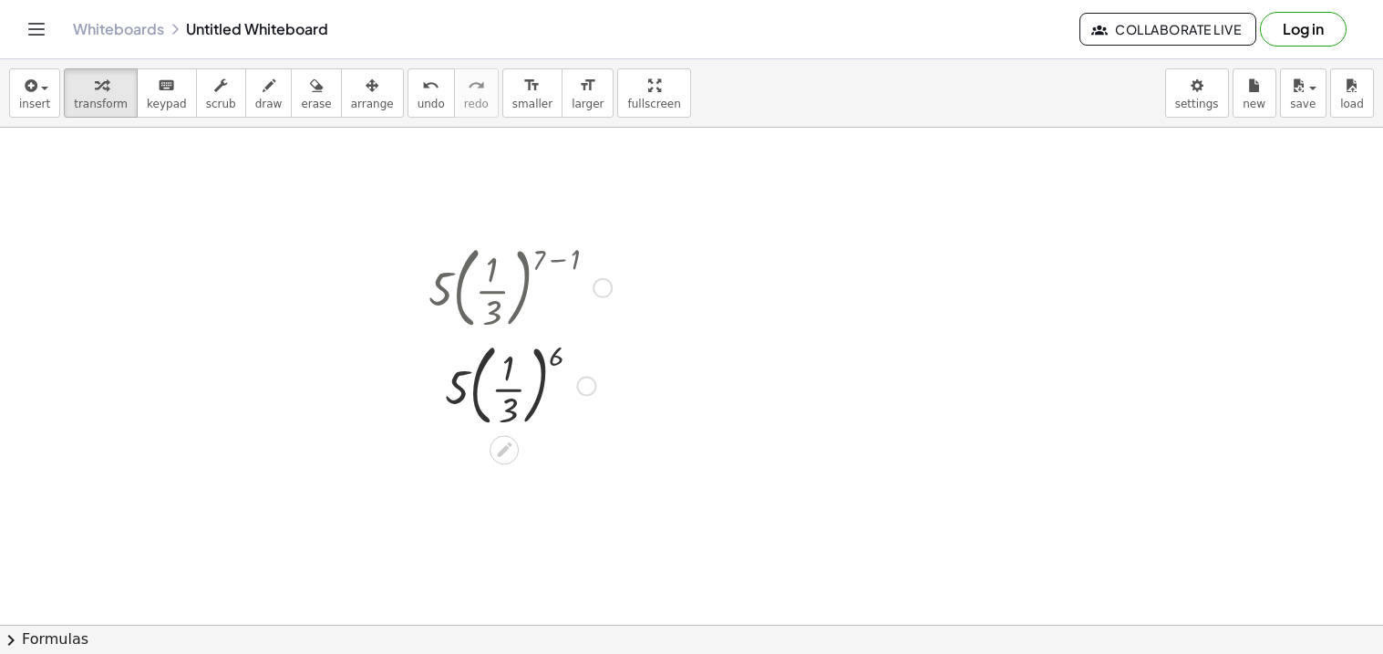
click at [545, 372] on div at bounding box center [520, 385] width 202 height 98
click at [544, 371] on div at bounding box center [520, 385] width 202 height 98
drag, startPoint x: 555, startPoint y: 359, endPoint x: 548, endPoint y: 367, distance: 10.3
click at [548, 367] on div at bounding box center [520, 385] width 202 height 98
click at [544, 373] on div at bounding box center [520, 385] width 202 height 98
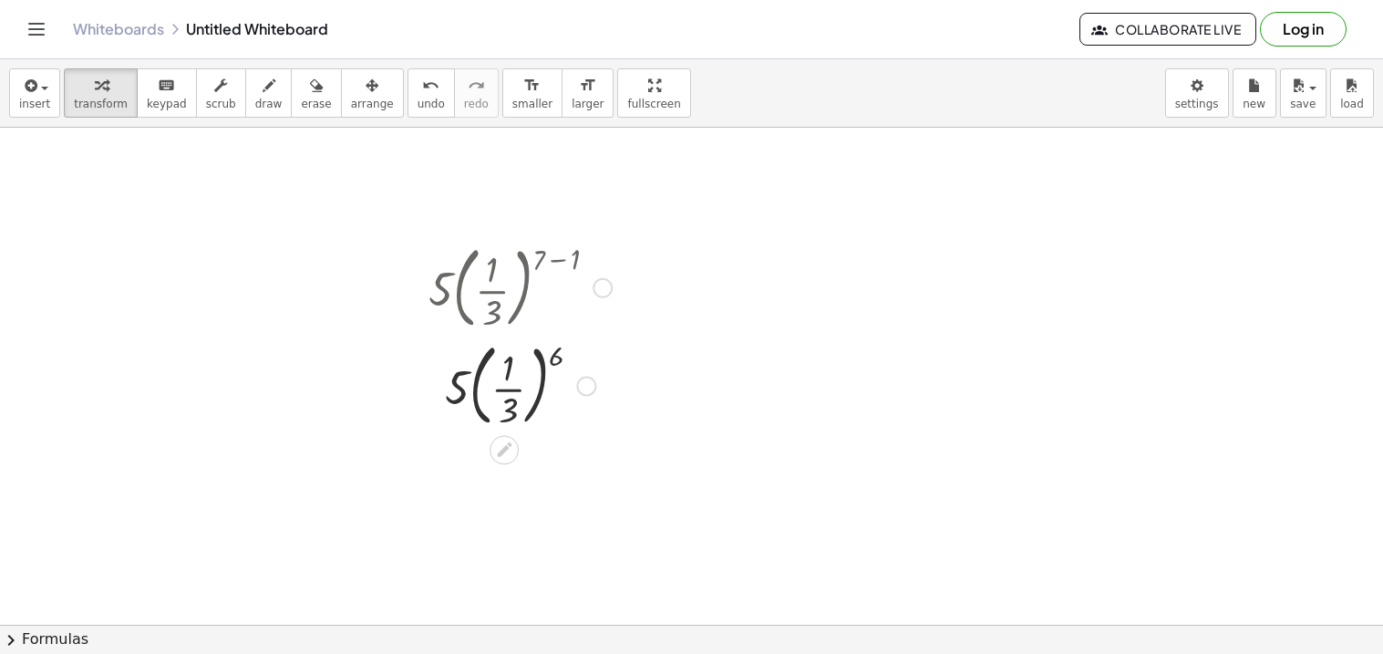
click at [544, 373] on div at bounding box center [520, 385] width 202 height 98
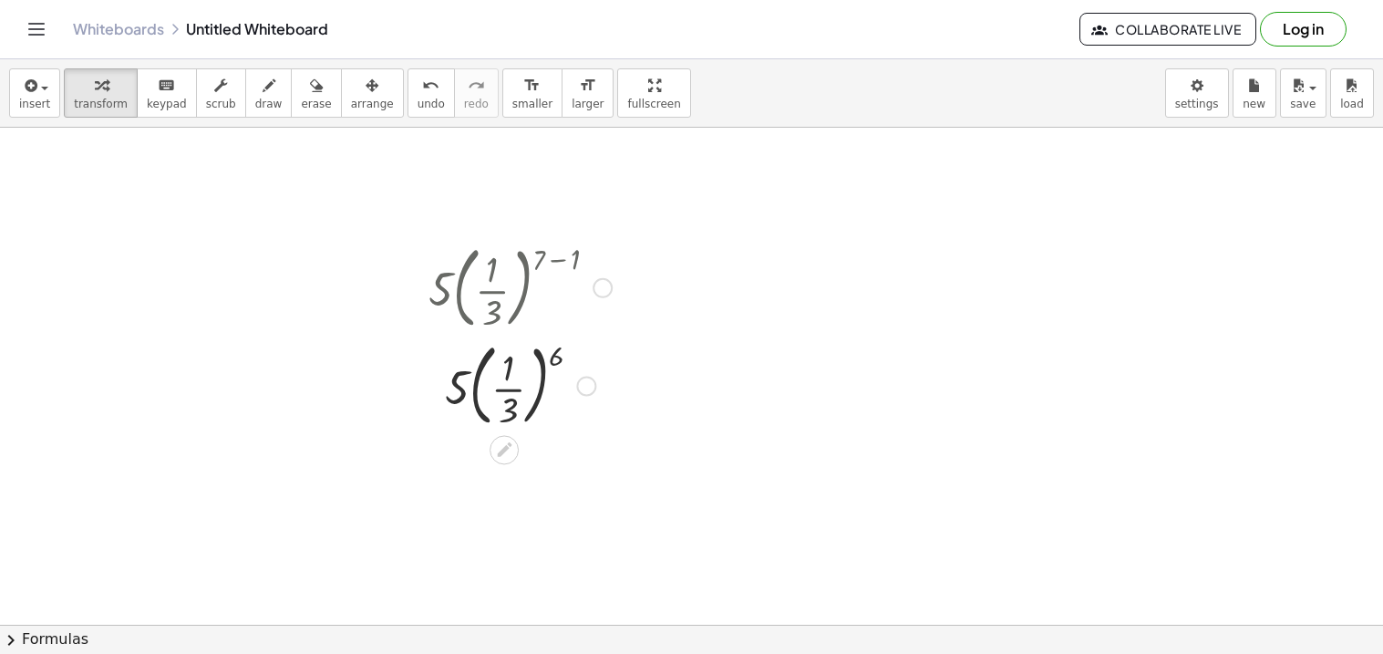
click at [544, 373] on div at bounding box center [520, 385] width 202 height 98
drag, startPoint x: 461, startPoint y: 386, endPoint x: 490, endPoint y: 384, distance: 28.3
click at [490, 384] on div at bounding box center [520, 385] width 202 height 98
click at [559, 361] on div at bounding box center [520, 385] width 202 height 98
click at [606, 295] on div at bounding box center [603, 288] width 20 height 20
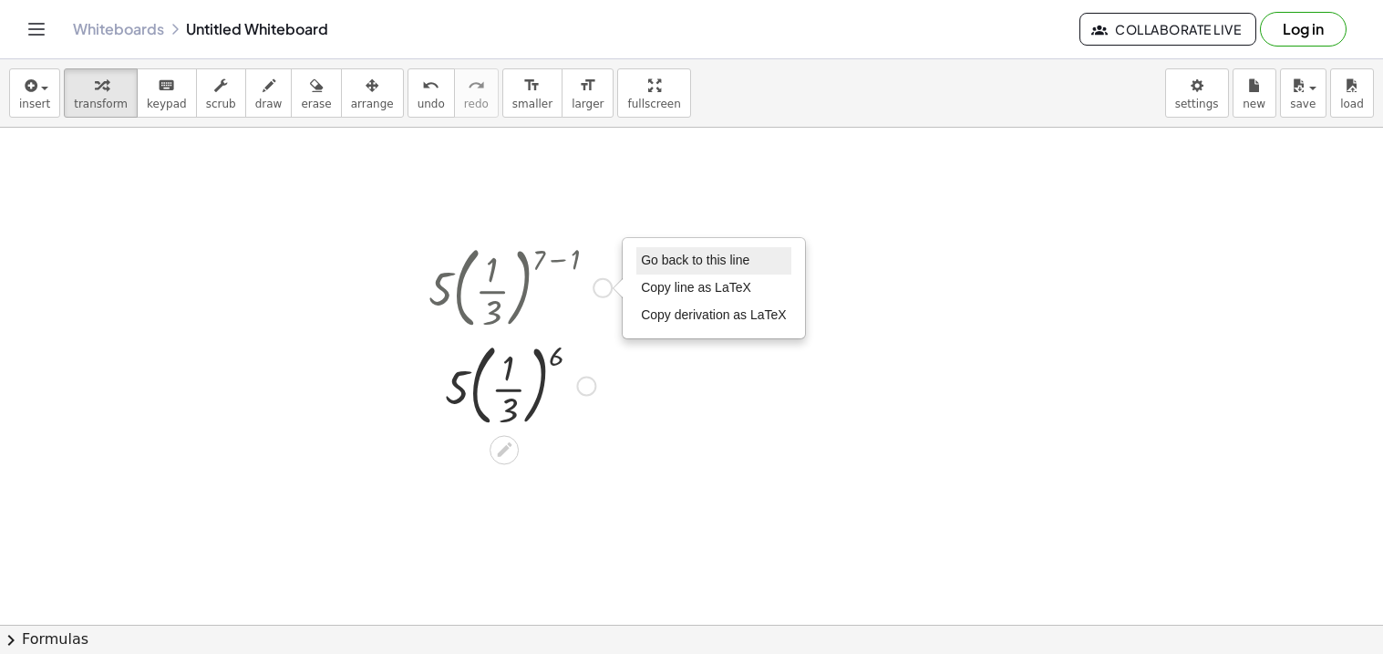
click at [692, 257] on span "Go back to this line" at bounding box center [695, 260] width 109 height 15
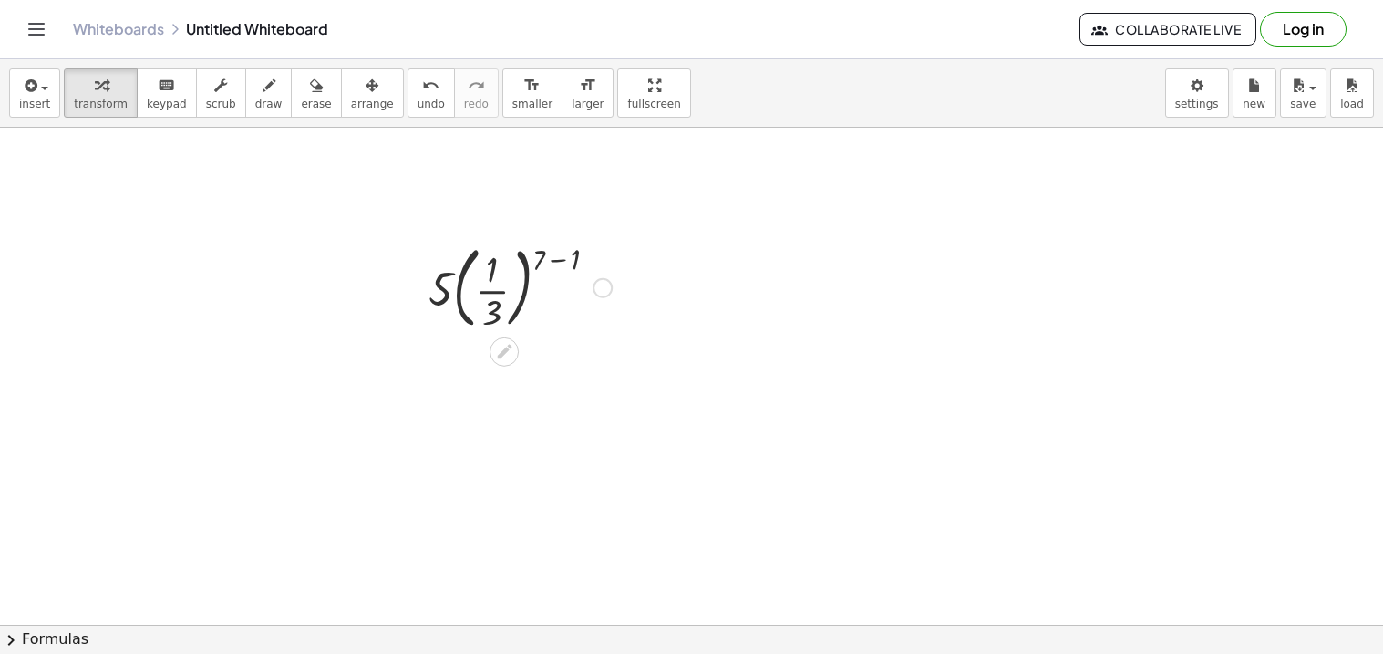
click at [557, 258] on div at bounding box center [520, 286] width 202 height 98
click at [542, 297] on div at bounding box center [520, 286] width 202 height 98
click at [540, 370] on div at bounding box center [520, 385] width 202 height 98
click at [455, 394] on div at bounding box center [520, 385] width 202 height 98
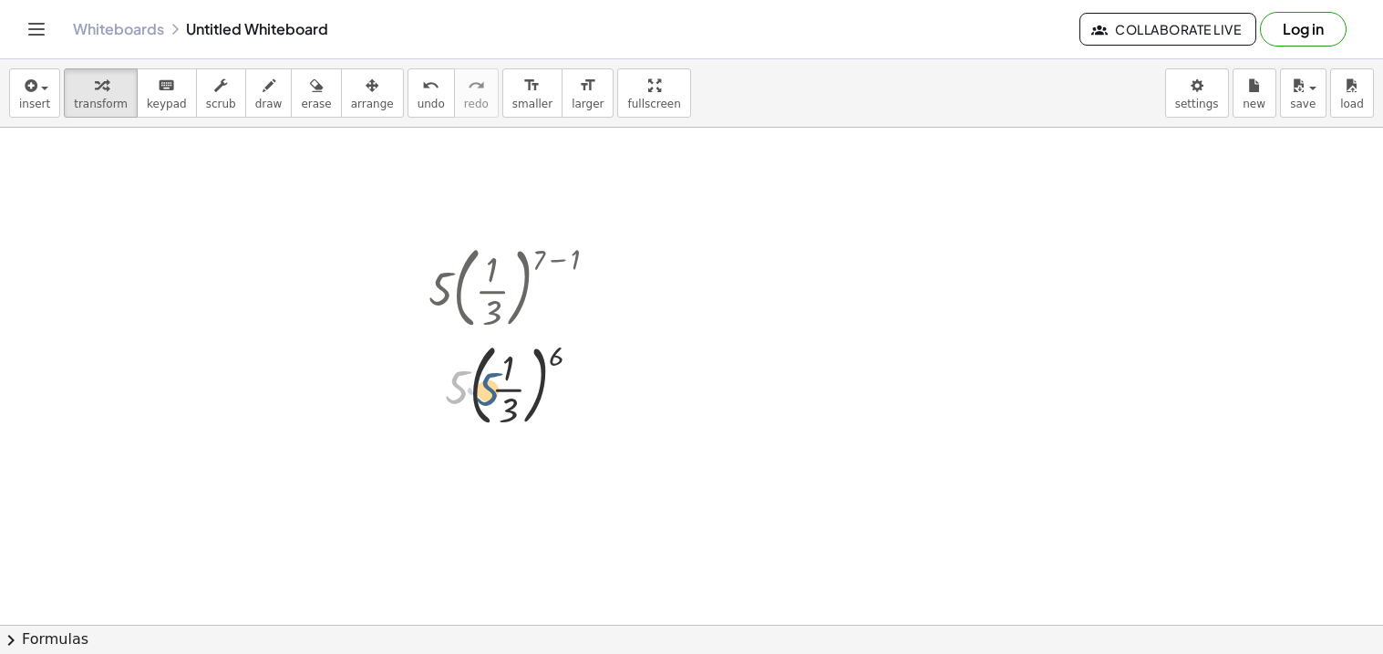
drag, startPoint x: 455, startPoint y: 394, endPoint x: 486, endPoint y: 396, distance: 31.1
click at [486, 396] on div at bounding box center [520, 385] width 202 height 98
drag, startPoint x: 555, startPoint y: 356, endPoint x: 517, endPoint y: 364, distance: 39.2
click at [517, 364] on div at bounding box center [520, 385] width 202 height 98
click at [519, 460] on div at bounding box center [520, 478] width 202 height 91
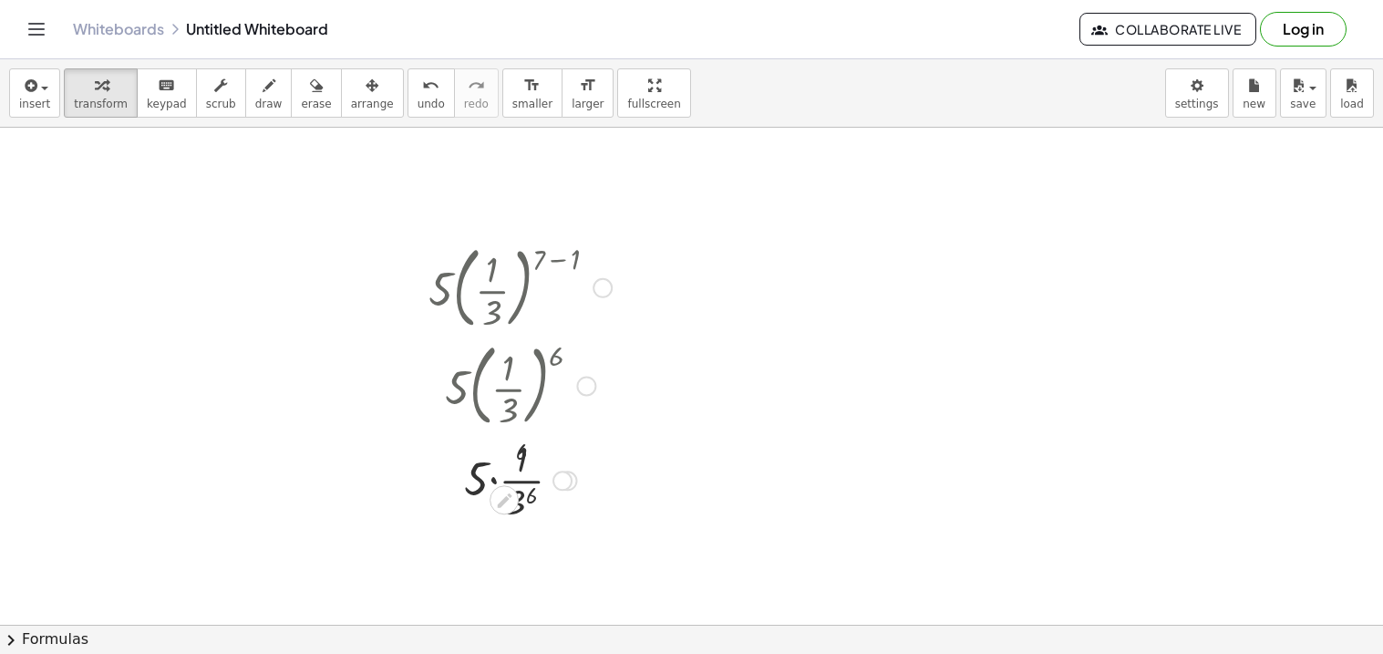
click at [523, 504] on div at bounding box center [520, 478] width 202 height 91
click at [518, 590] on div at bounding box center [520, 569] width 202 height 91
click at [486, 576] on div at bounding box center [520, 569] width 202 height 91
click at [527, 570] on div at bounding box center [520, 569] width 202 height 91
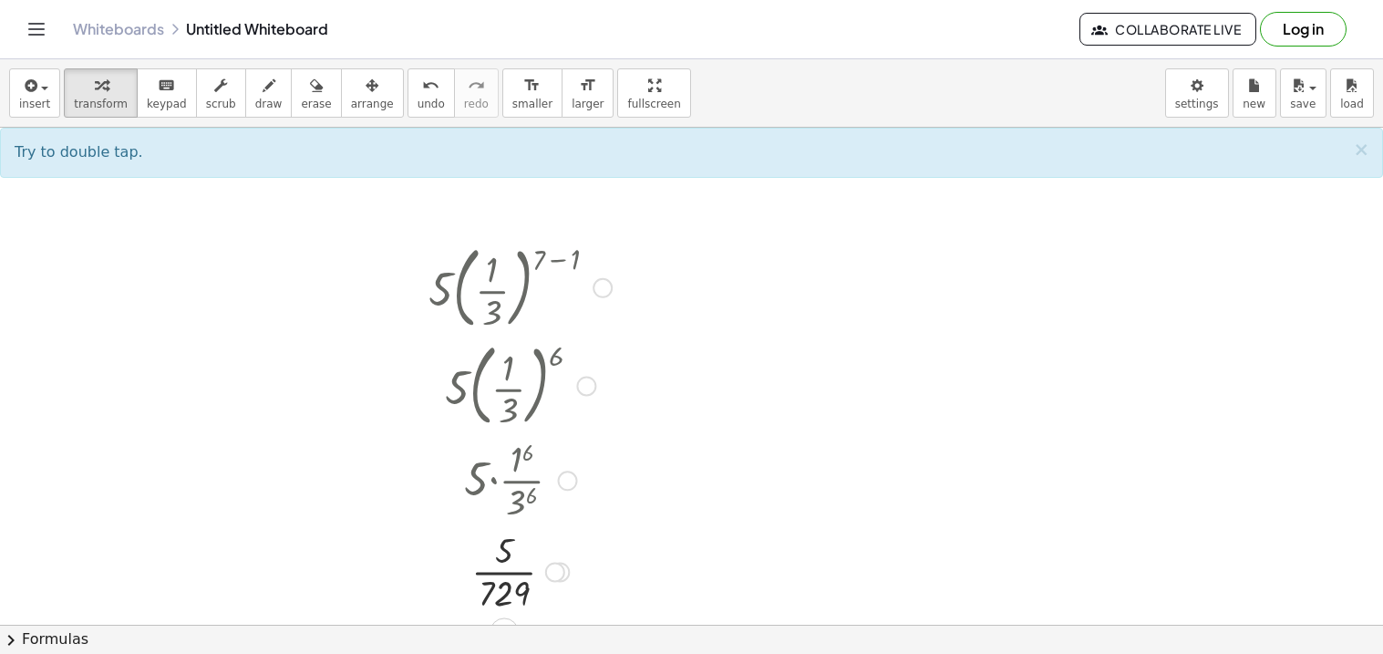
click at [509, 572] on div at bounding box center [520, 569] width 202 height 91
click at [545, 575] on div at bounding box center [555, 573] width 20 height 20
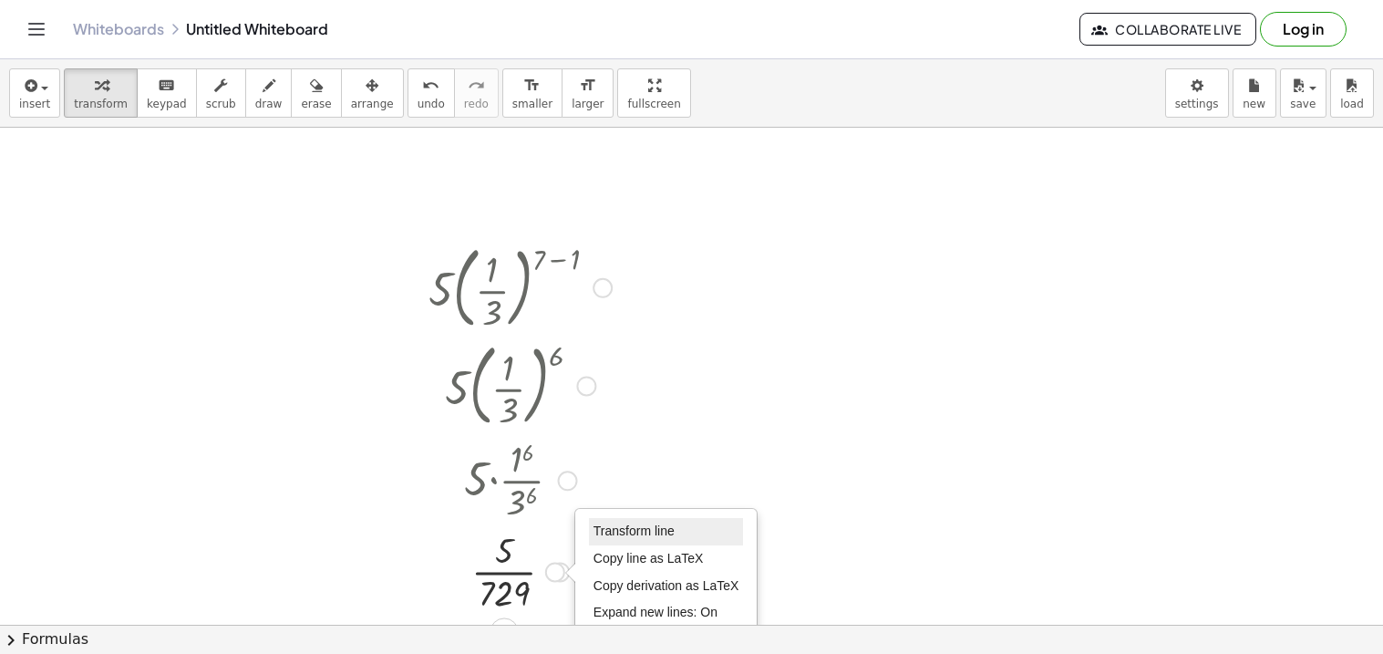
click at [630, 534] on span "Transform line" at bounding box center [634, 530] width 81 height 15
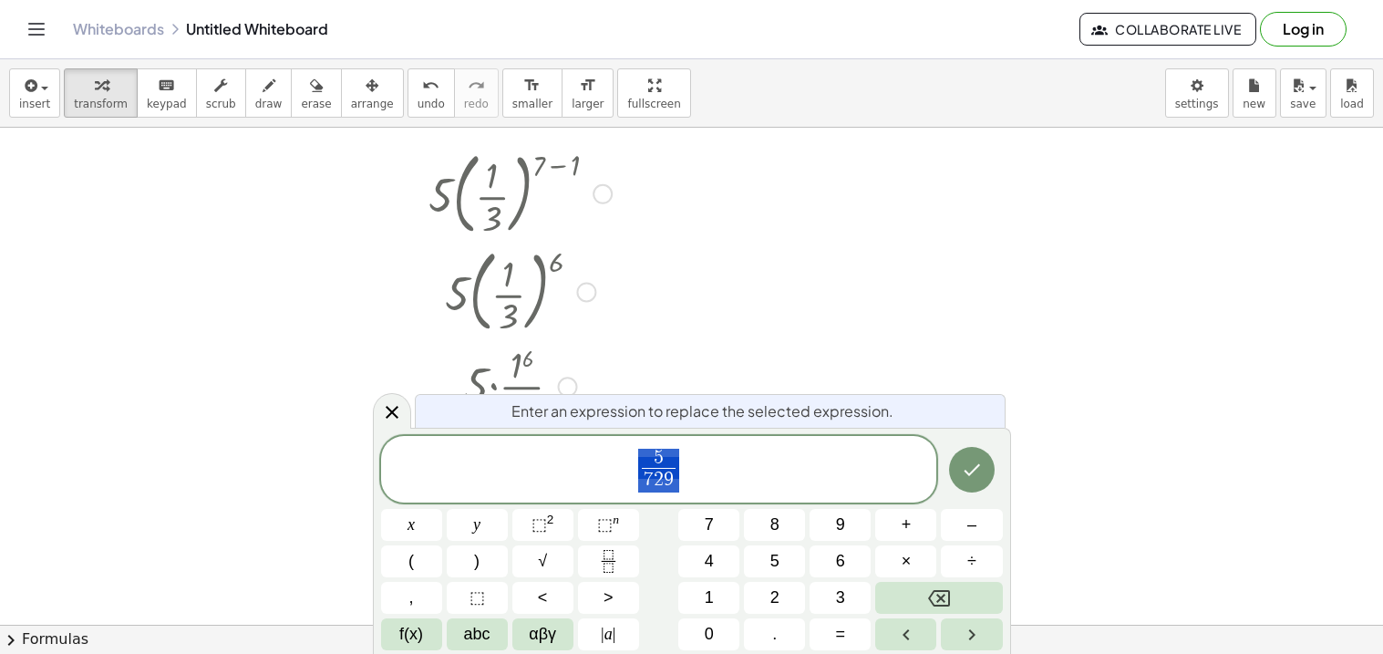
scroll to position [95, 0]
click at [401, 417] on icon at bounding box center [392, 412] width 22 height 22
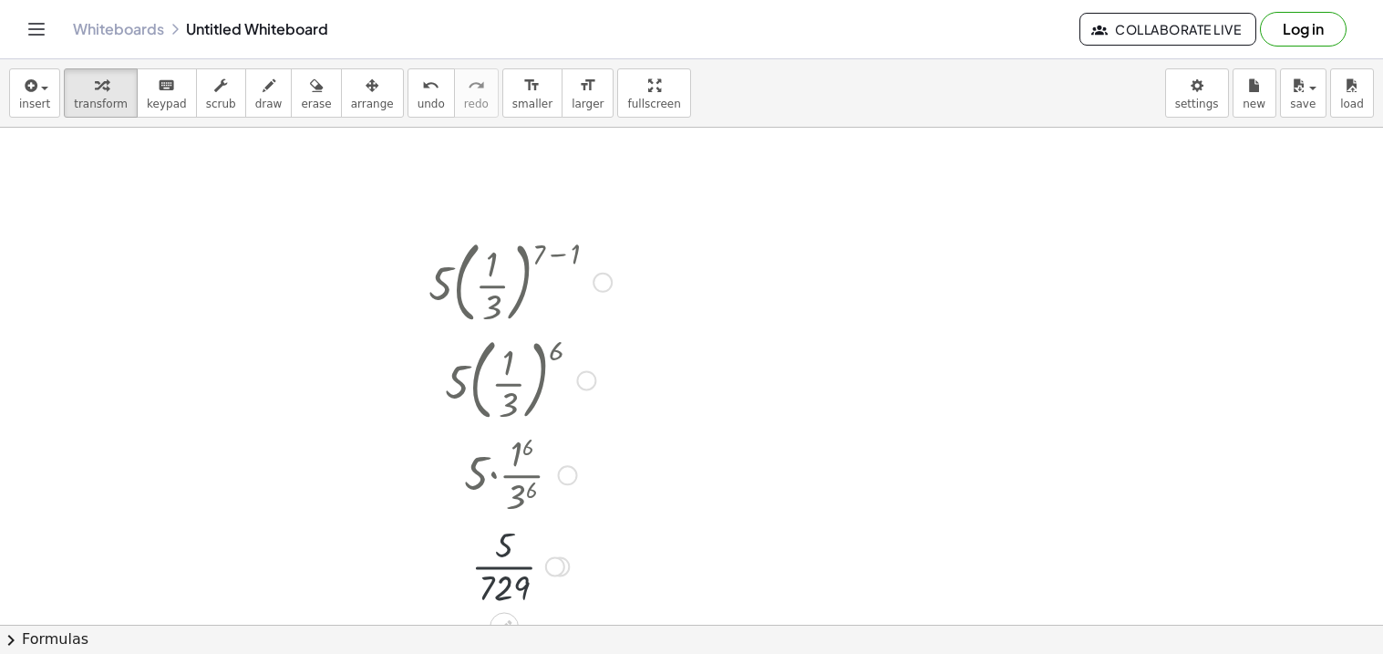
scroll to position [0, 0]
click at [603, 289] on div at bounding box center [603, 288] width 20 height 20
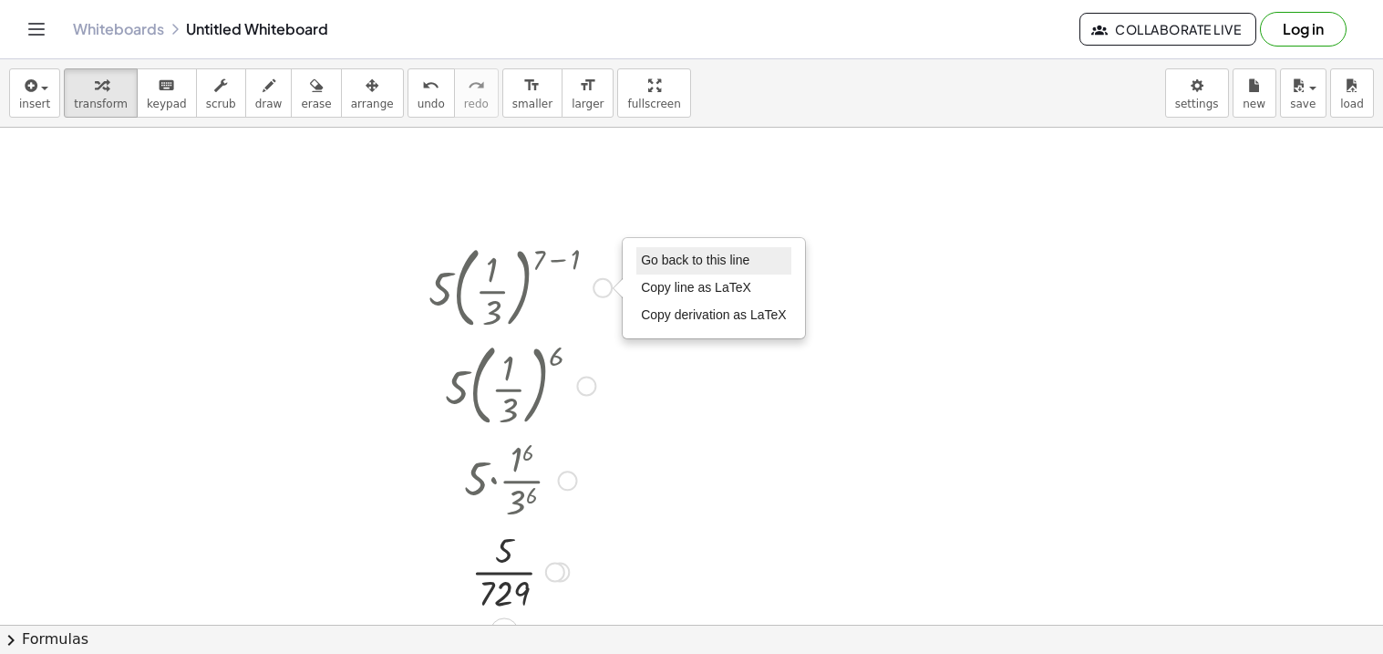
click at [657, 270] on li "Go back to this line" at bounding box center [714, 260] width 155 height 27
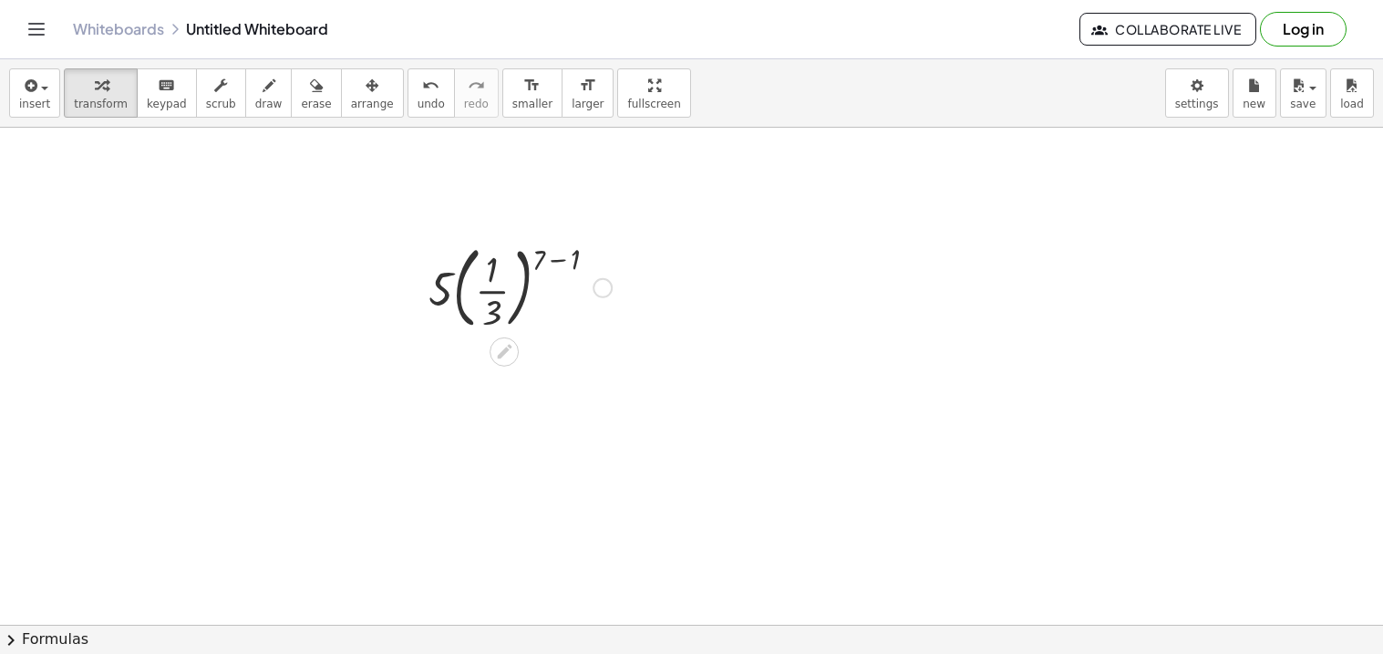
click at [608, 286] on div "Go back to this line Copy line as LaTeX Copy derivation as LaTeX" at bounding box center [603, 288] width 20 height 20
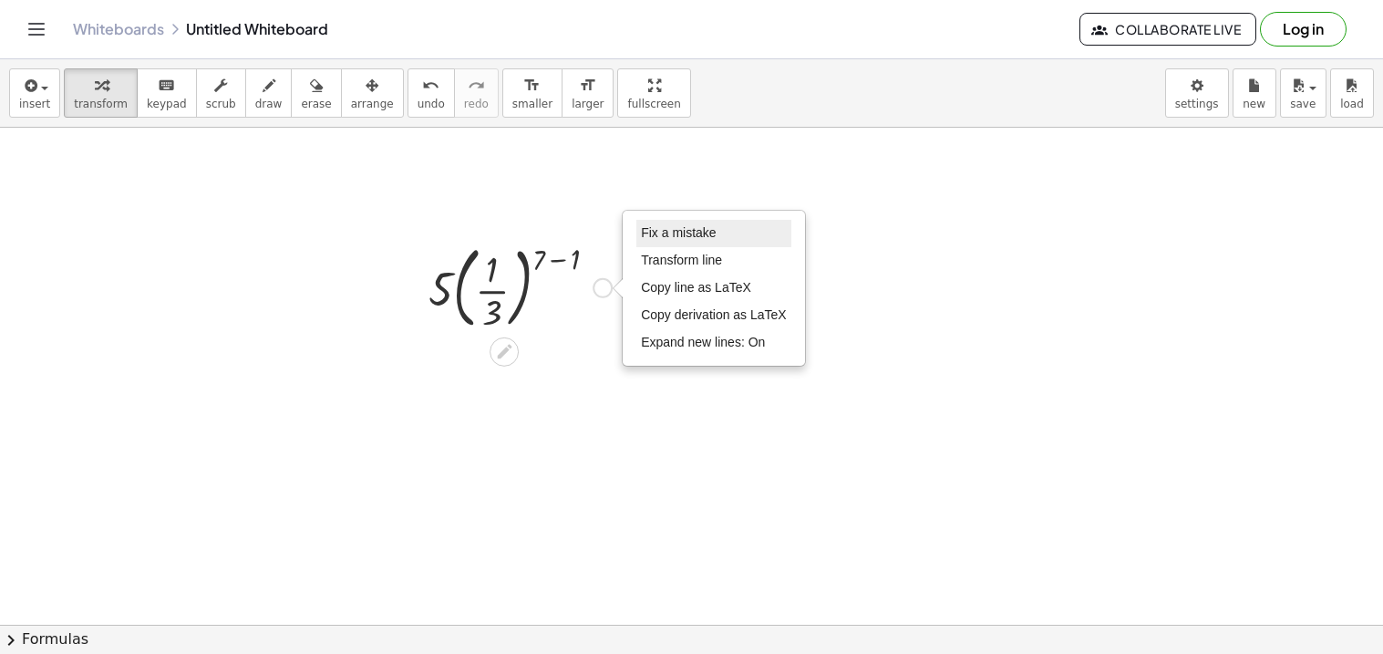
click at [692, 233] on span "Fix a mistake" at bounding box center [678, 232] width 75 height 15
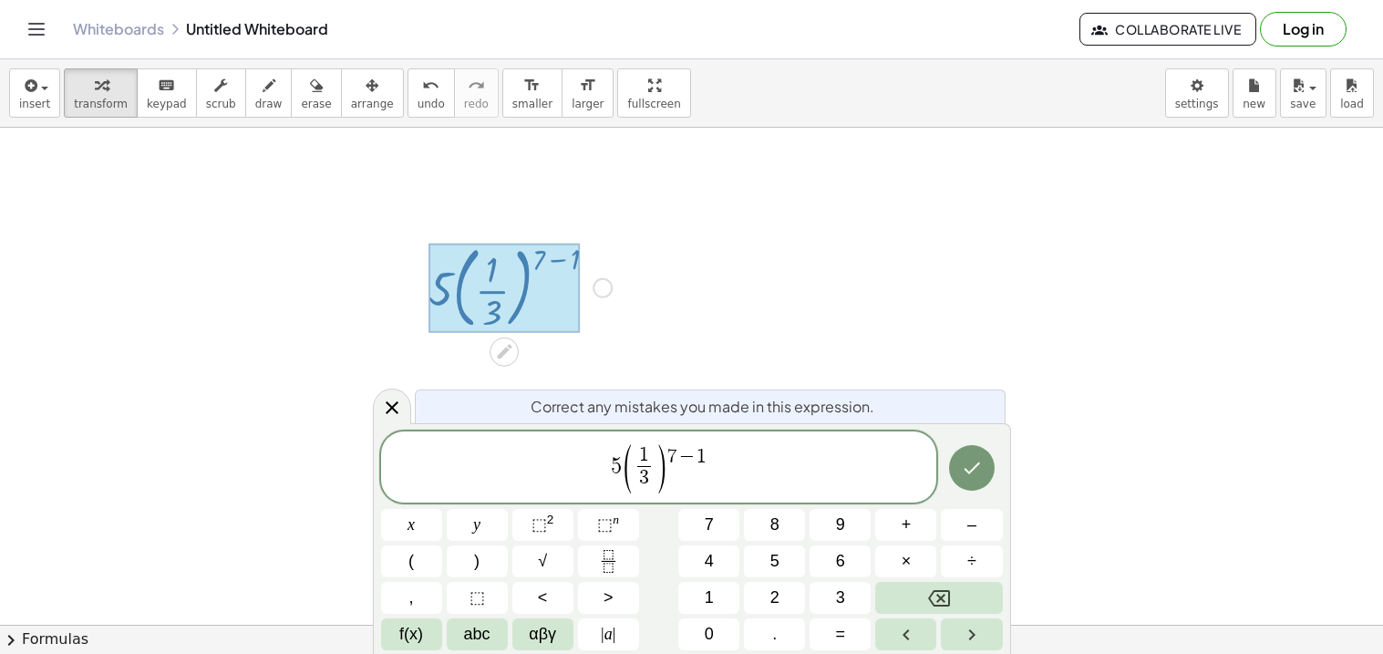
click at [647, 482] on span "3" at bounding box center [644, 478] width 14 height 25
click at [676, 464] on span "7 − 1" at bounding box center [687, 458] width 39 height 20
click at [615, 472] on span "5 ( 1 2 ​ ) 1 0 ​ − 1" at bounding box center [659, 468] width 556 height 52
click at [968, 469] on icon "Done" at bounding box center [972, 468] width 22 height 22
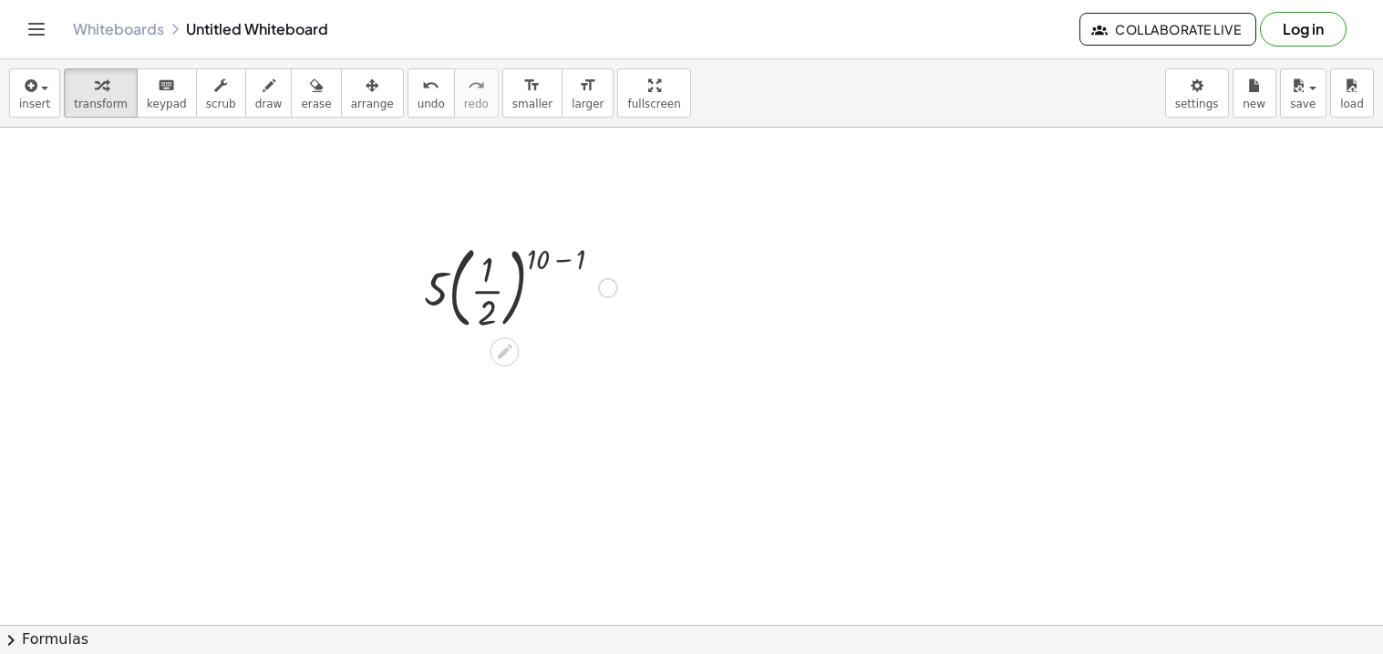
click at [569, 264] on div at bounding box center [521, 286] width 212 height 98
click at [544, 375] on div at bounding box center [521, 385] width 212 height 98
drag, startPoint x: 559, startPoint y: 354, endPoint x: 528, endPoint y: 363, distance: 32.3
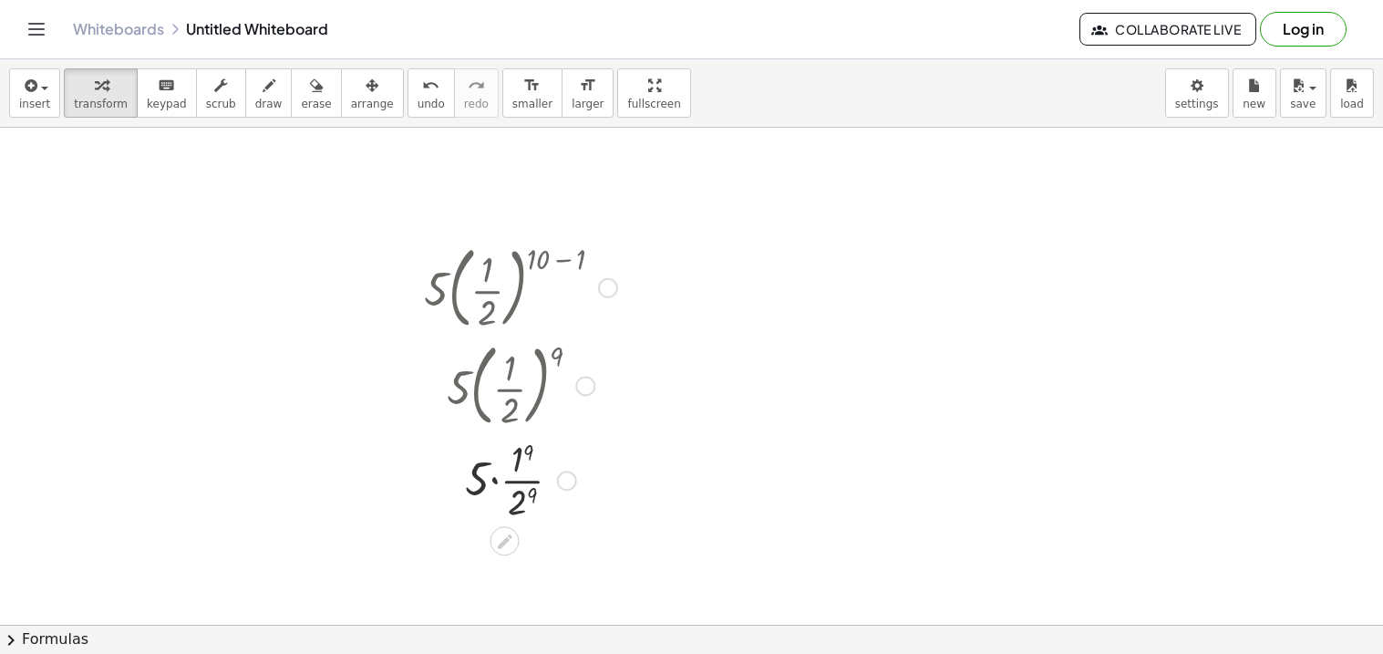
click at [528, 450] on div at bounding box center [521, 478] width 212 height 91
click at [524, 499] on div at bounding box center [521, 478] width 212 height 91
click at [524, 592] on div at bounding box center [521, 569] width 212 height 91
click at [492, 576] on div at bounding box center [521, 569] width 212 height 91
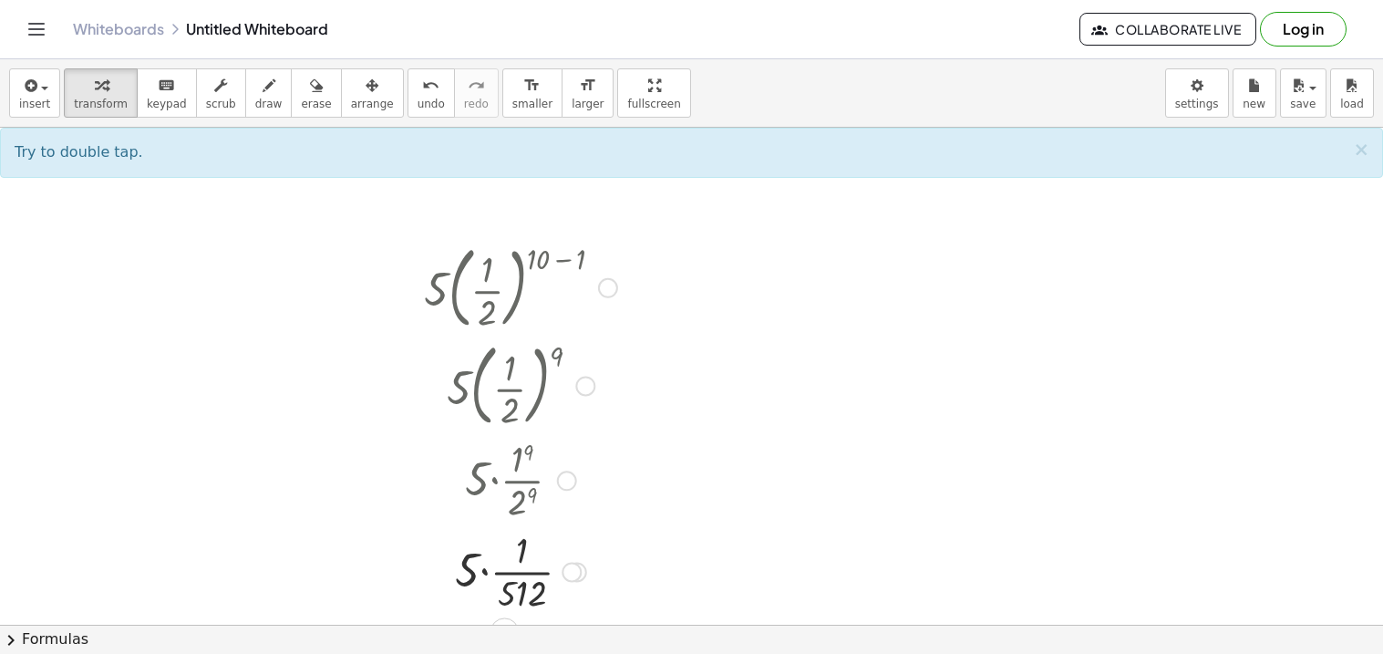
click at [489, 574] on div at bounding box center [521, 569] width 212 height 91
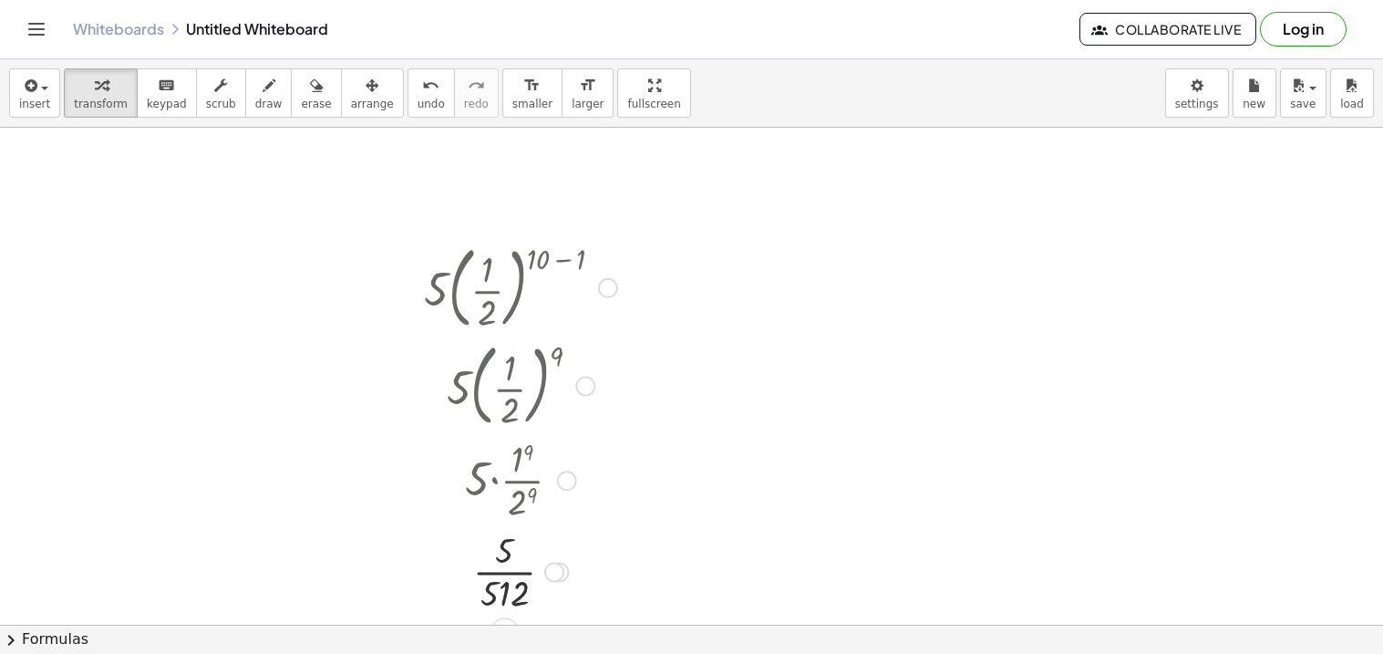
click at [606, 283] on div at bounding box center [608, 288] width 20 height 20
click at [660, 261] on span "Go back to this line" at bounding box center [701, 260] width 109 height 15
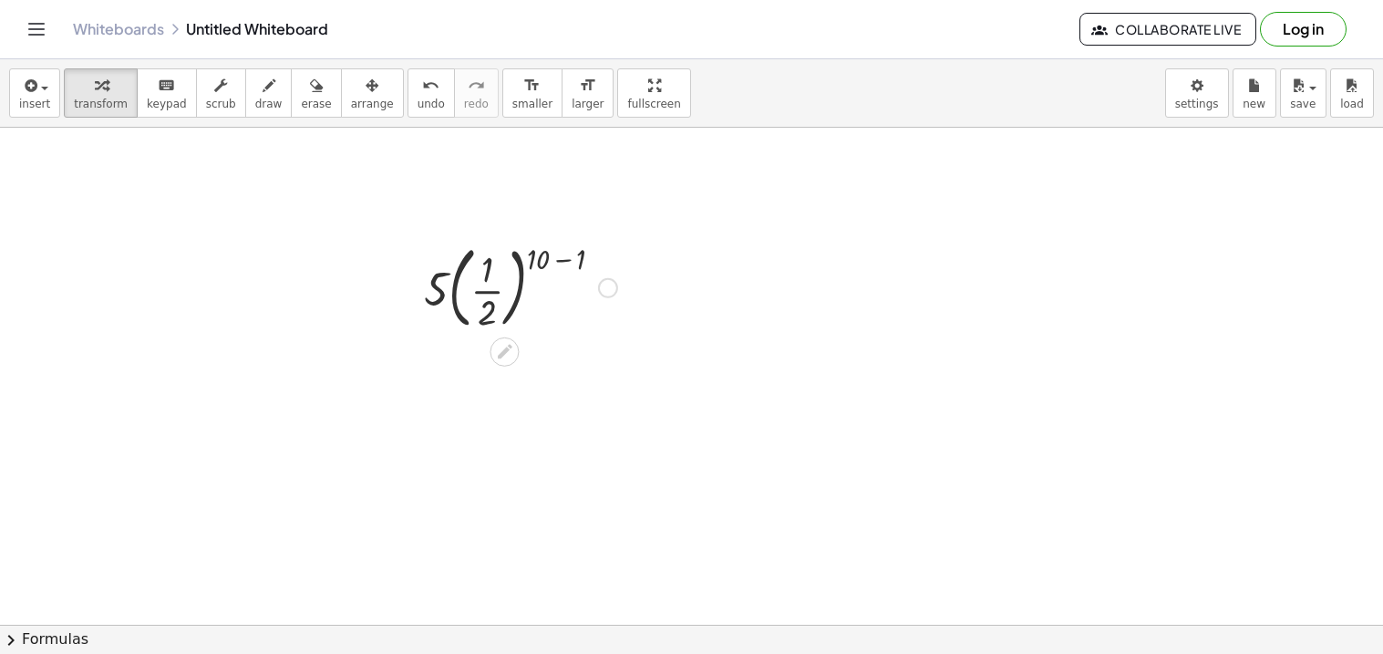
click at [608, 287] on div "Go back to this line Copy line as LaTeX Copy derivation as LaTeX" at bounding box center [608, 288] width 20 height 20
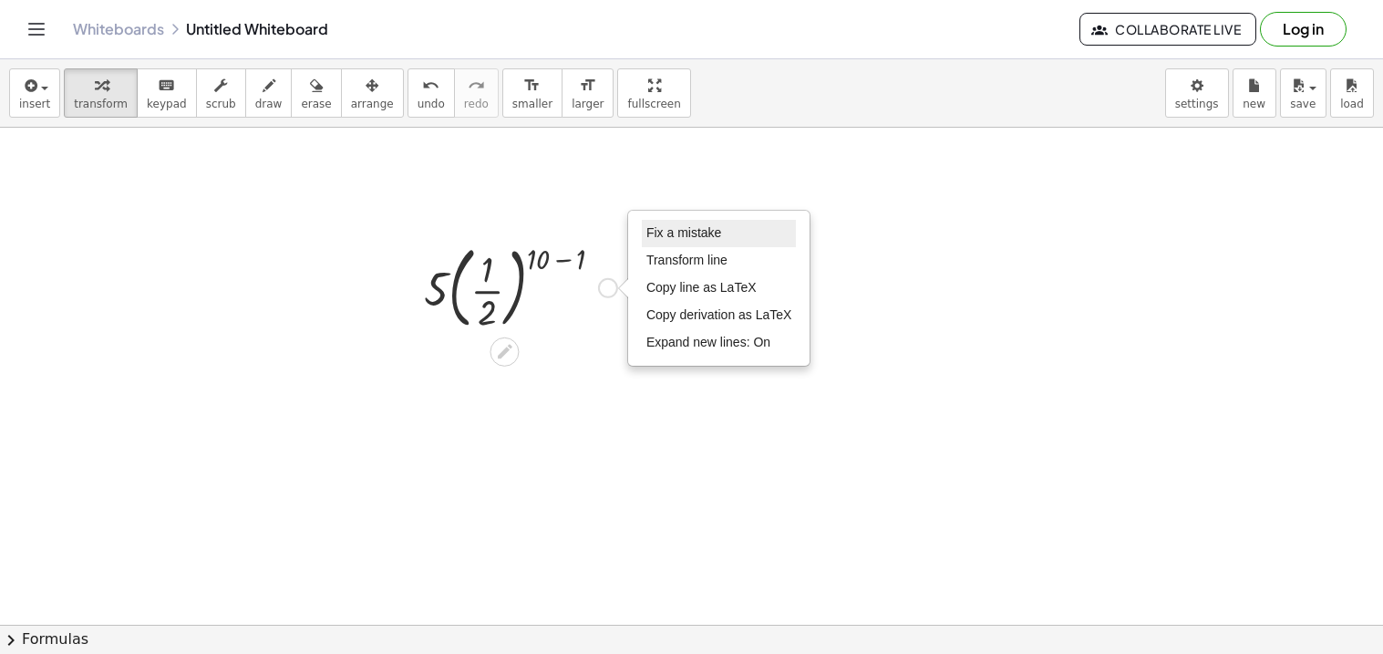
click at [738, 236] on li "Fix a mistake" at bounding box center [719, 233] width 155 height 27
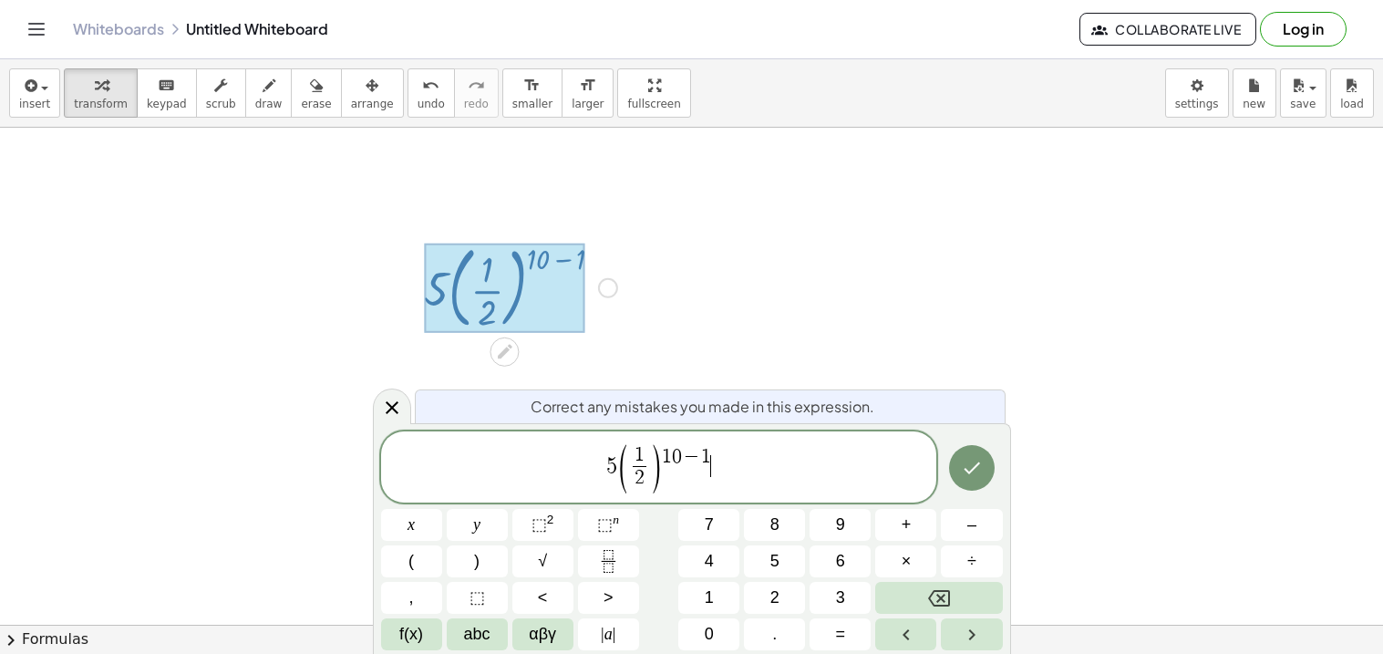
click at [647, 452] on span "1 2 ​" at bounding box center [639, 468] width 22 height 45
click at [686, 467] on span "−" at bounding box center [691, 458] width 19 height 20
click at [977, 461] on icon "Done" at bounding box center [972, 468] width 22 height 22
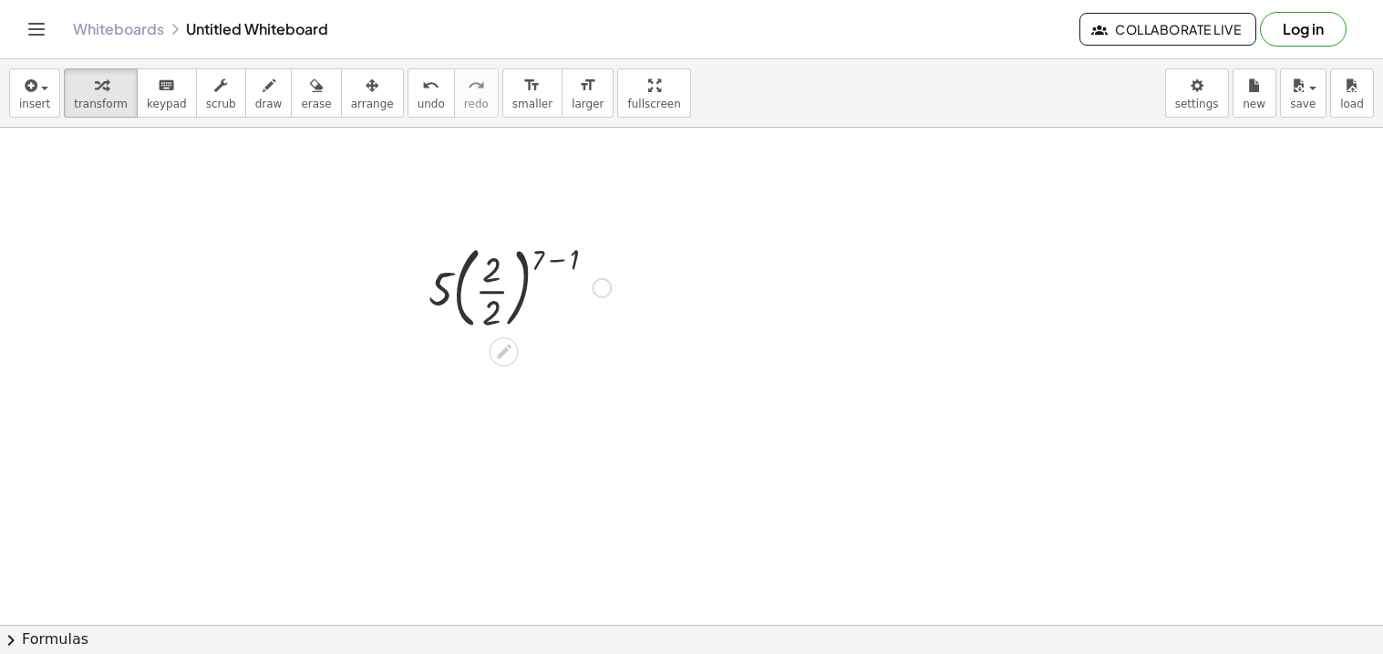
click at [556, 255] on div at bounding box center [519, 286] width 201 height 98
click at [596, 293] on div at bounding box center [602, 288] width 20 height 20
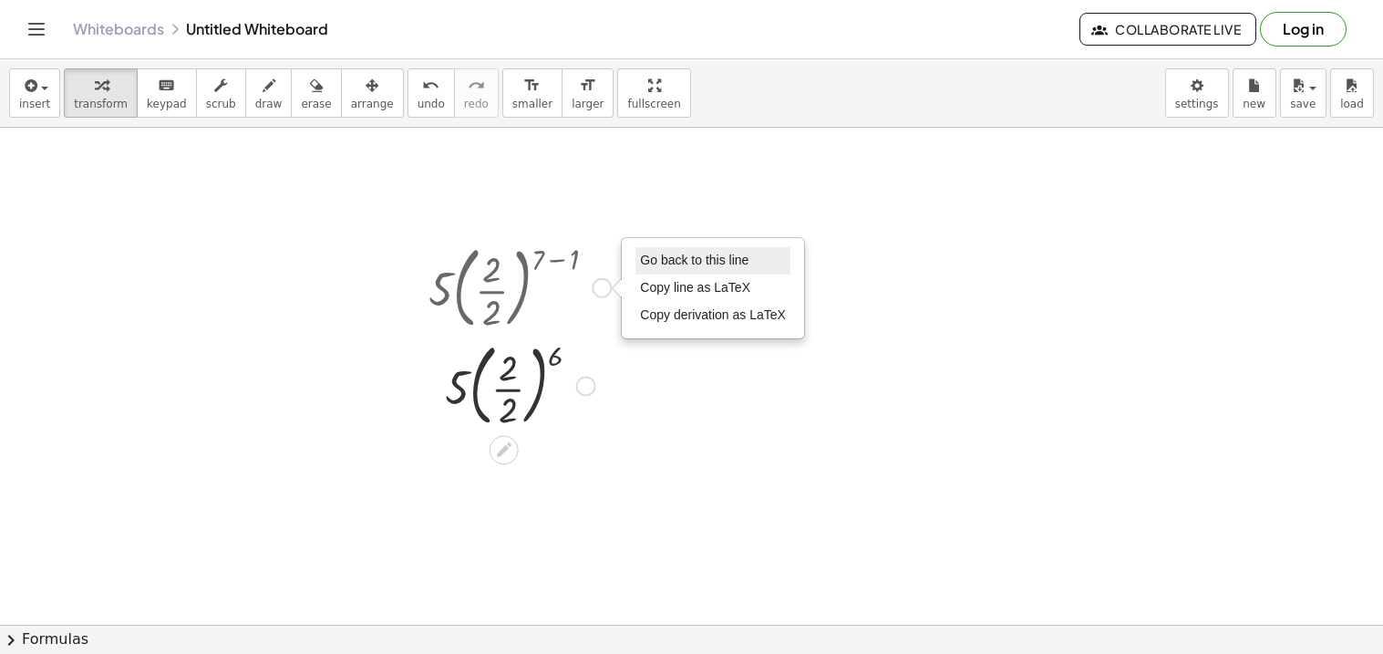
click at [681, 265] on span "Go back to this line" at bounding box center [694, 260] width 109 height 15
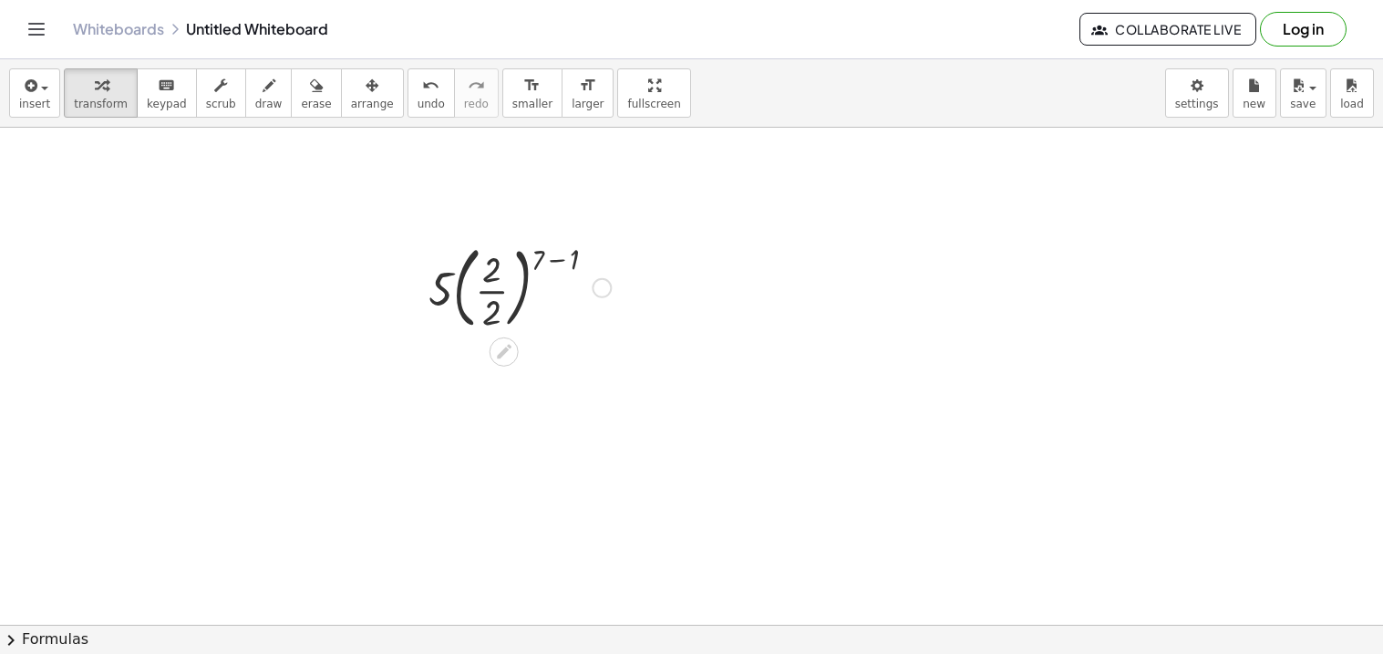
click at [598, 293] on div "Go back to this line Copy line as LaTeX Copy derivation as LaTeX" at bounding box center [602, 288] width 20 height 20
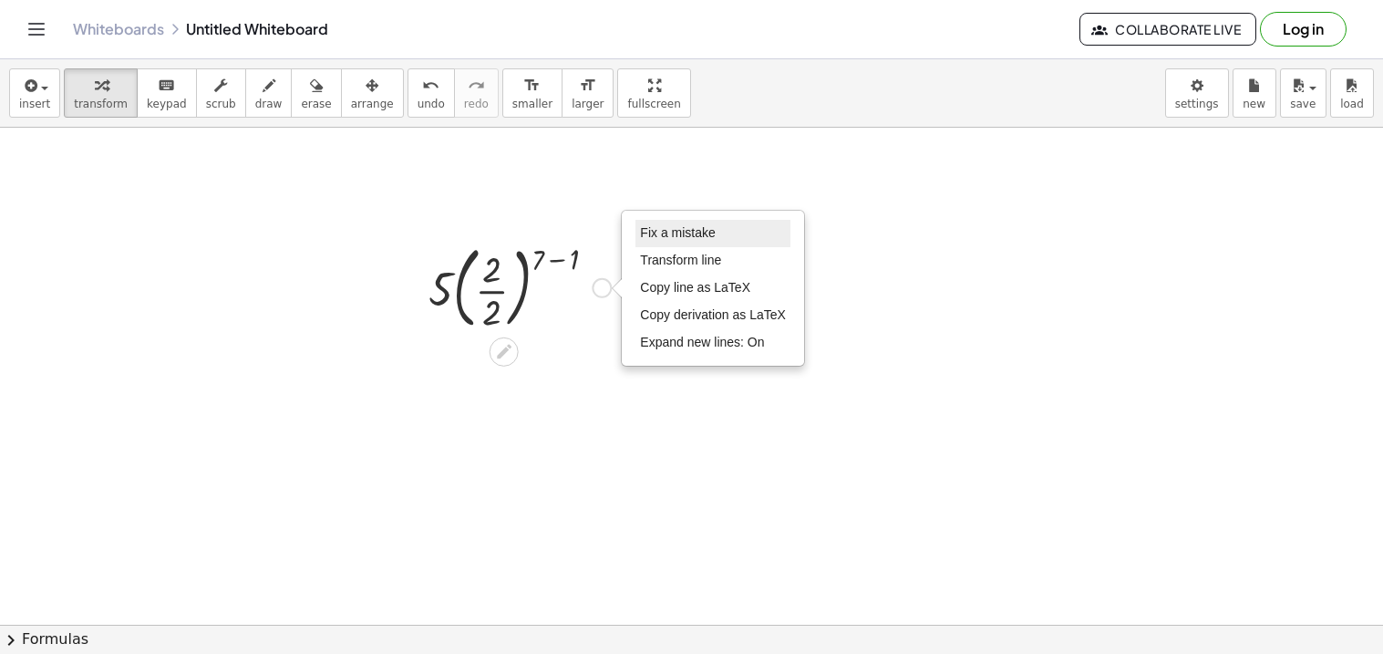
click at [662, 236] on span "Fix a mistake" at bounding box center [677, 232] width 75 height 15
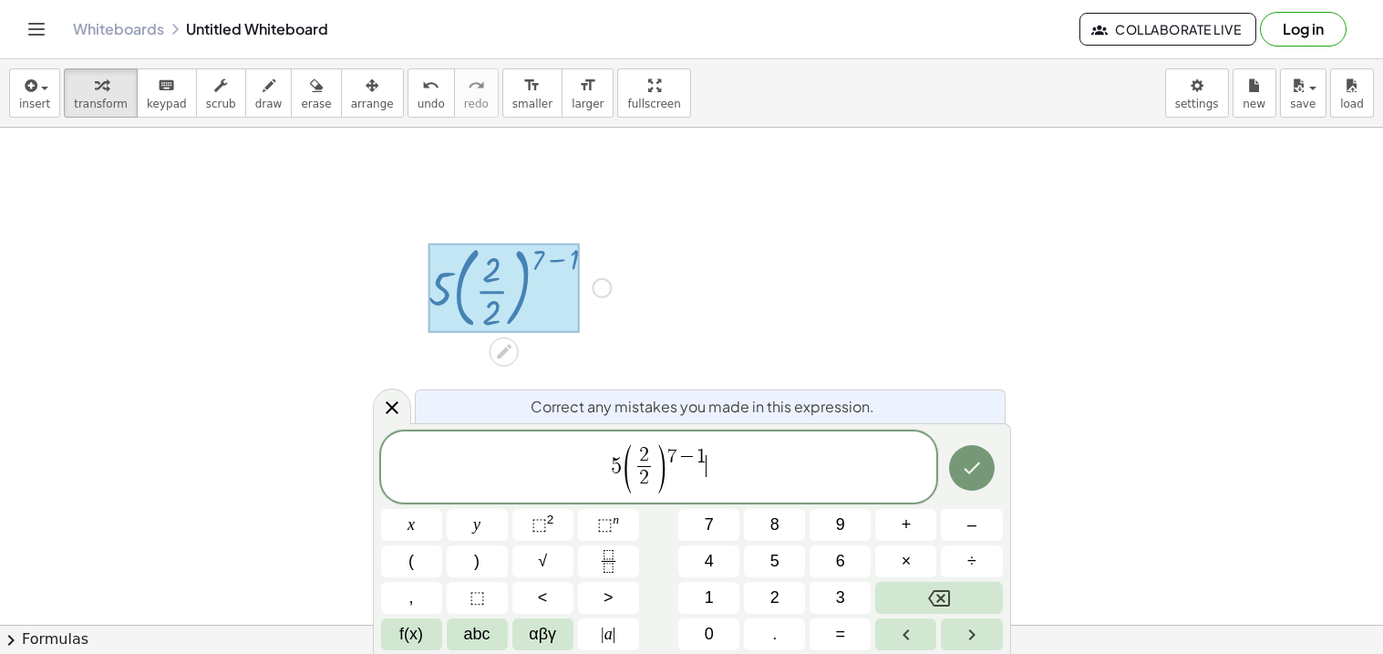
click at [651, 485] on span "2 2 ​" at bounding box center [645, 468] width 22 height 45
click at [442, 509] on div at bounding box center [411, 525] width 61 height 32
click at [983, 469] on button "Done" at bounding box center [972, 468] width 46 height 46
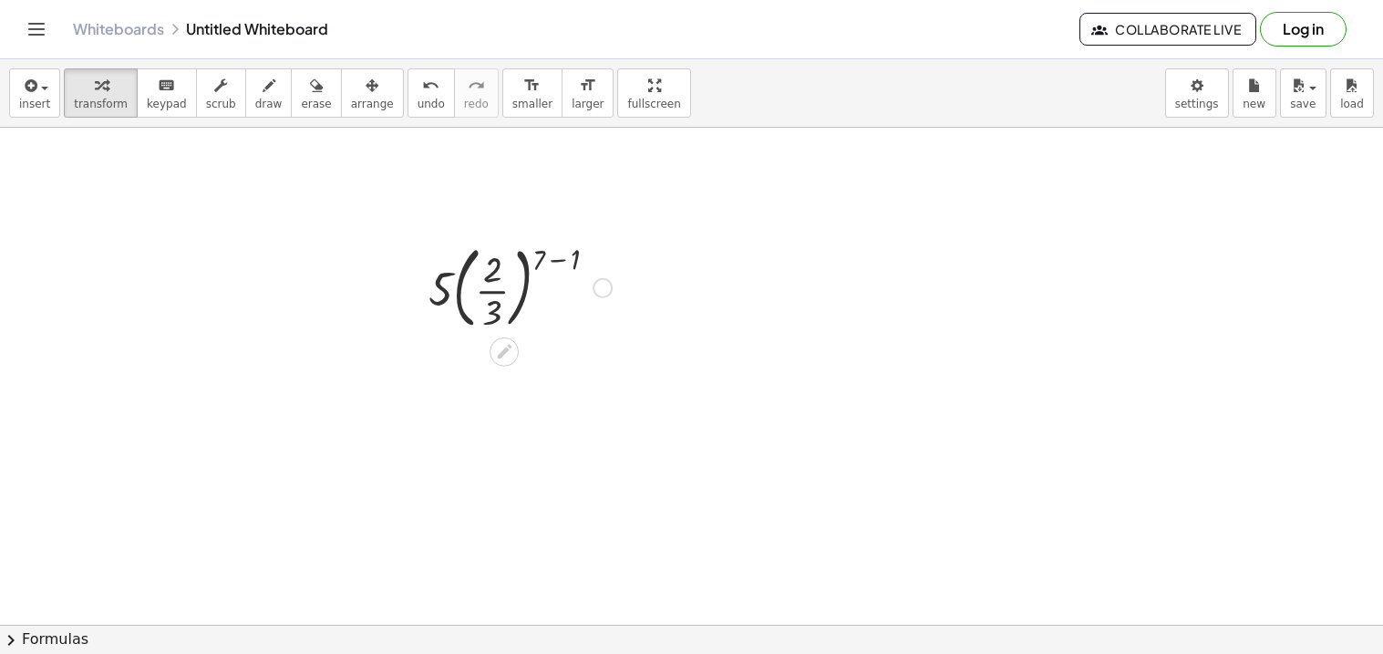
click at [561, 258] on div at bounding box center [520, 286] width 202 height 98
click at [553, 354] on div at bounding box center [520, 385] width 202 height 98
drag, startPoint x: 558, startPoint y: 357, endPoint x: 515, endPoint y: 357, distance: 42.9
click at [515, 357] on div at bounding box center [520, 385] width 202 height 98
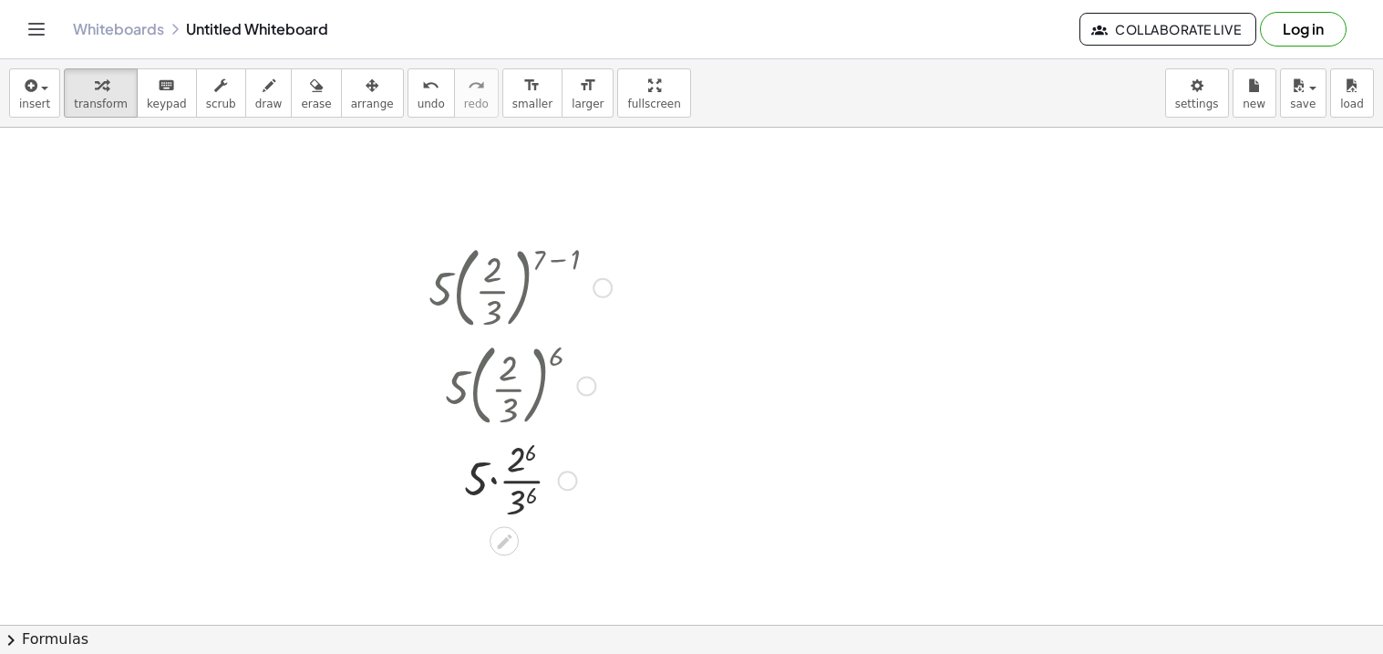
click at [519, 465] on div at bounding box center [520, 478] width 202 height 91
click at [521, 497] on div at bounding box center [520, 478] width 202 height 91
click at [485, 575] on div at bounding box center [520, 569] width 202 height 91
click at [498, 552] on div at bounding box center [520, 569] width 202 height 91
click at [492, 579] on div at bounding box center [520, 569] width 202 height 91
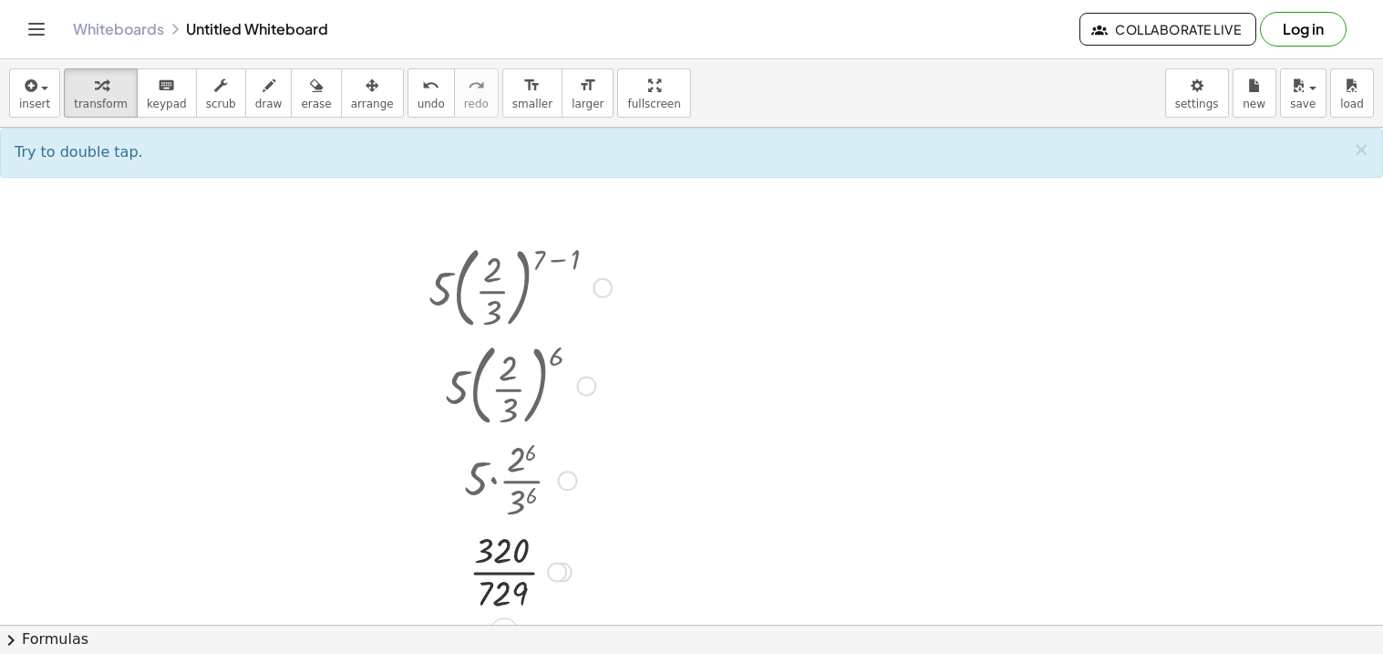
click at [489, 572] on div at bounding box center [520, 569] width 202 height 91
